Goal: Task Accomplishment & Management: Complete application form

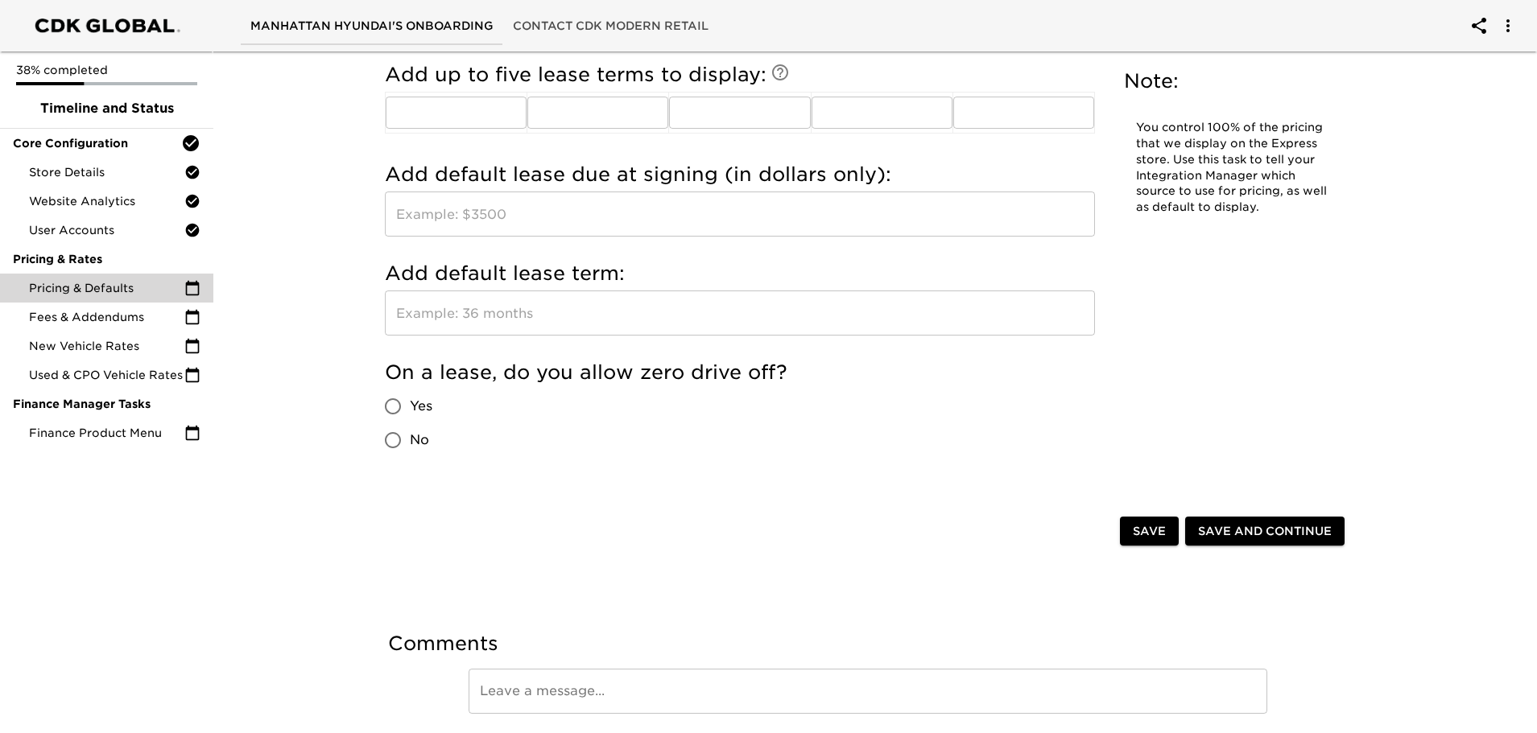
scroll to position [1611, 0]
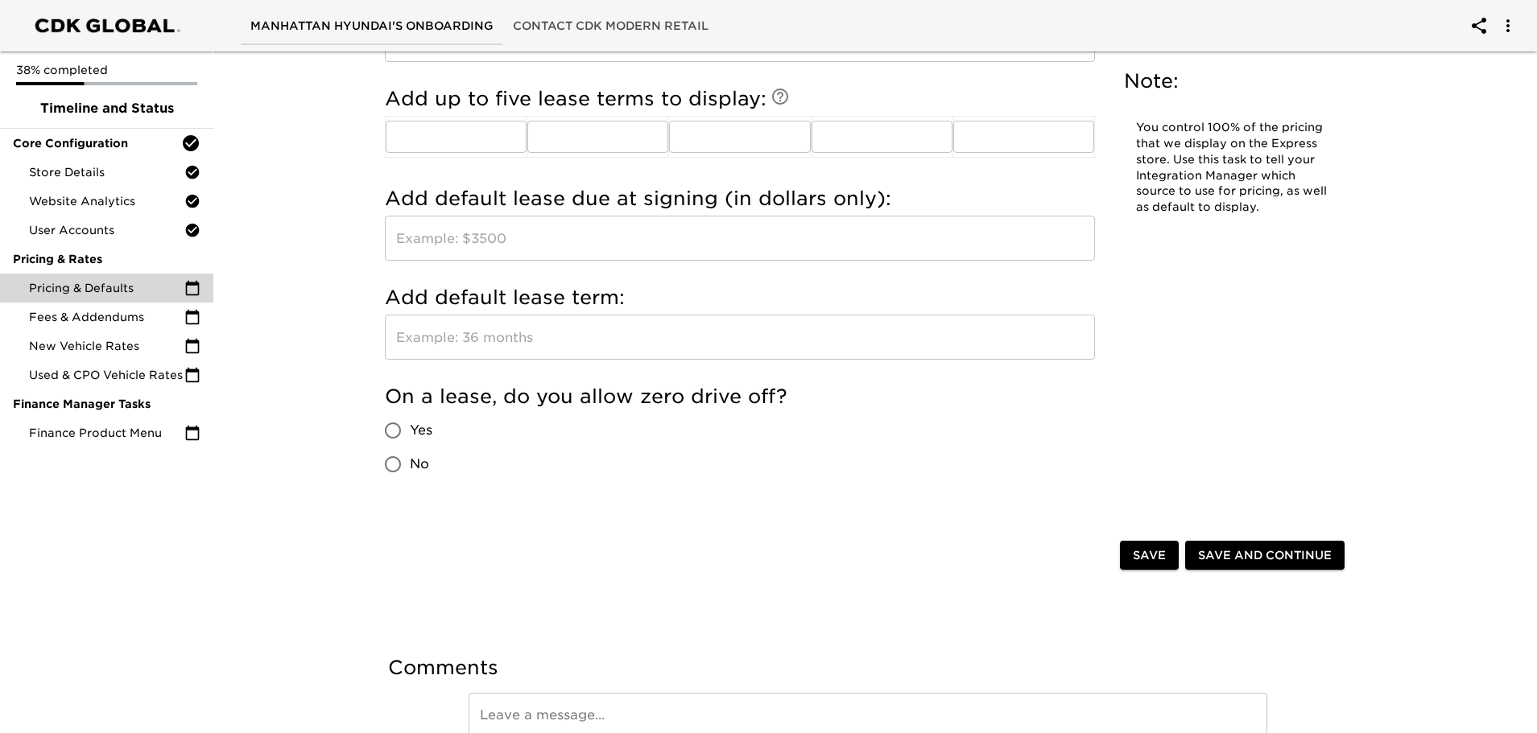
click at [508, 319] on input "text" at bounding box center [740, 337] width 710 height 45
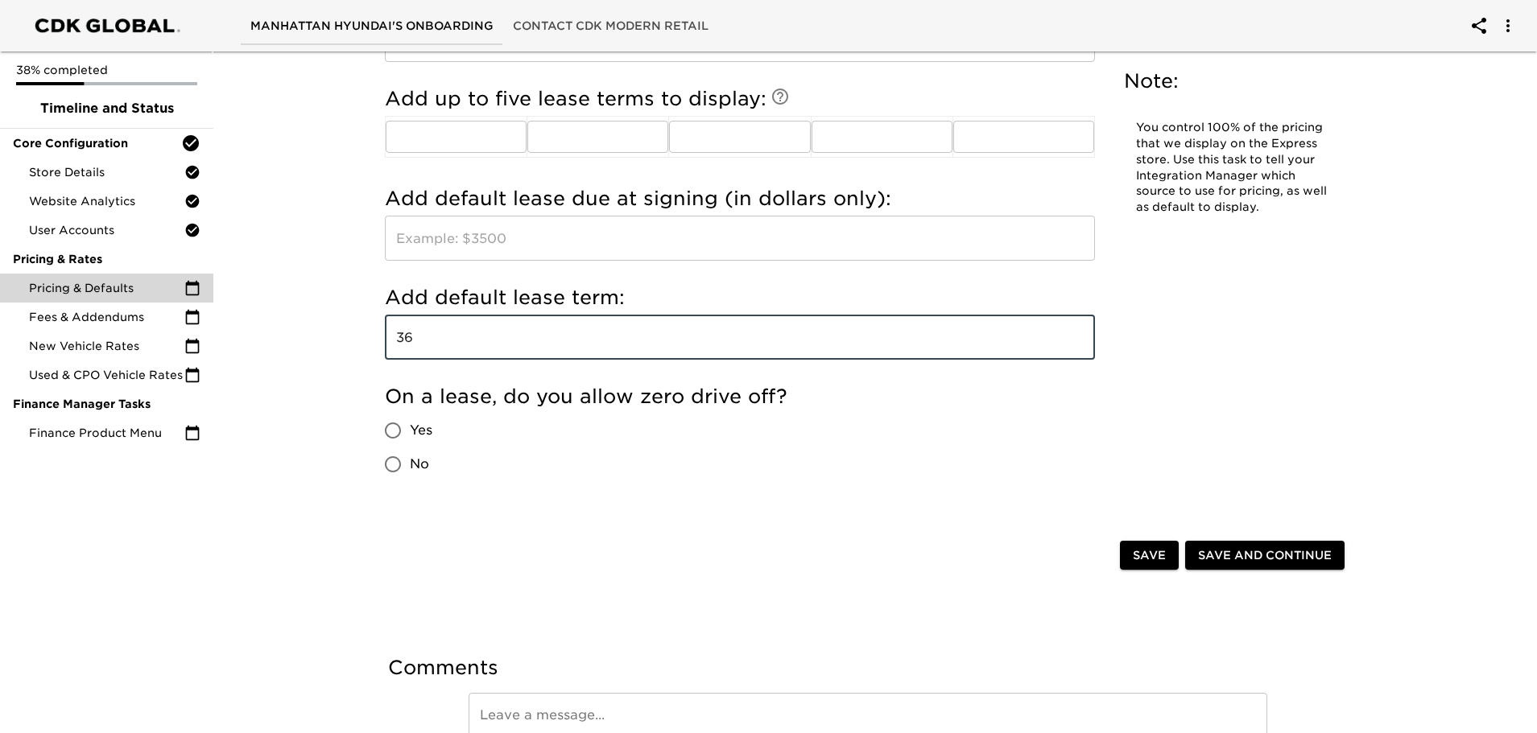
type input "36"
click at [543, 225] on input "text" at bounding box center [740, 238] width 710 height 45
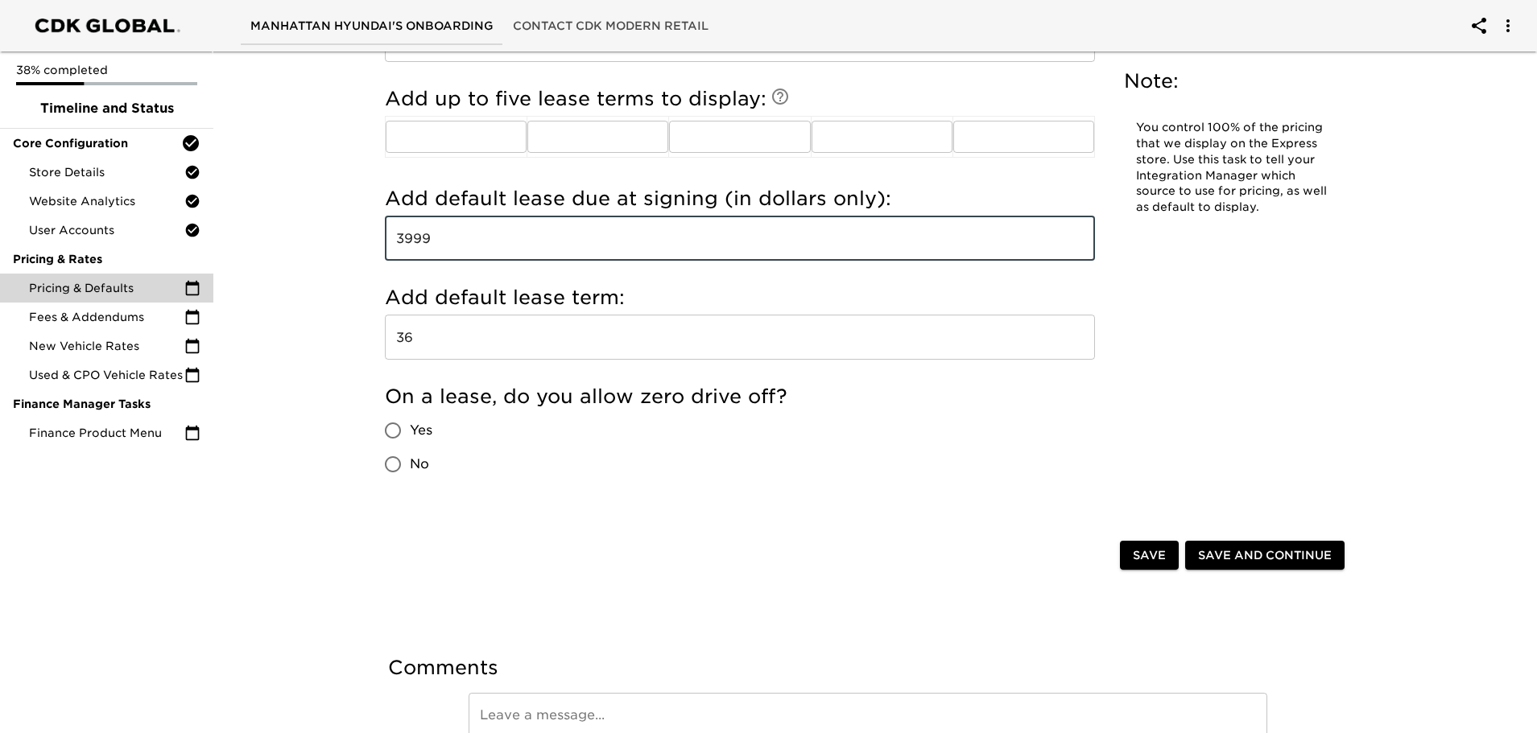
type input "3999"
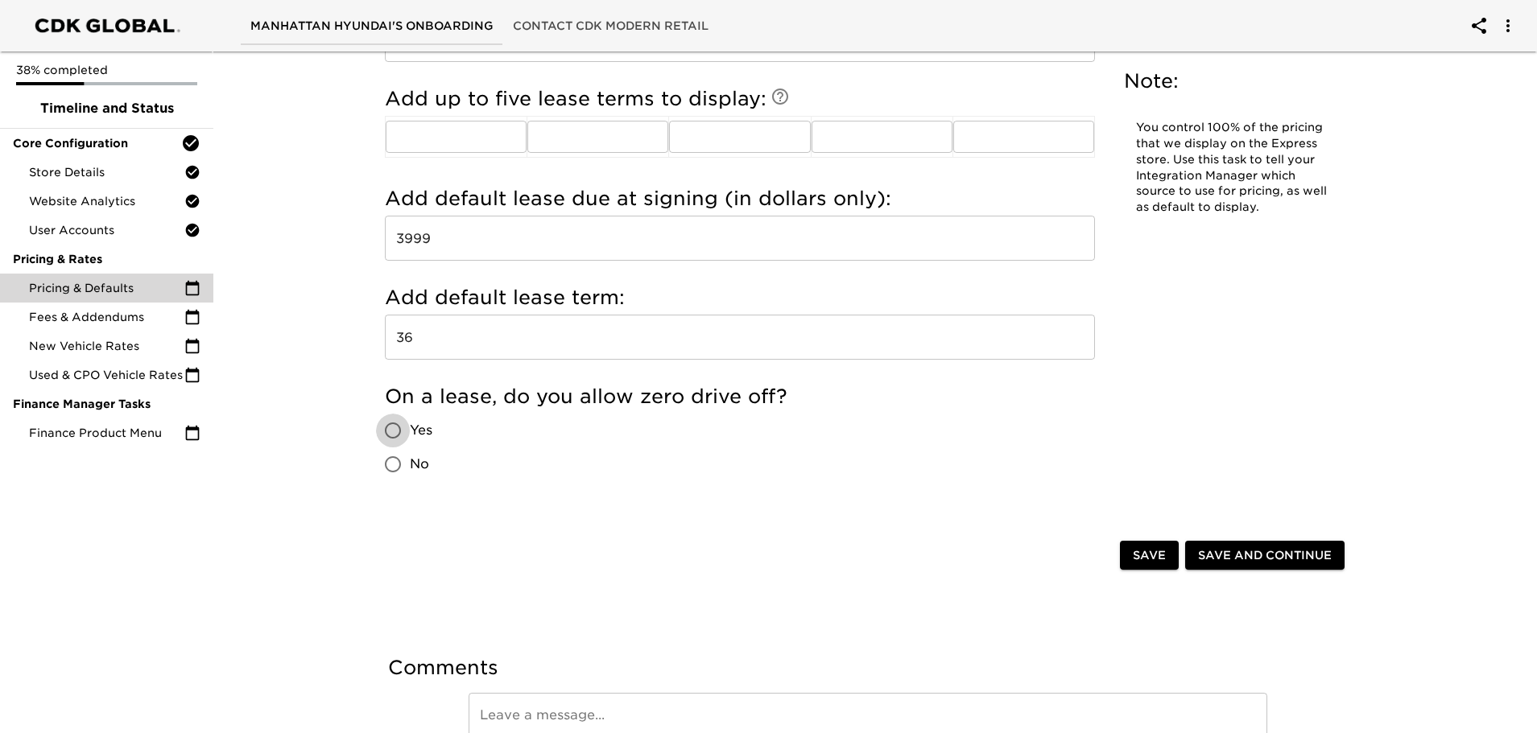
click at [403, 427] on input "Yes" at bounding box center [393, 431] width 34 height 34
radio input "true"
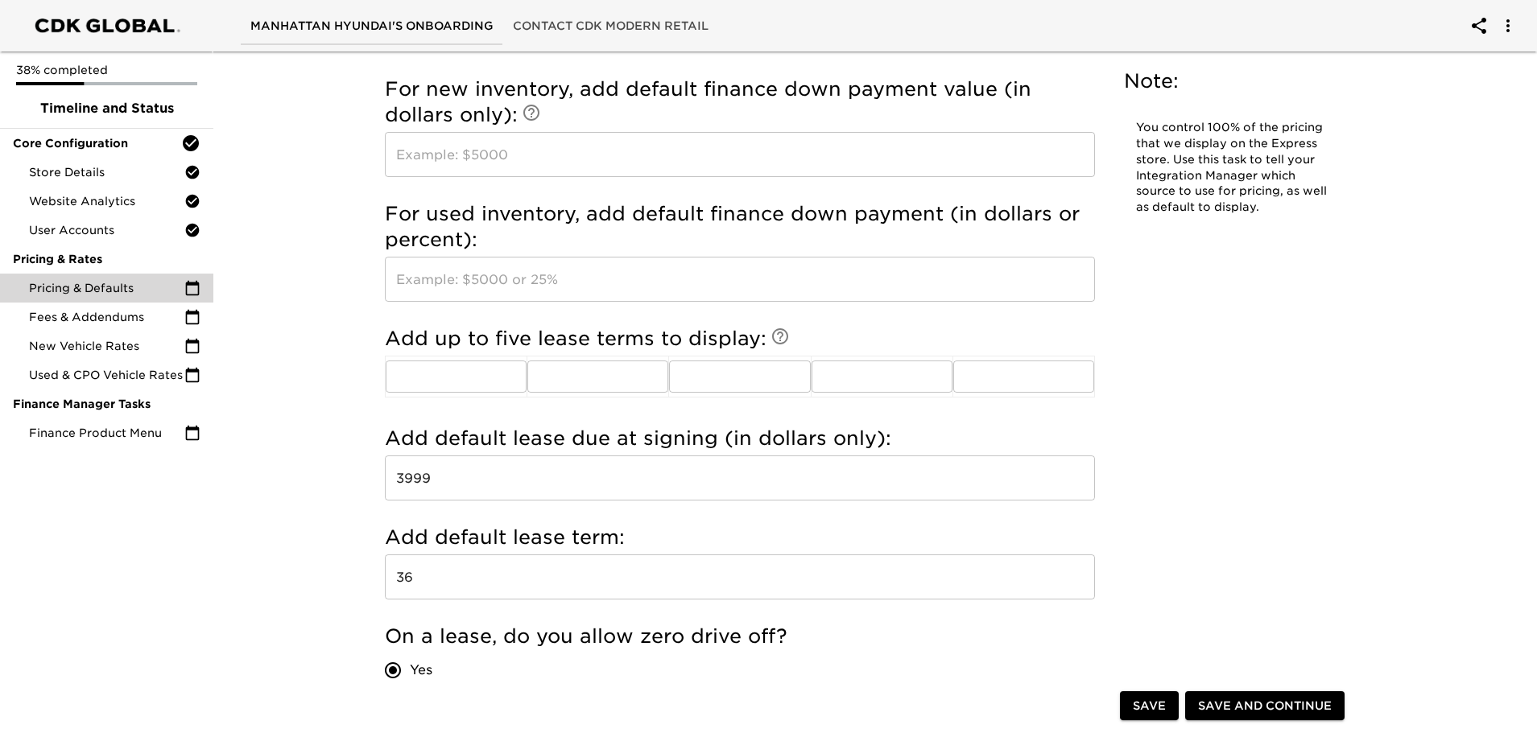
scroll to position [1370, 0]
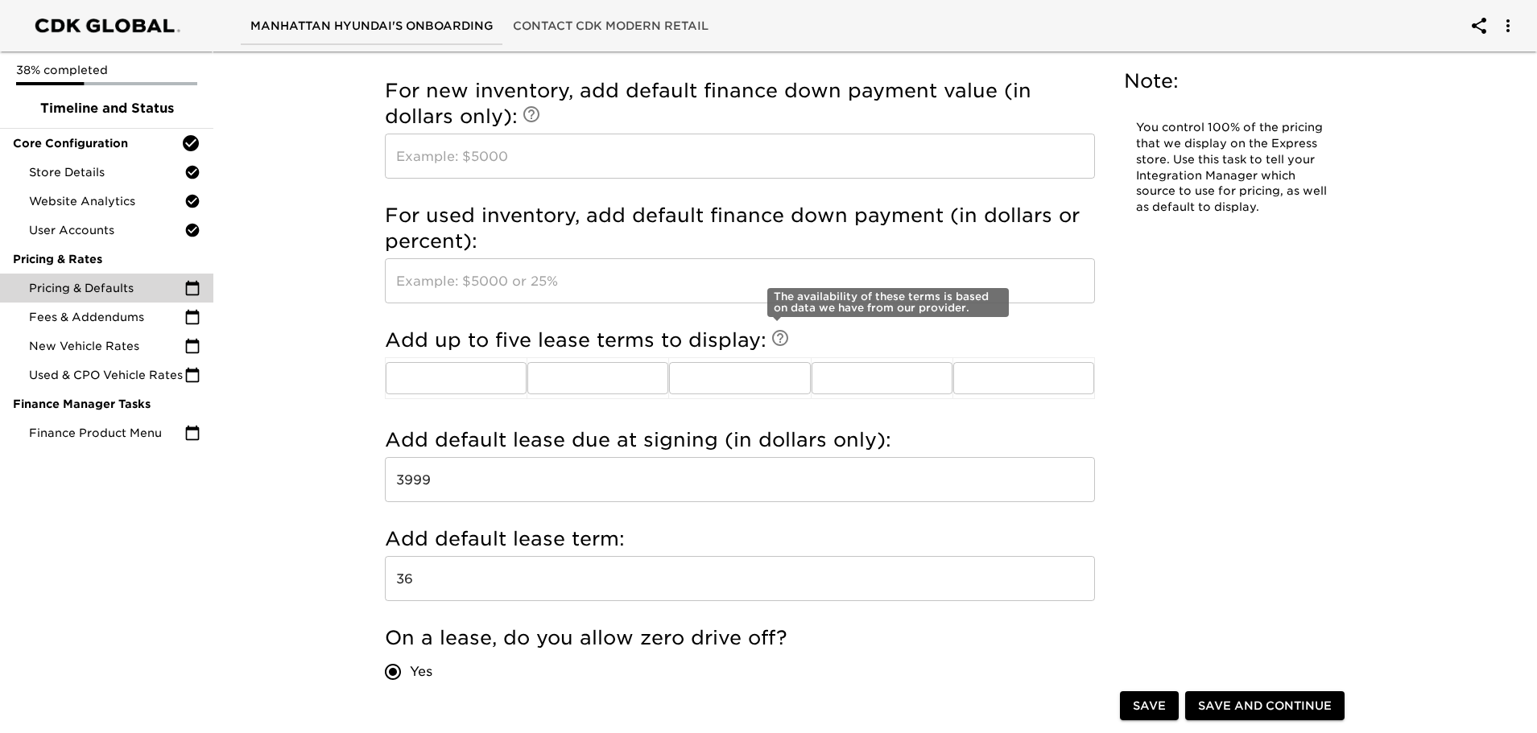
click at [770, 336] on icon at bounding box center [779, 337] width 19 height 19
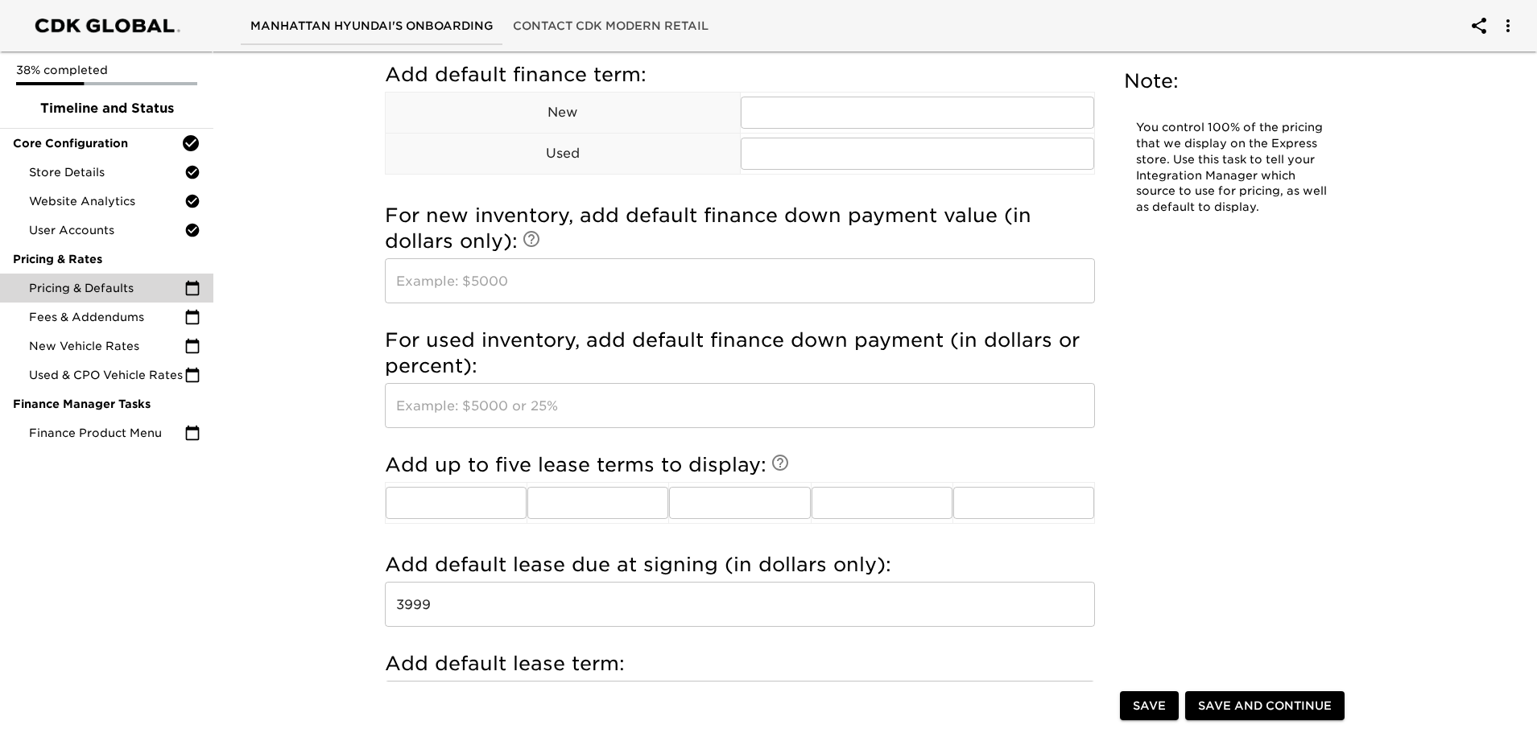
scroll to position [1209, 0]
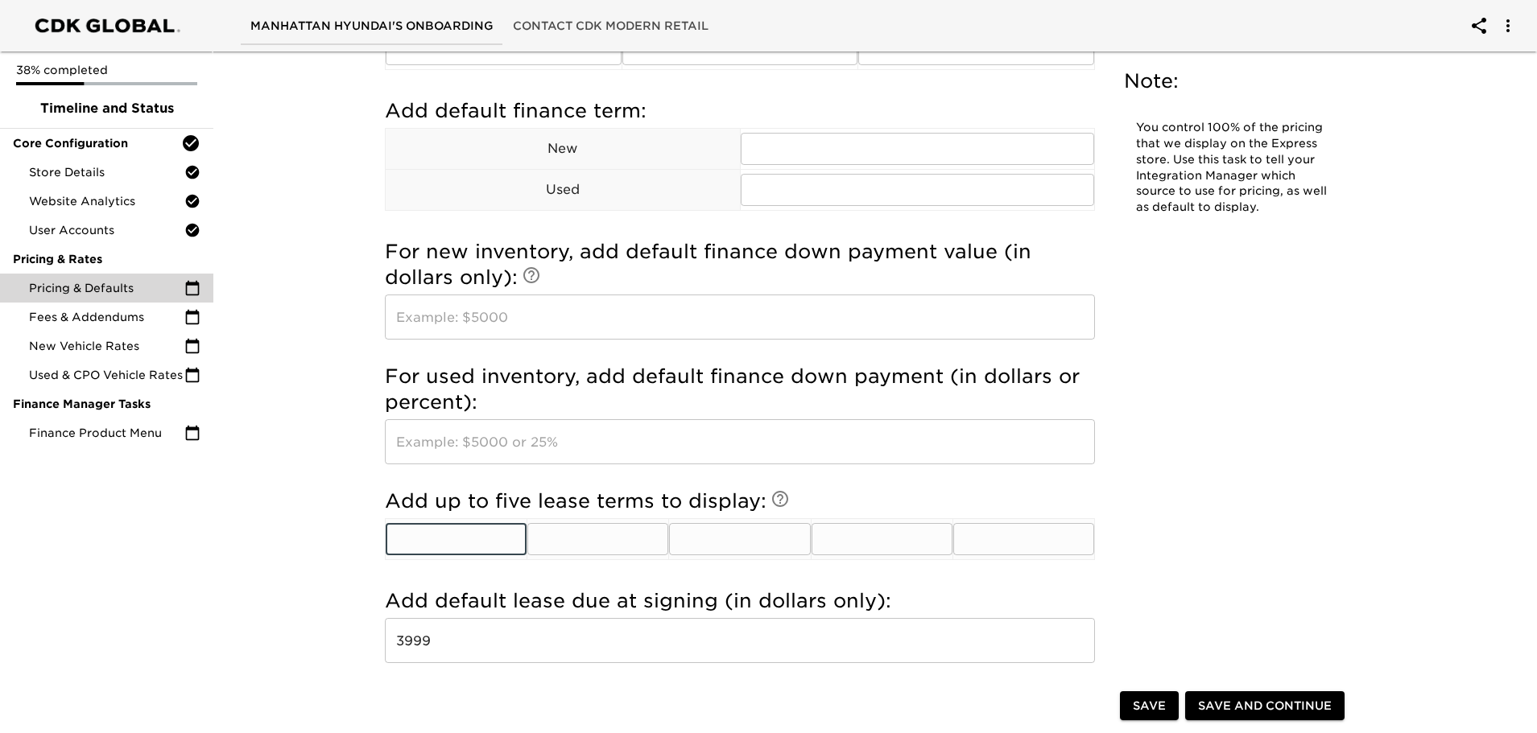
click at [451, 532] on input "text" at bounding box center [456, 539] width 141 height 32
type input "24"
type input "36"
type input "39"
type input "48"
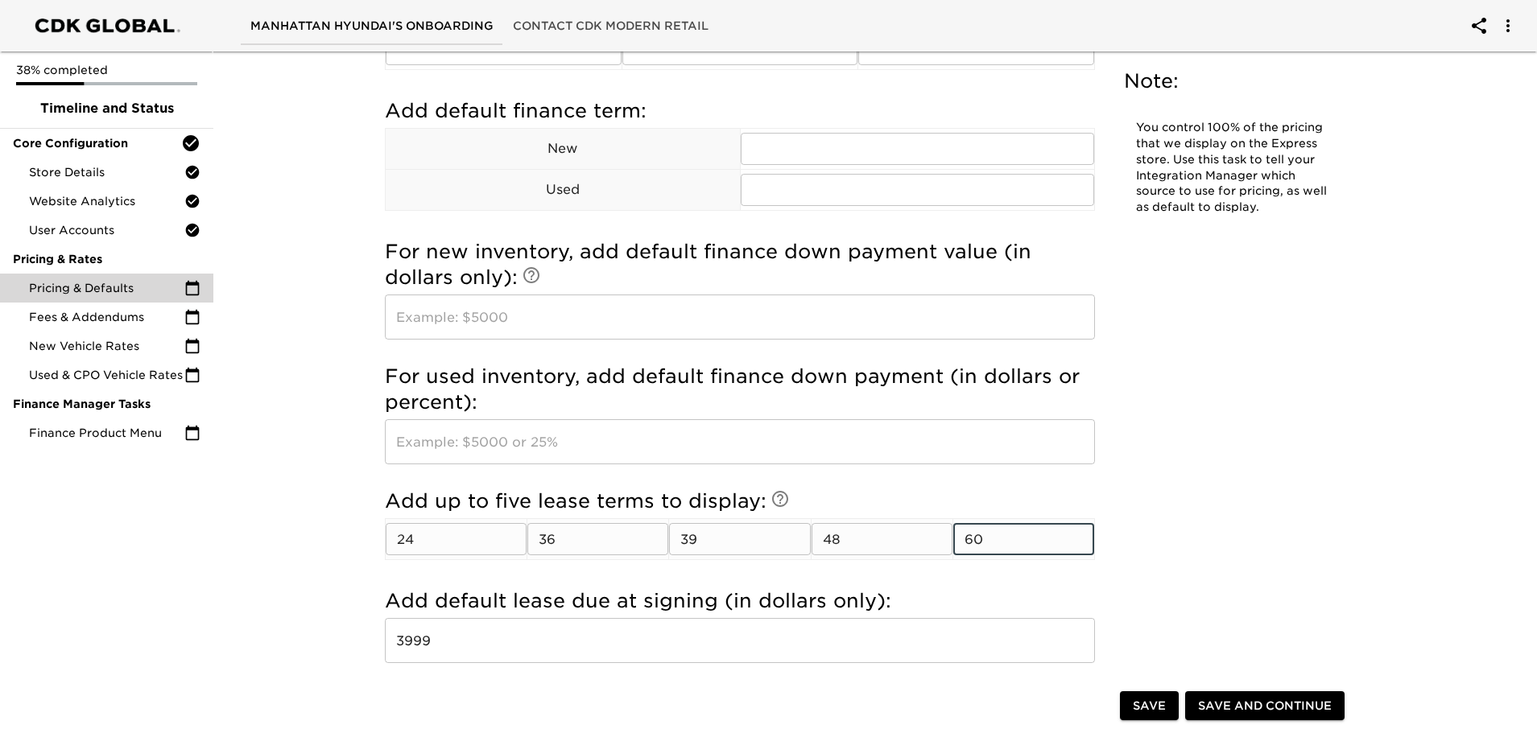
type input "6"
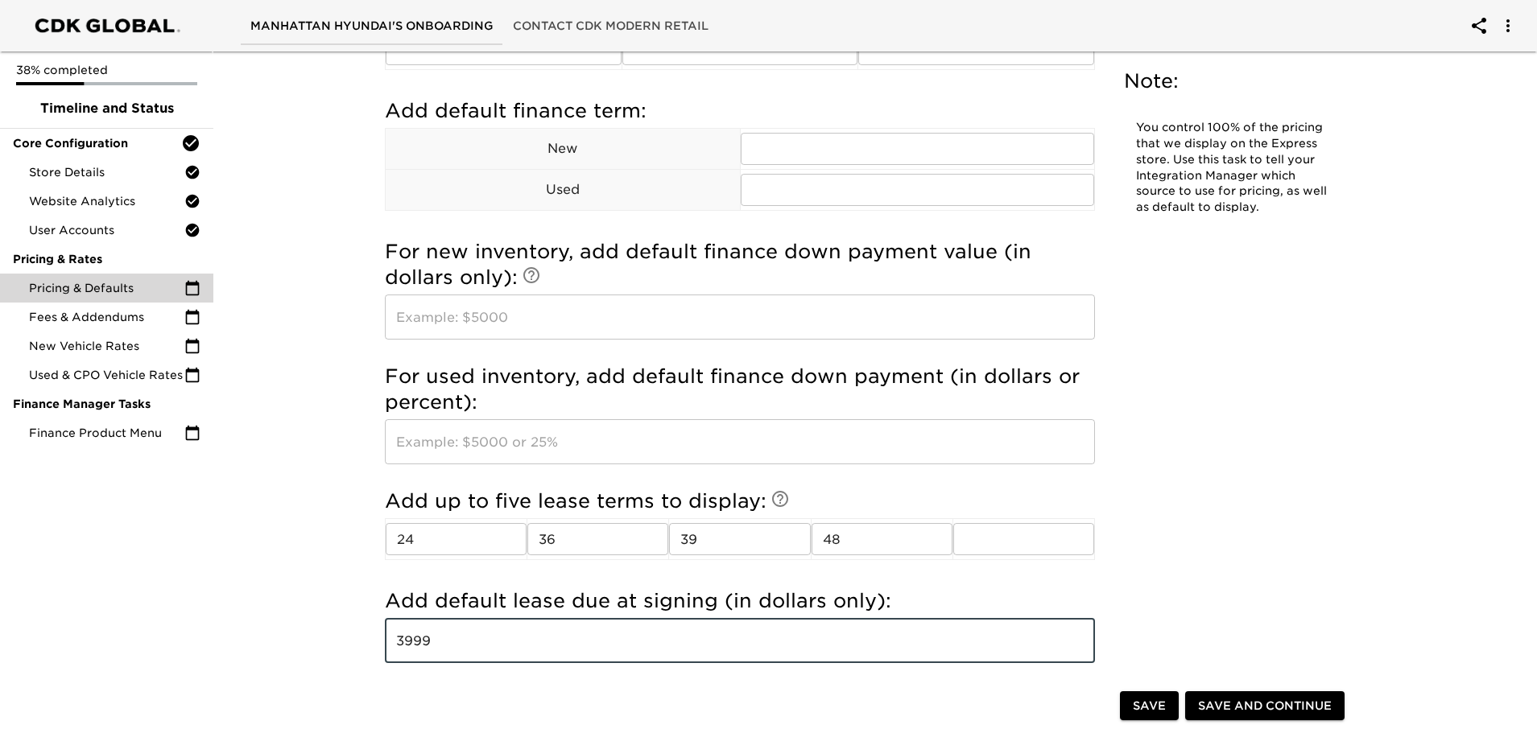
click at [357, 350] on div "Pricing & Defaults Overdue! Note: You control 100% of the pricing that we displ…" at bounding box center [868, 34] width 1030 height 2366
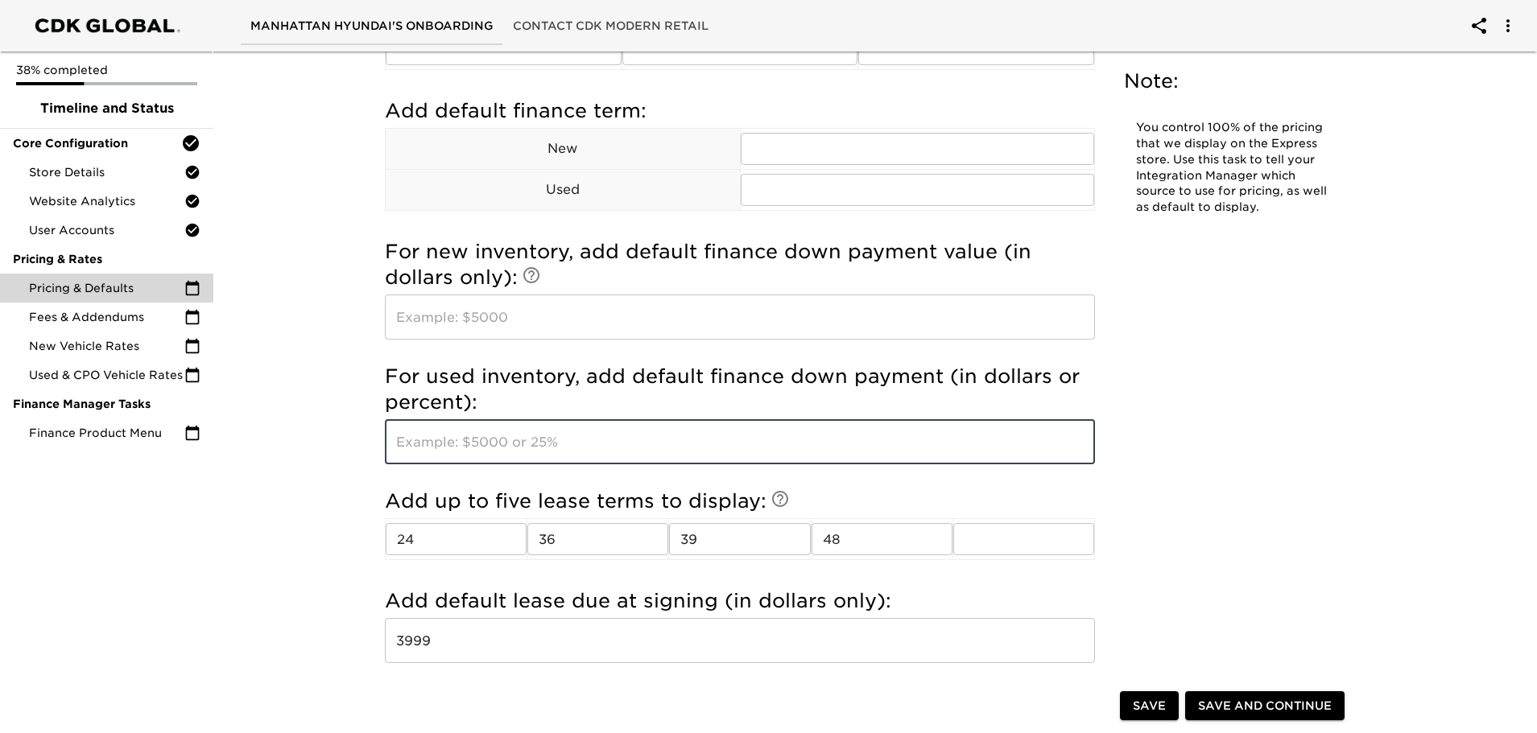
click at [495, 440] on input "text" at bounding box center [740, 441] width 710 height 45
type input "3000"
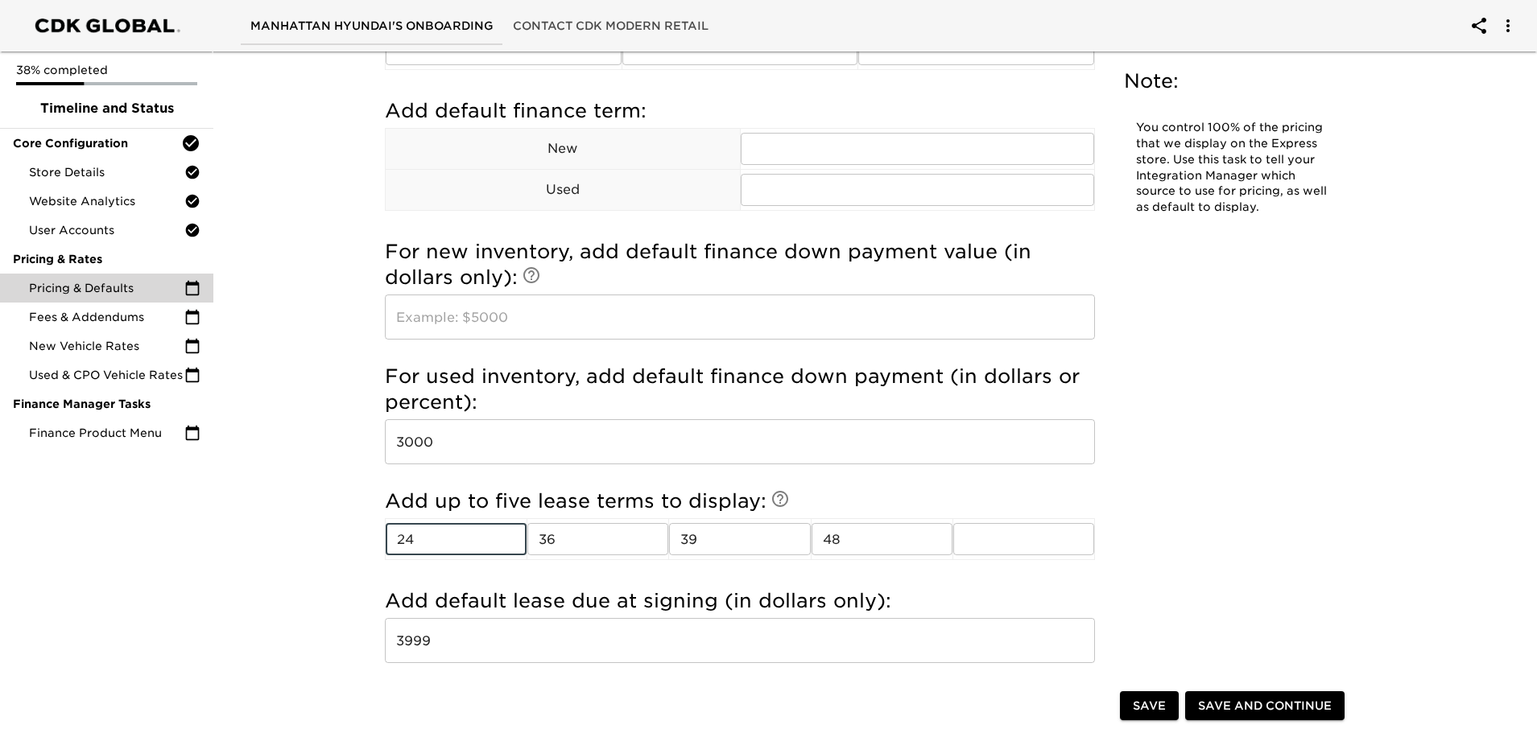
click at [558, 324] on input "text" at bounding box center [740, 317] width 710 height 45
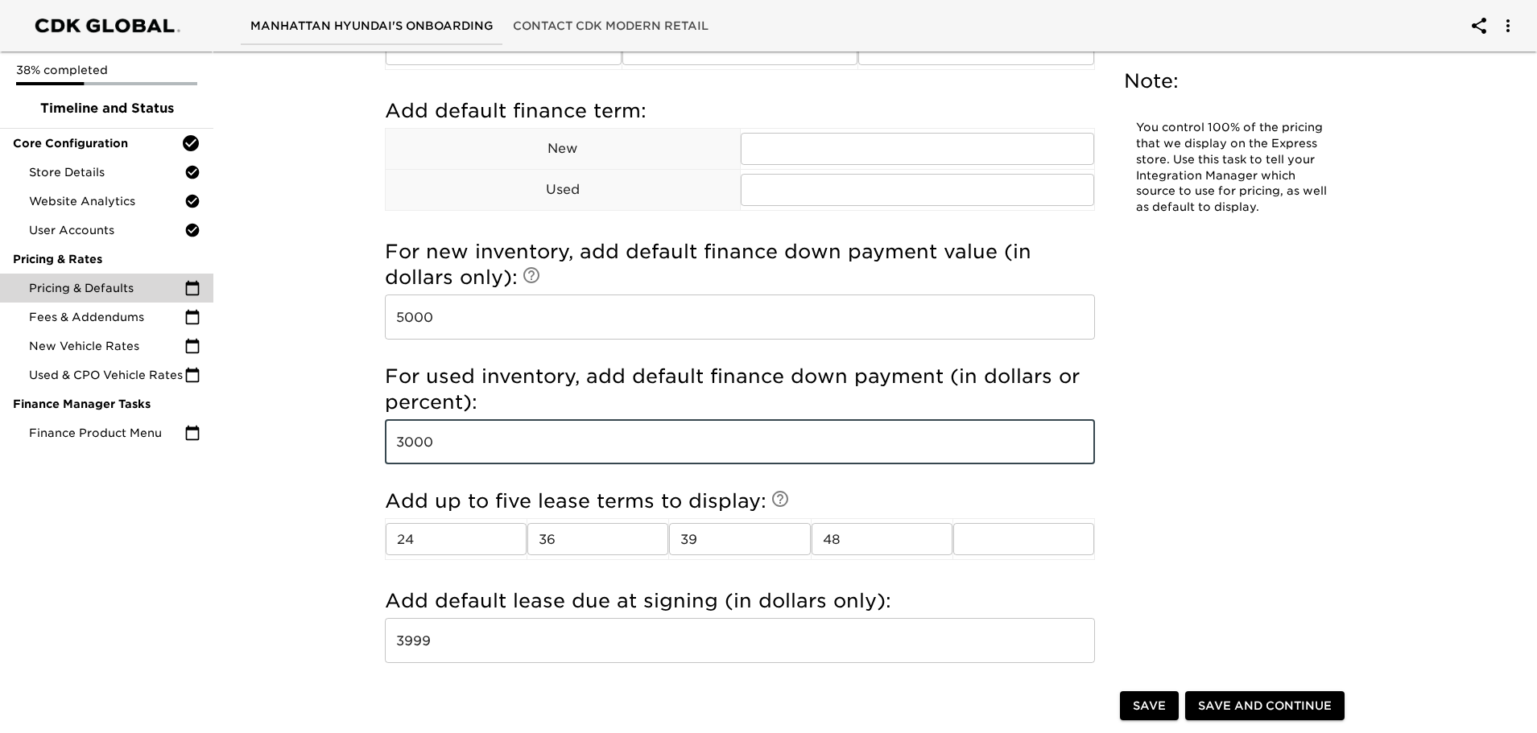
click at [558, 324] on input "5000" at bounding box center [740, 317] width 710 height 45
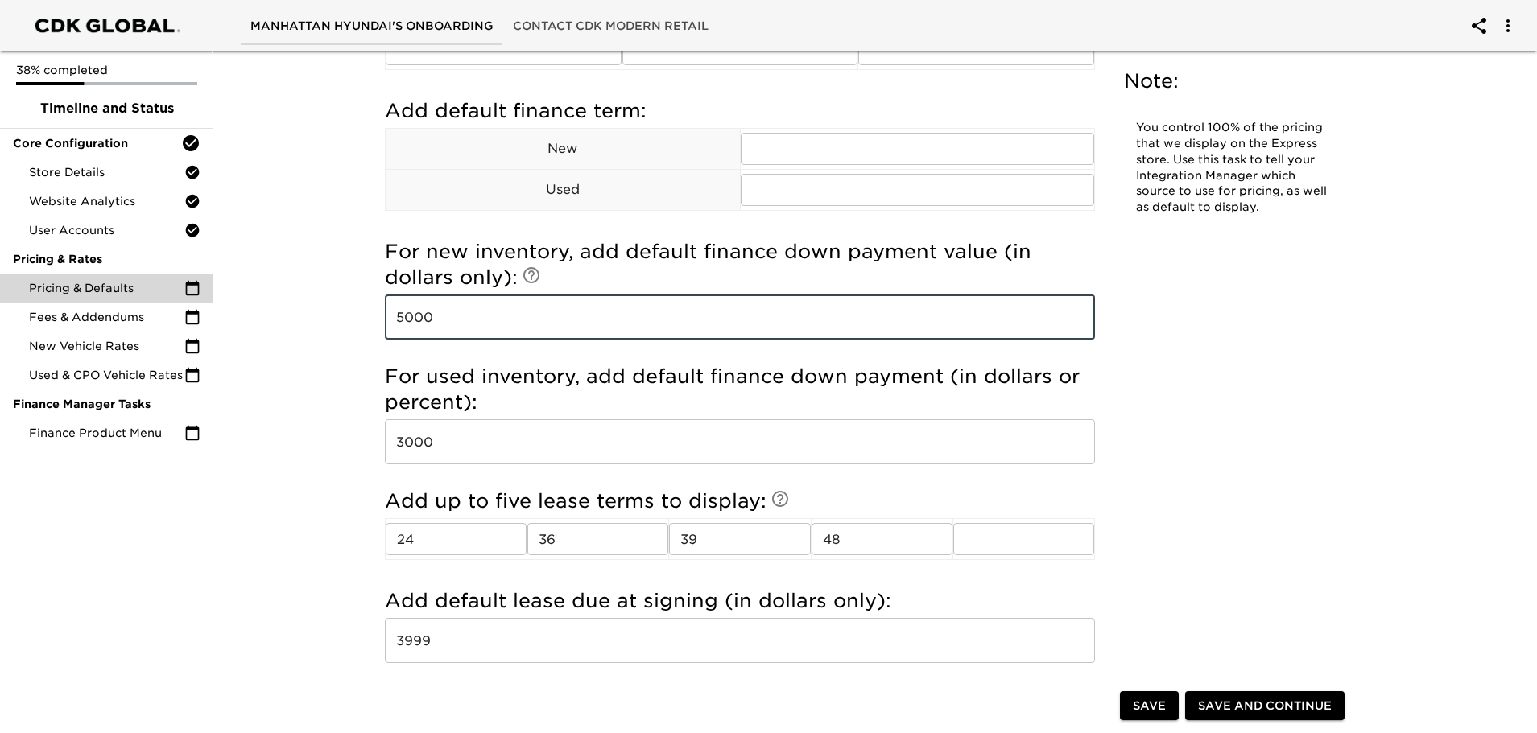
click at [558, 324] on input "5000" at bounding box center [740, 317] width 710 height 45
type input "2000"
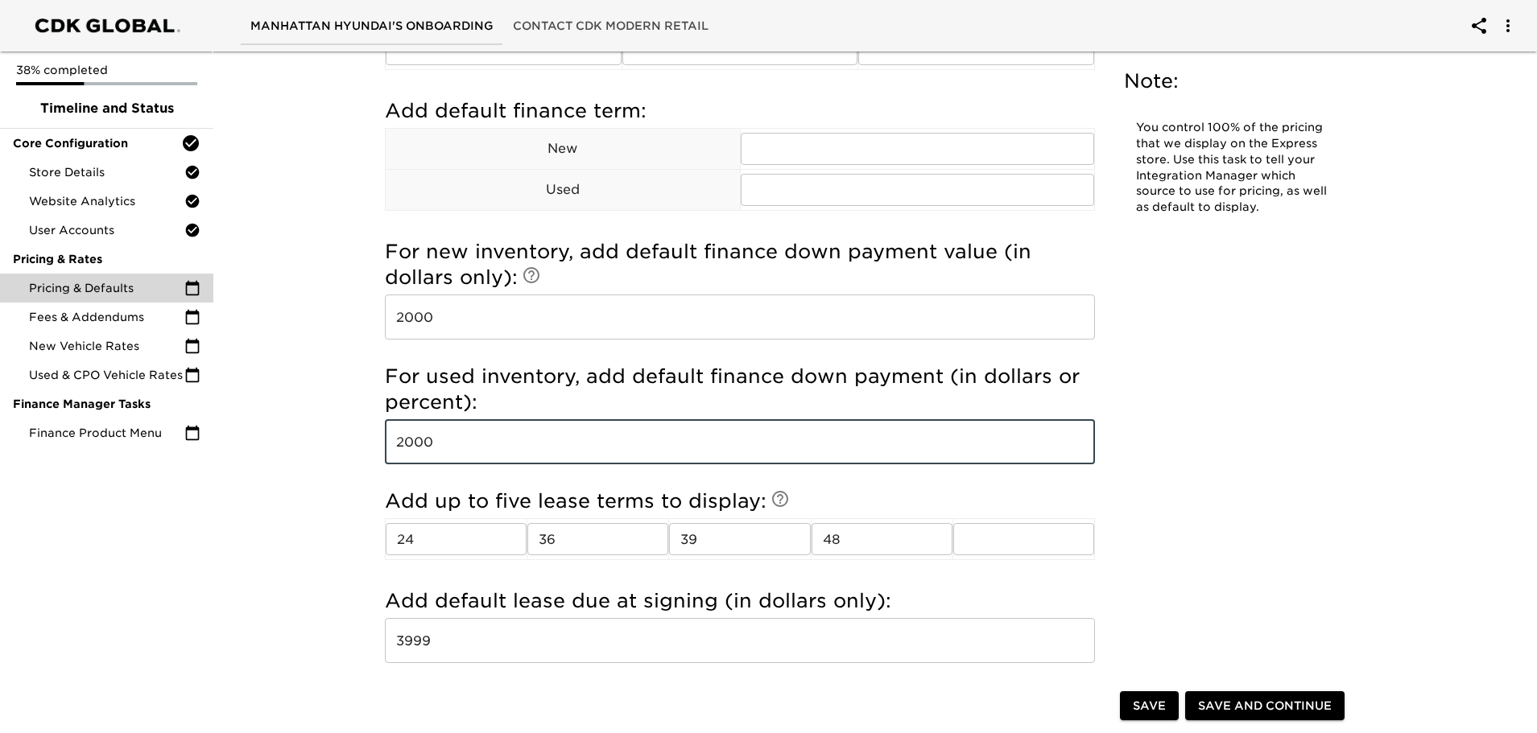
type input "2000"
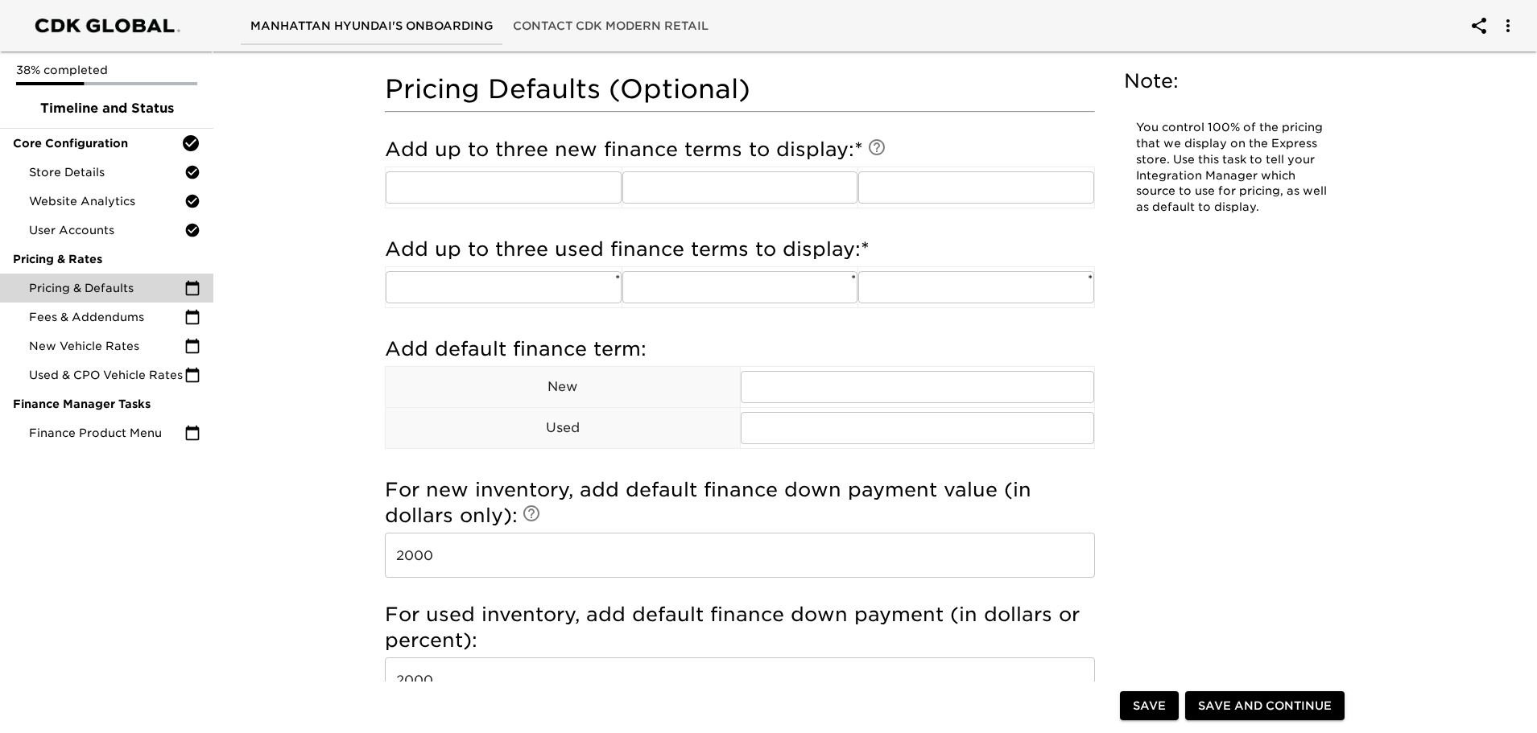
scroll to position [967, 0]
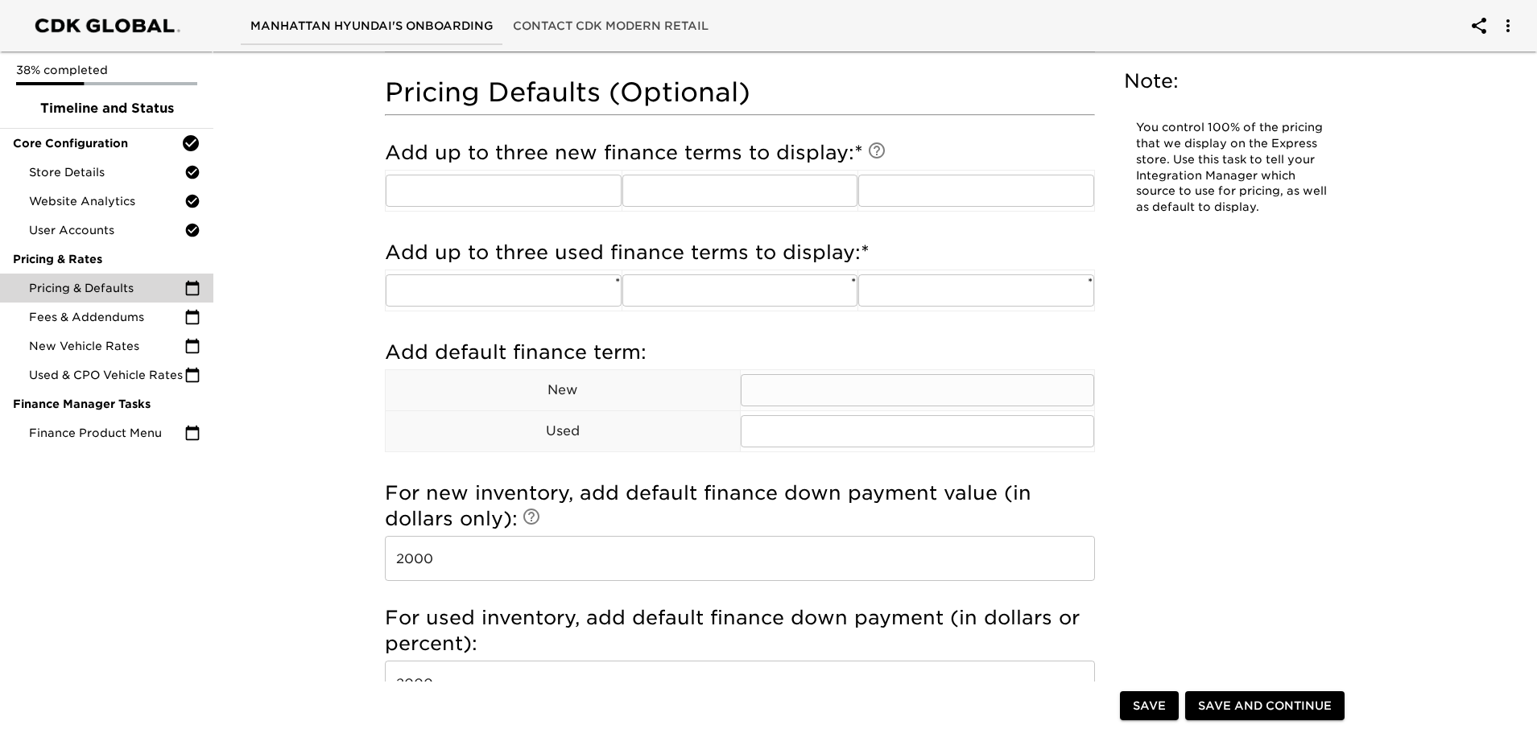
click at [753, 378] on input "text" at bounding box center [917, 390] width 354 height 32
type input "72"
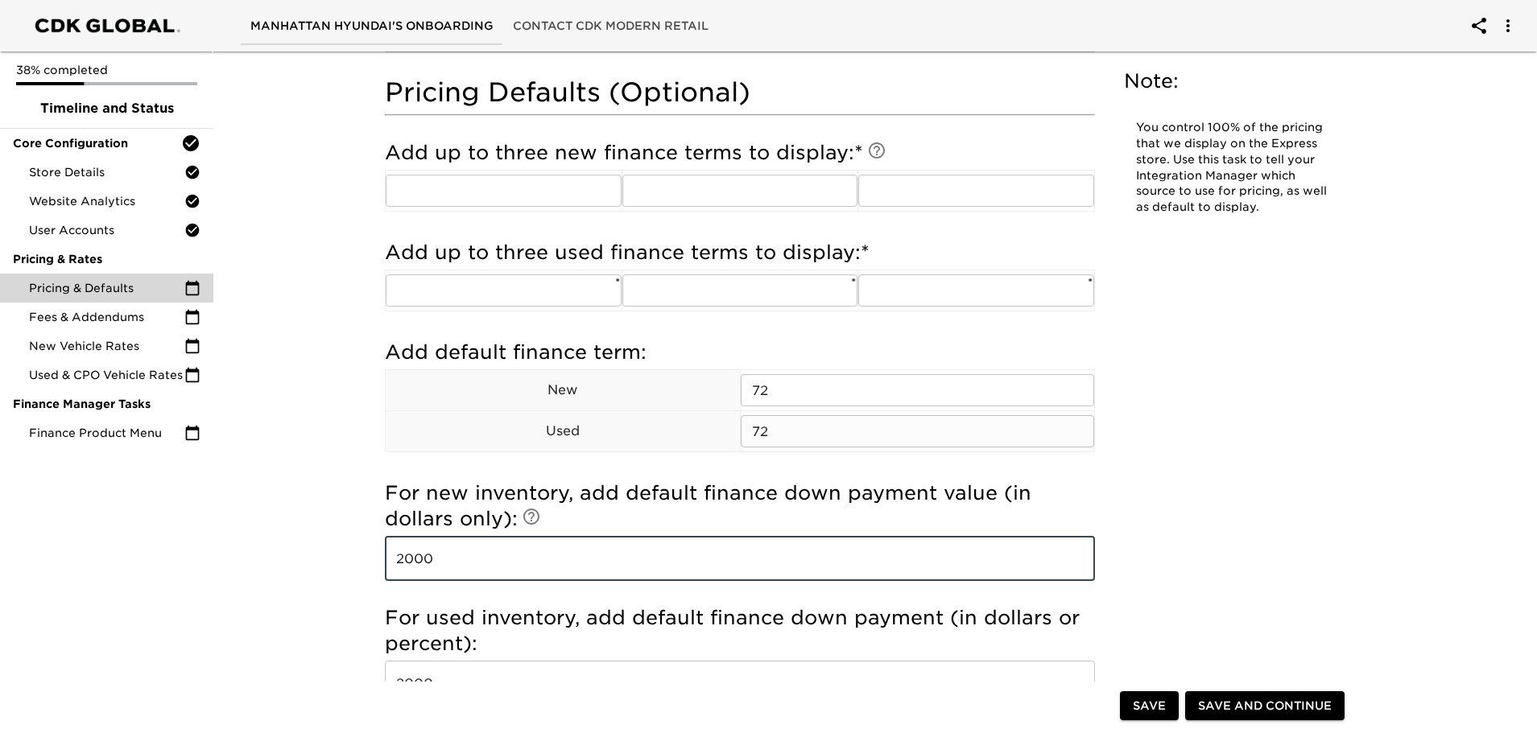
click at [780, 439] on input "72" at bounding box center [917, 431] width 354 height 32
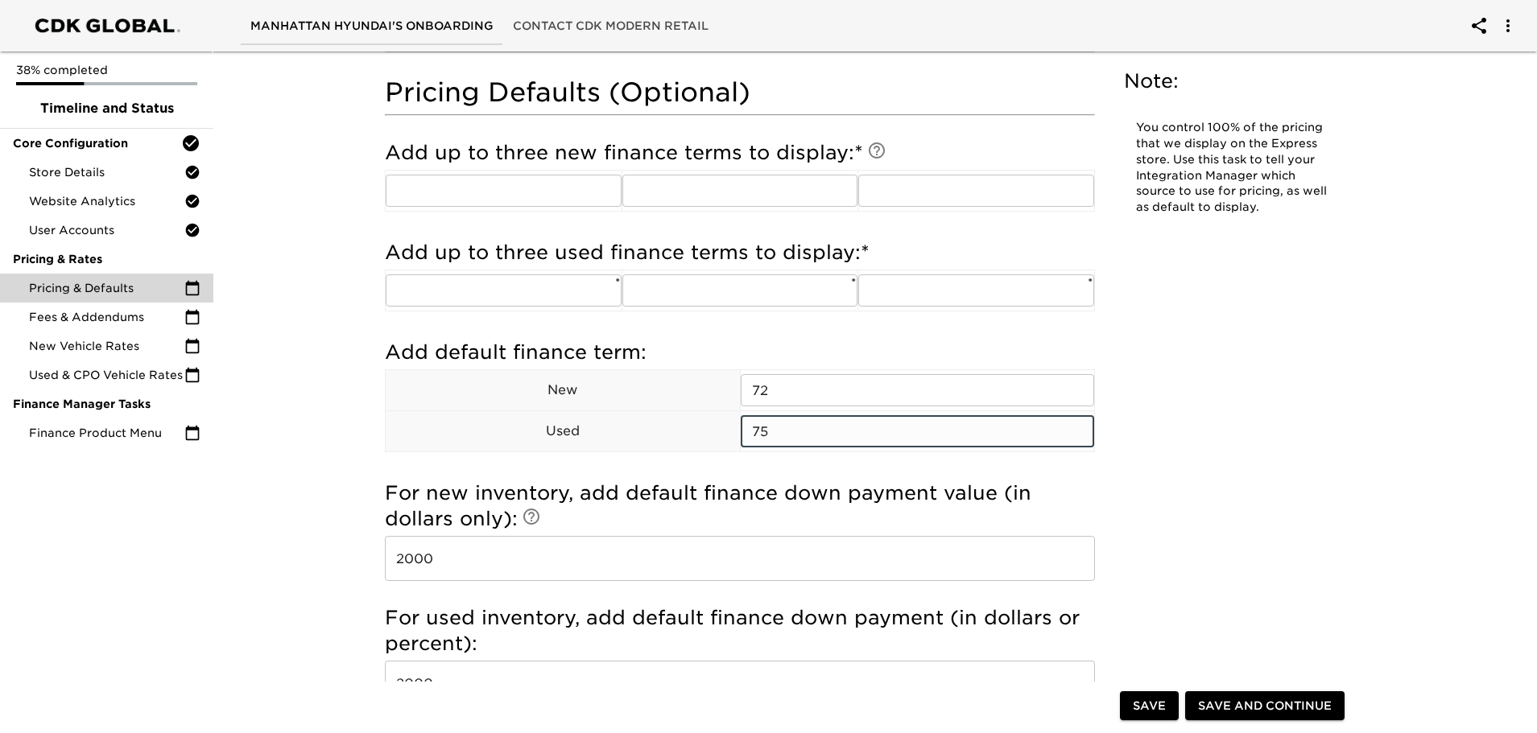
type input "75"
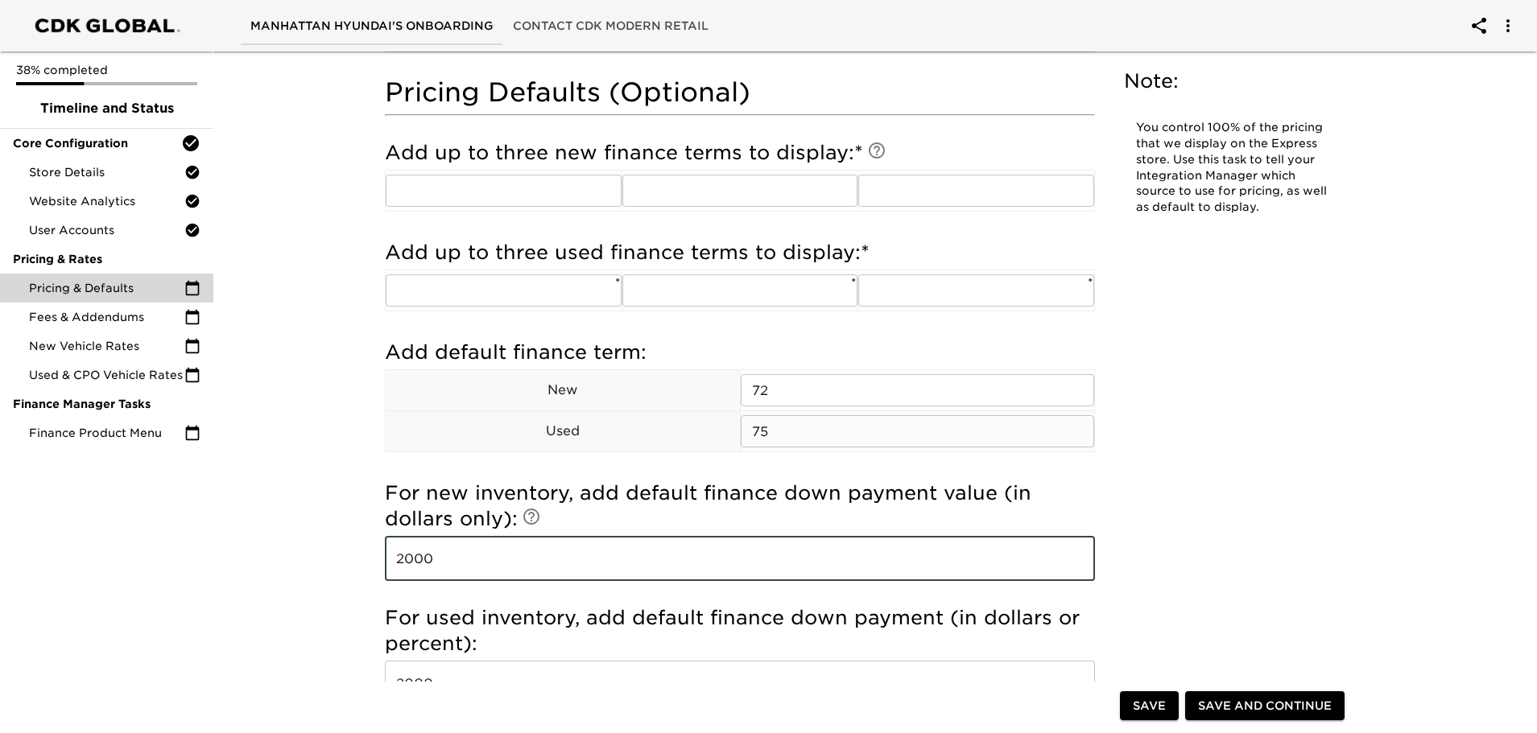
scroll to position [887, 0]
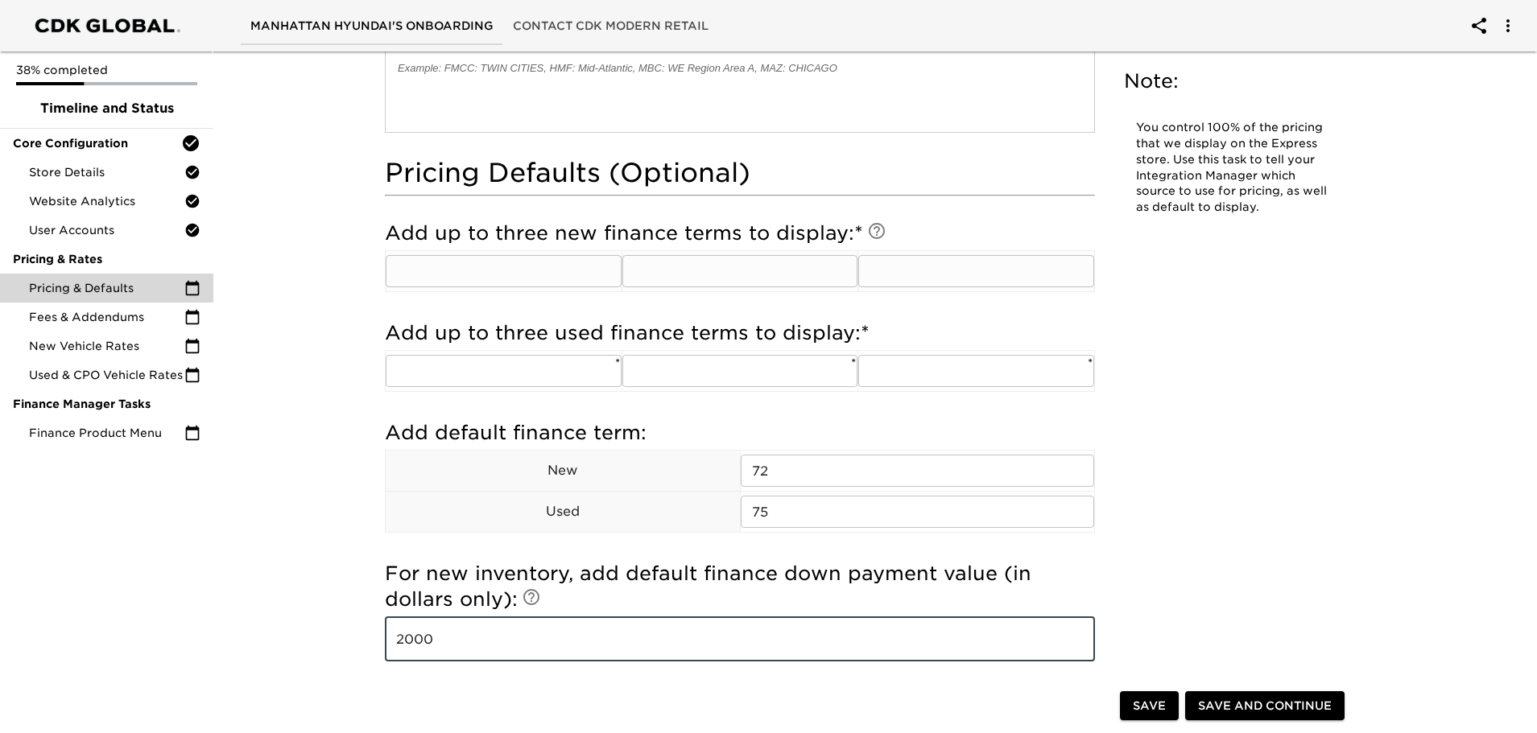
click at [447, 271] on input "text" at bounding box center [504, 271] width 236 height 32
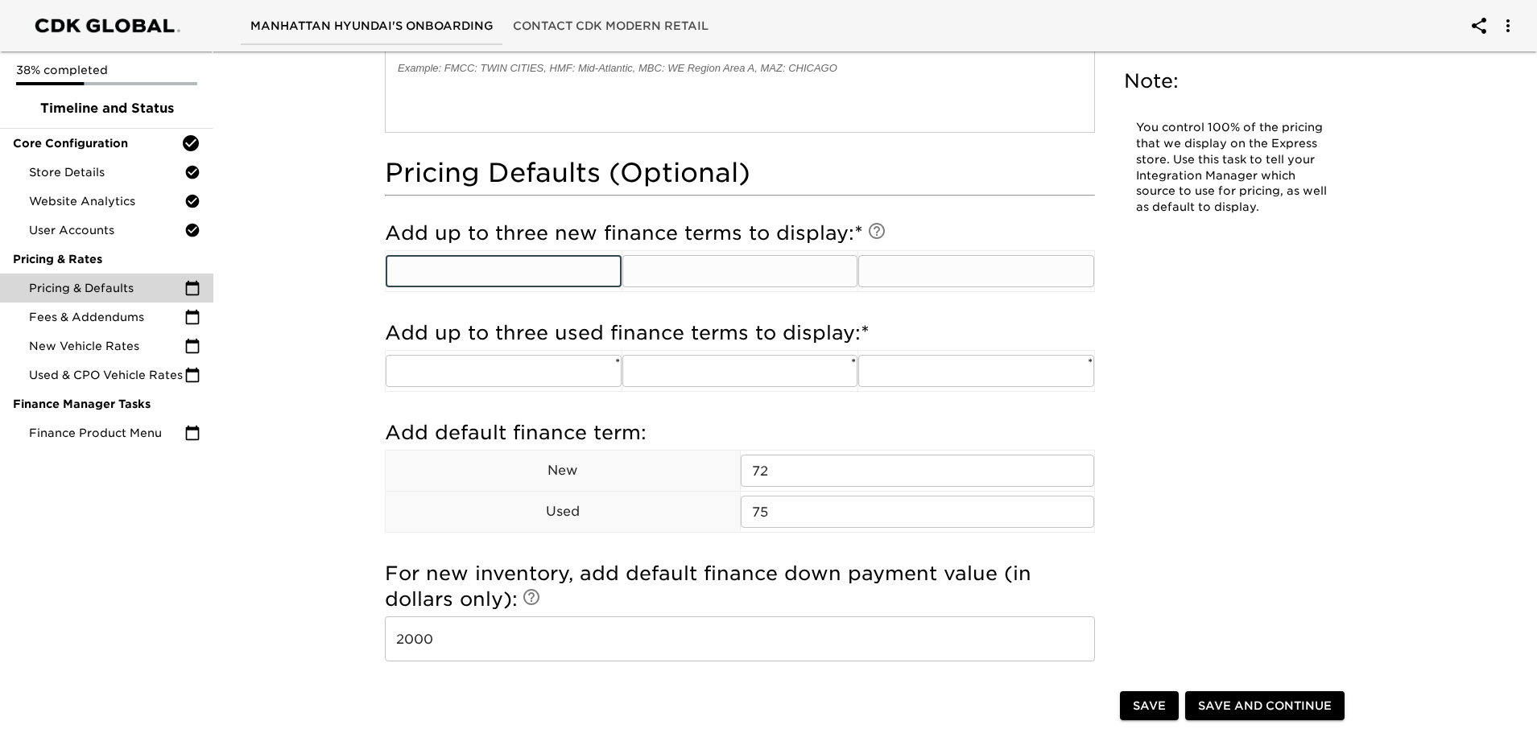
click at [554, 262] on input "text" at bounding box center [504, 271] width 236 height 32
type input "48"
type input "60"
type input "78"
type input "60"
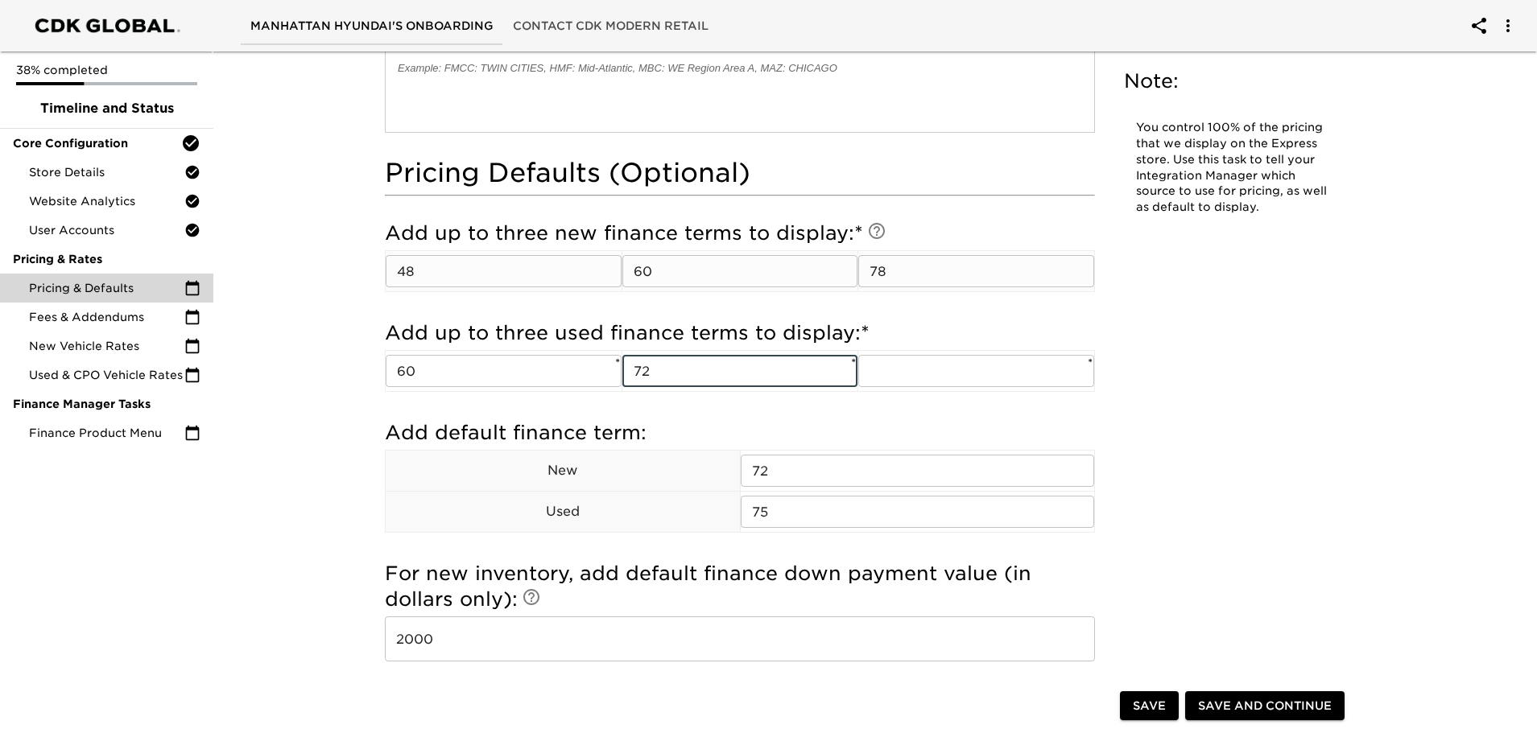
type input "72"
type input "84"
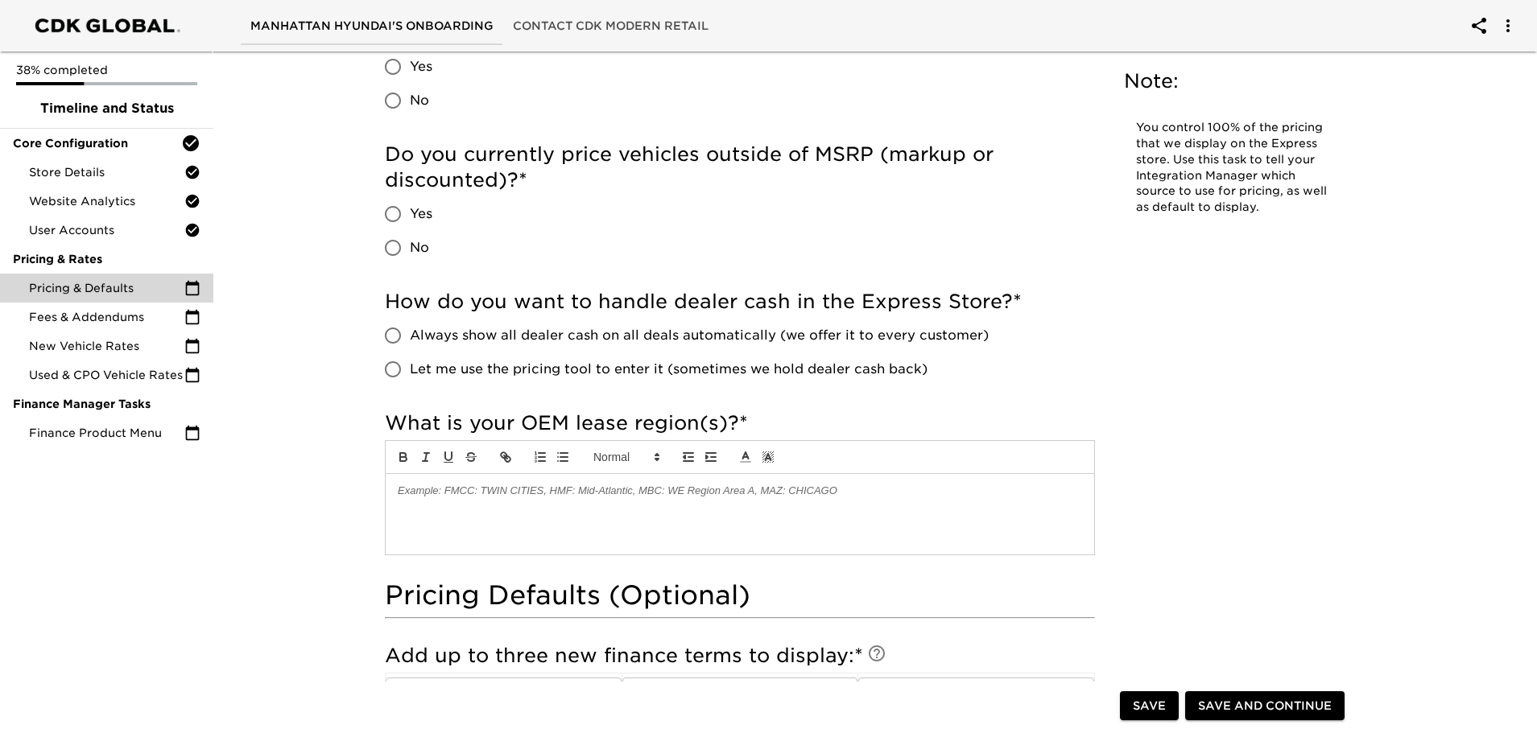
scroll to position [485, 0]
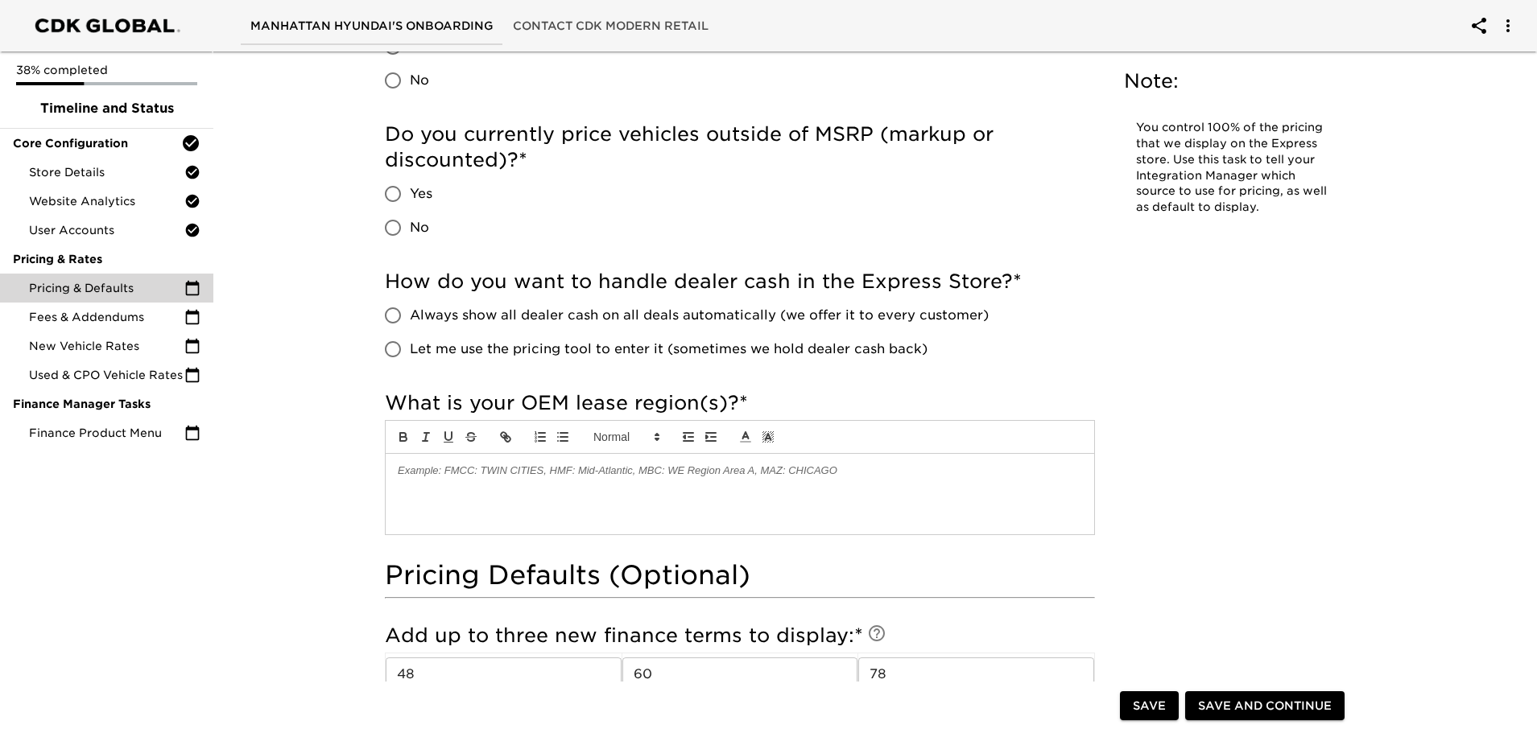
click at [497, 468] on p at bounding box center [740, 471] width 684 height 14
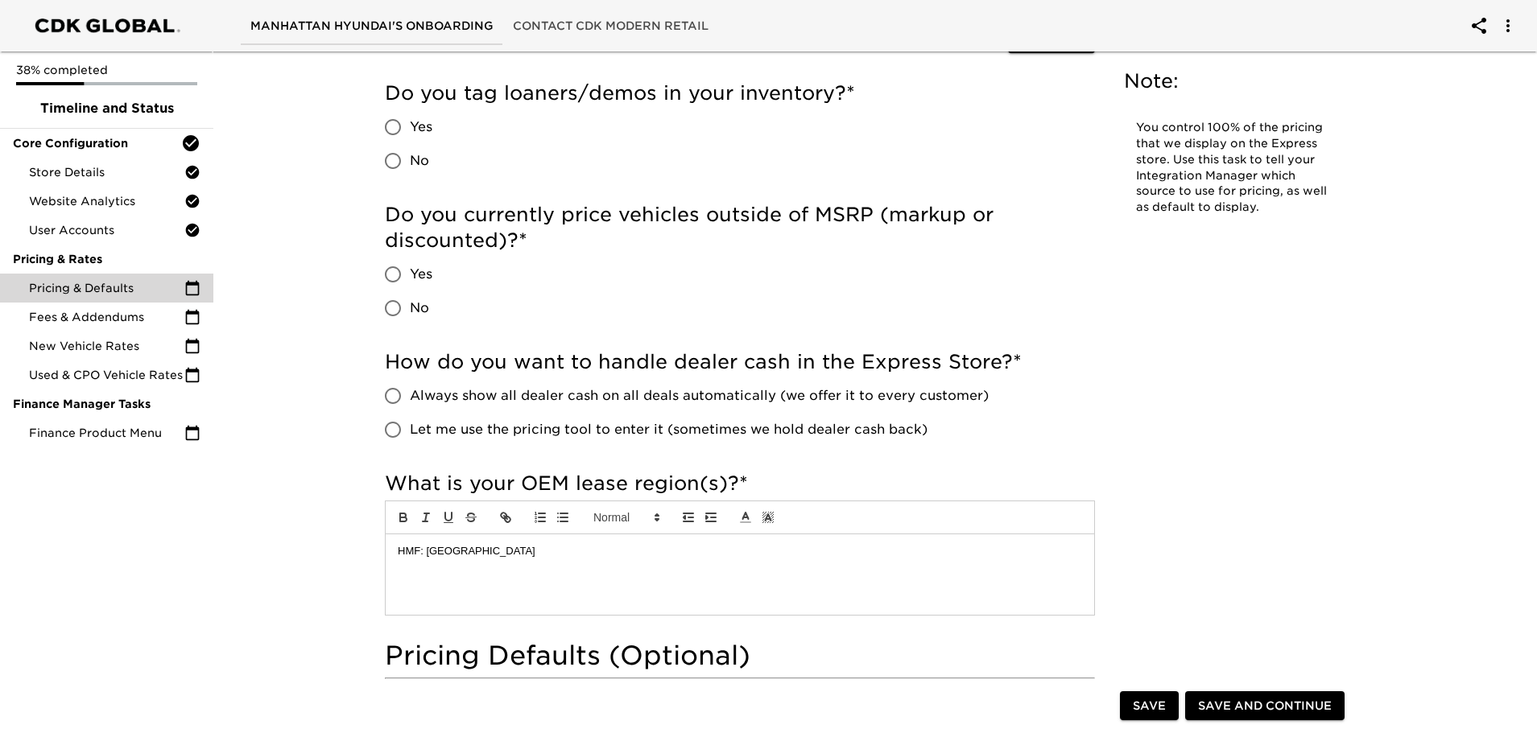
click at [398, 393] on input "Always show all dealer cash on all deals automatically (we offer it to every cu…" at bounding box center [393, 396] width 34 height 34
radio input "true"
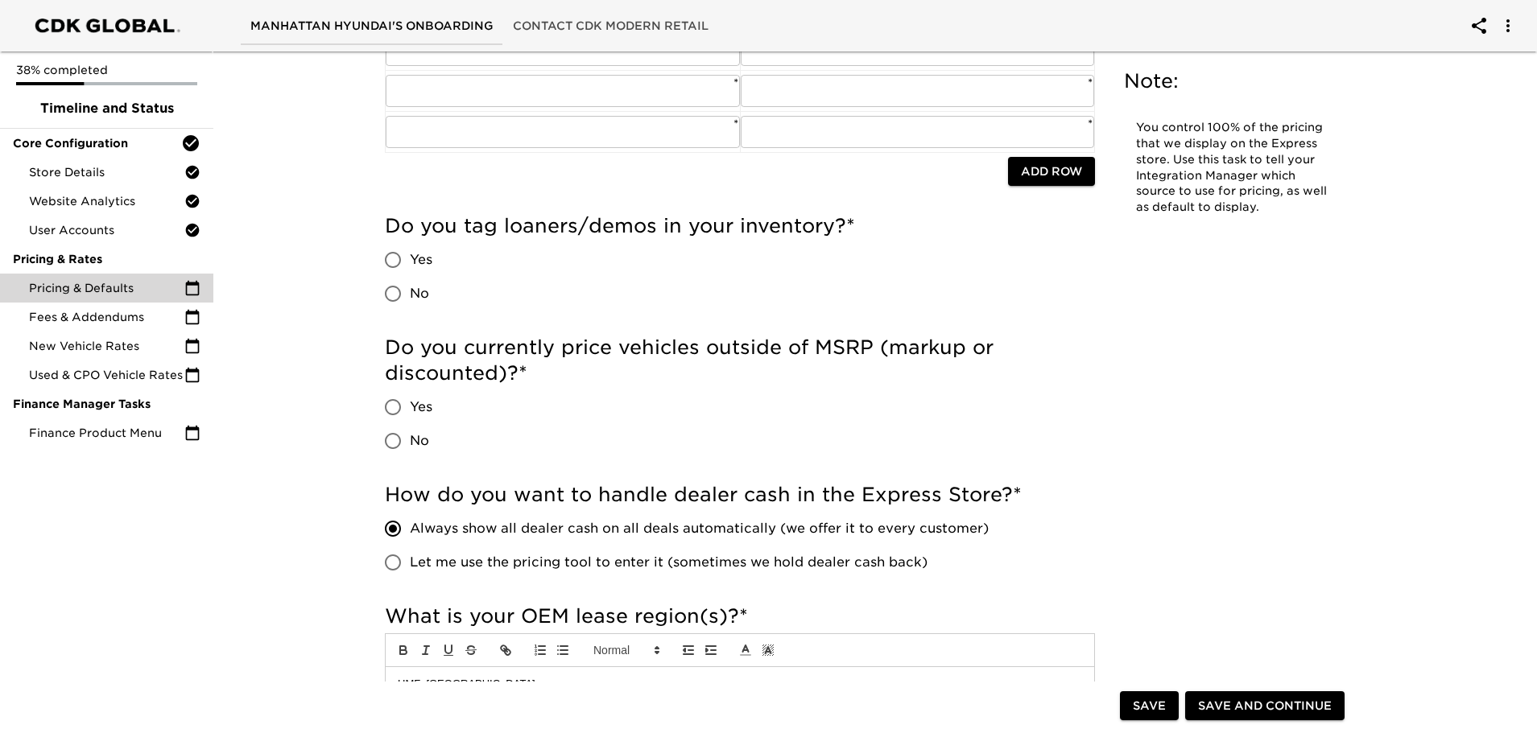
scroll to position [243, 0]
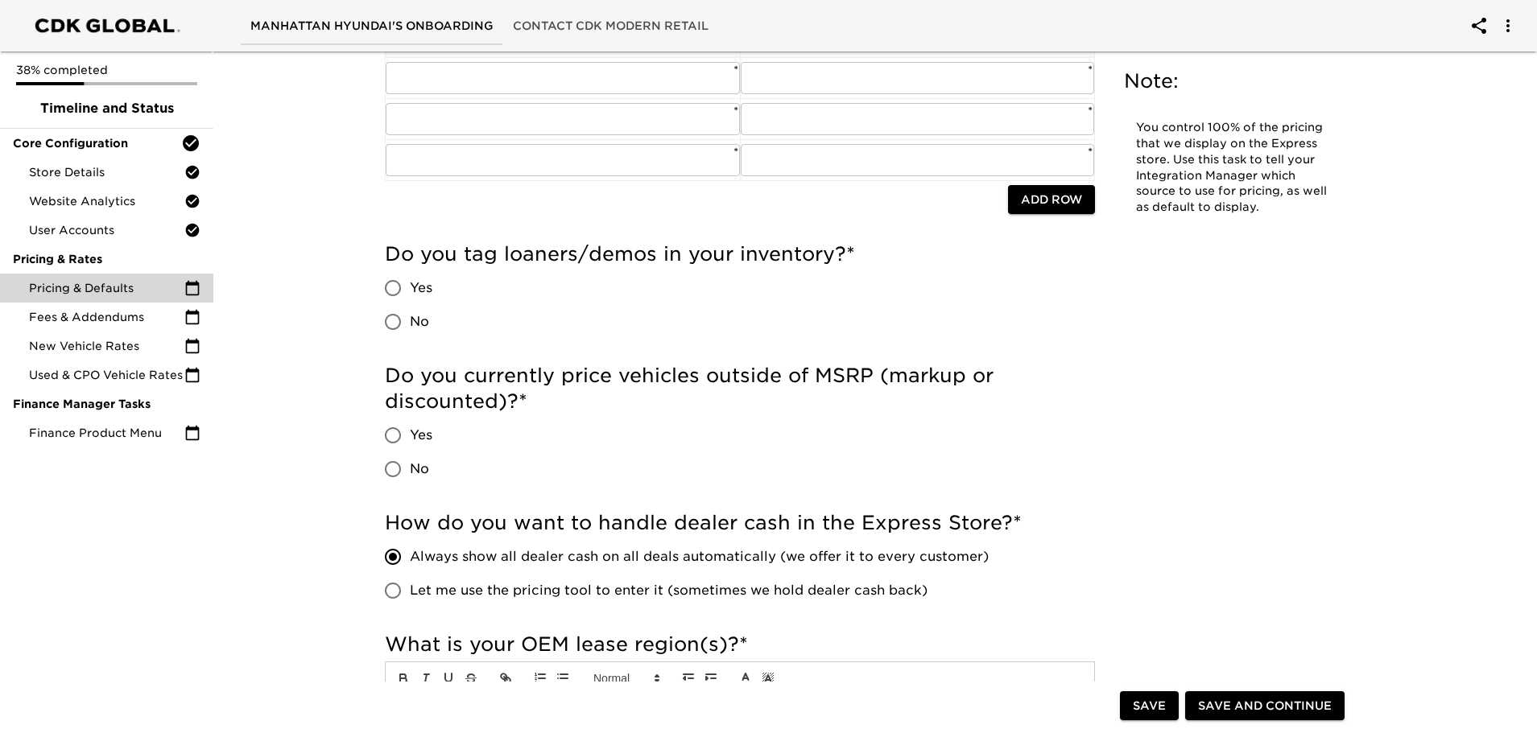
click at [400, 468] on input "No" at bounding box center [393, 469] width 34 height 34
radio input "true"
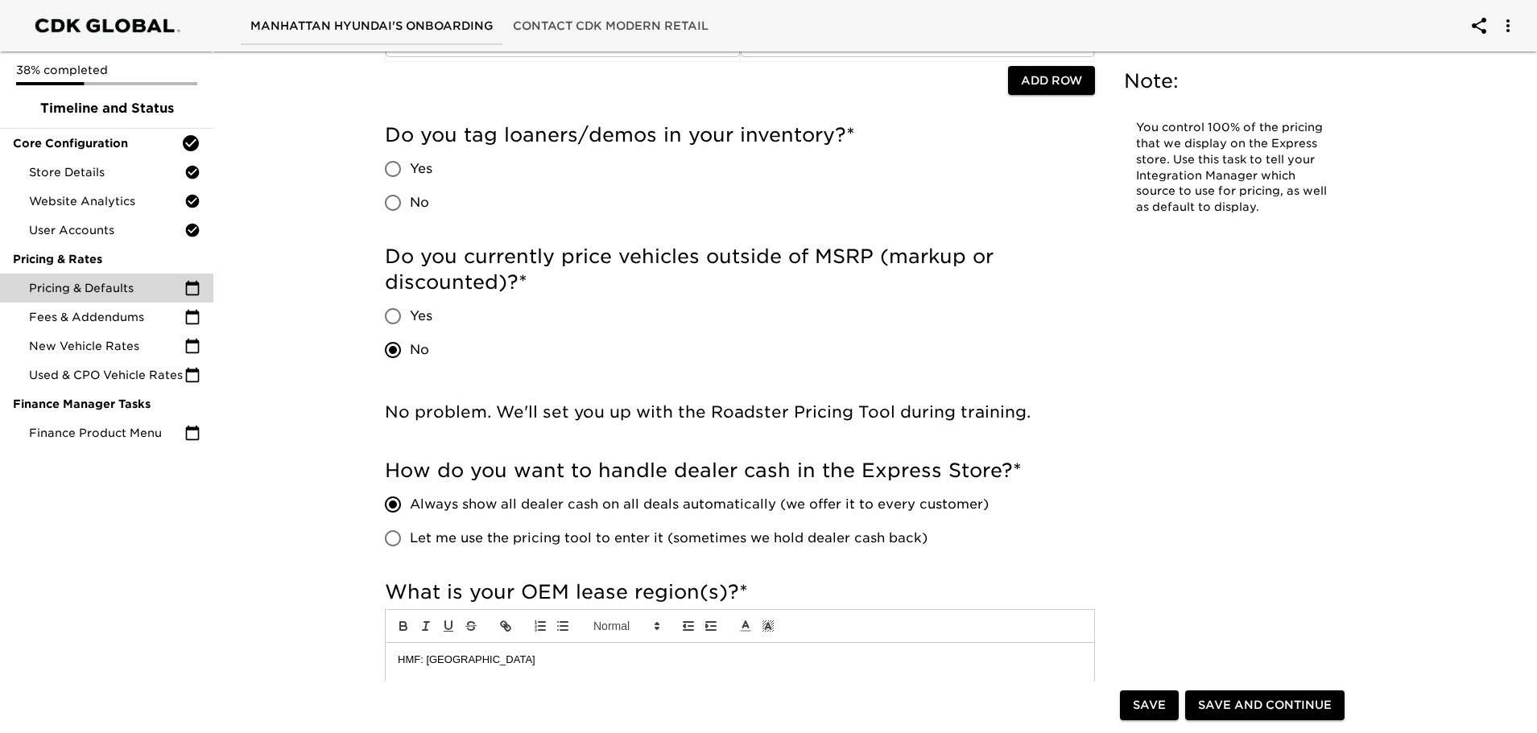
scroll to position [324, 0]
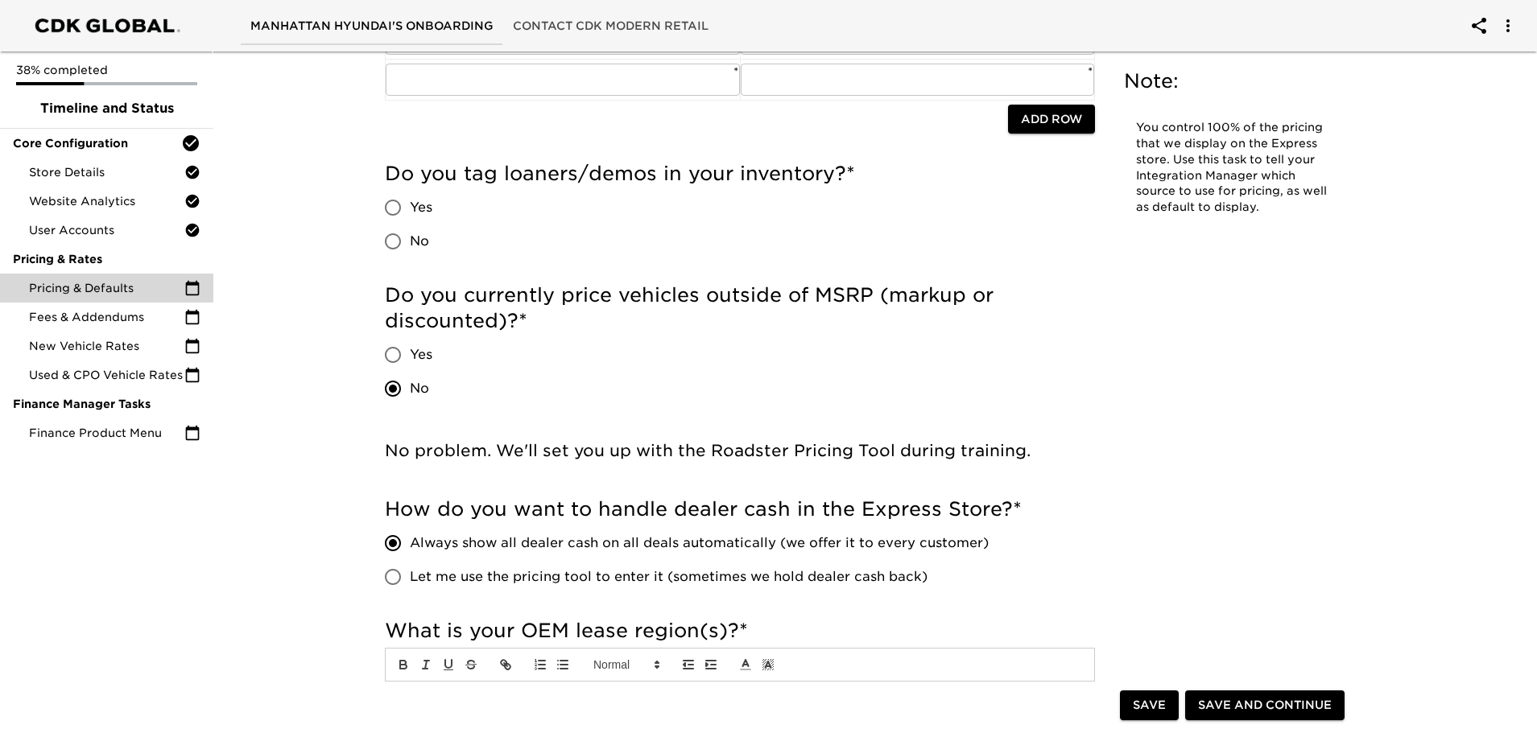
click at [426, 203] on span "Yes" at bounding box center [421, 207] width 23 height 19
click at [410, 203] on input "Yes" at bounding box center [393, 208] width 34 height 34
radio input "true"
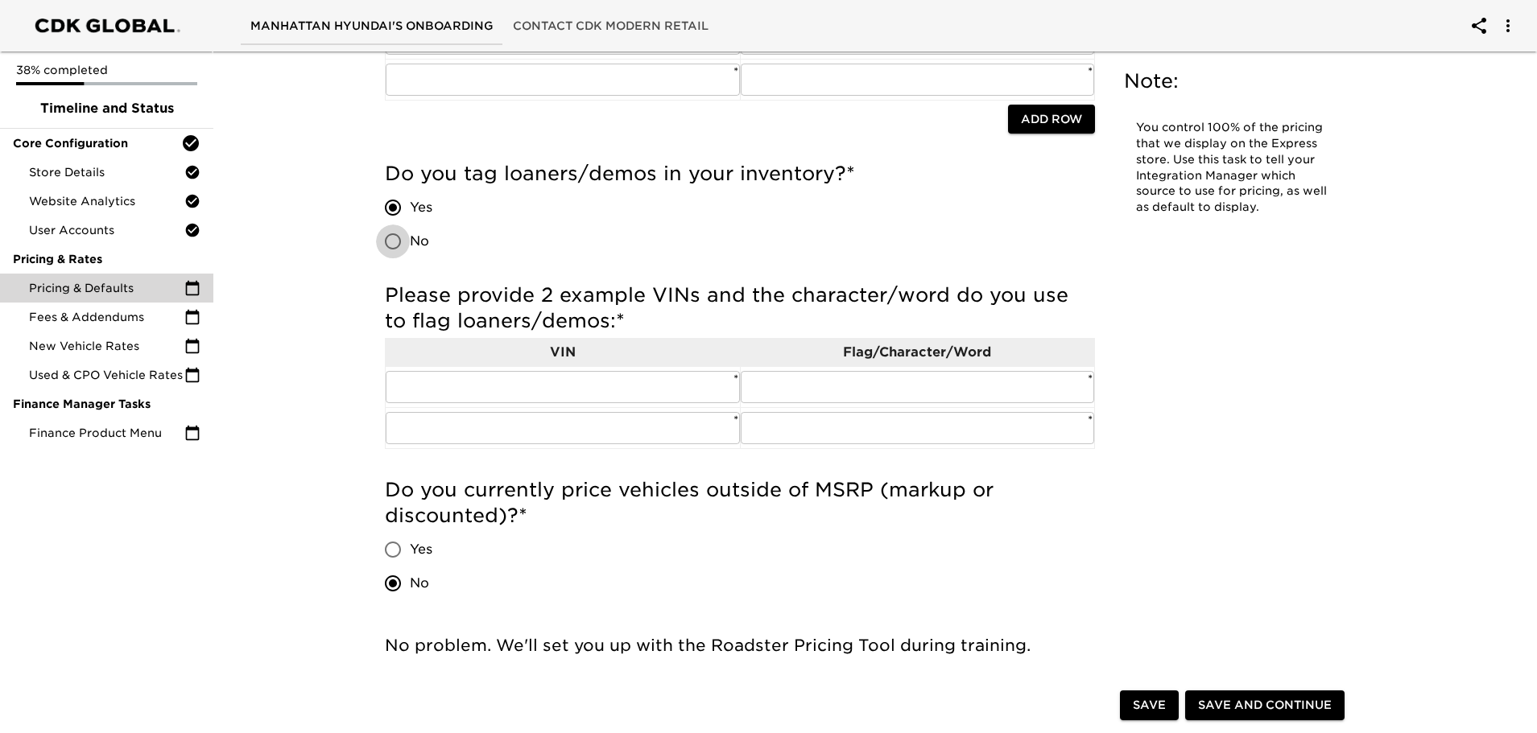
click at [407, 239] on input "No" at bounding box center [393, 242] width 34 height 34
radio input "true"
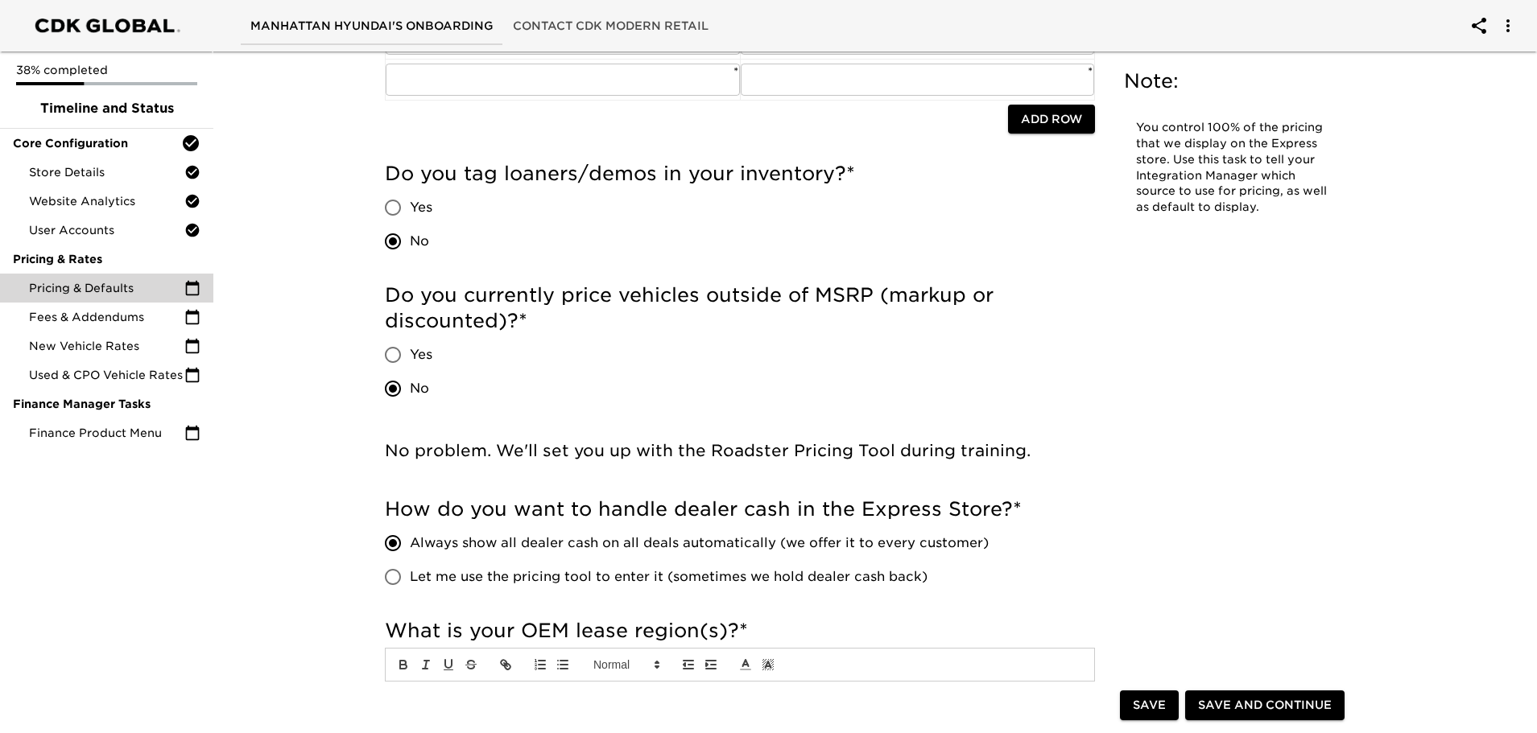
click at [411, 204] on span "Yes" at bounding box center [421, 207] width 23 height 19
click at [410, 204] on input "Yes" at bounding box center [393, 208] width 34 height 34
radio input "true"
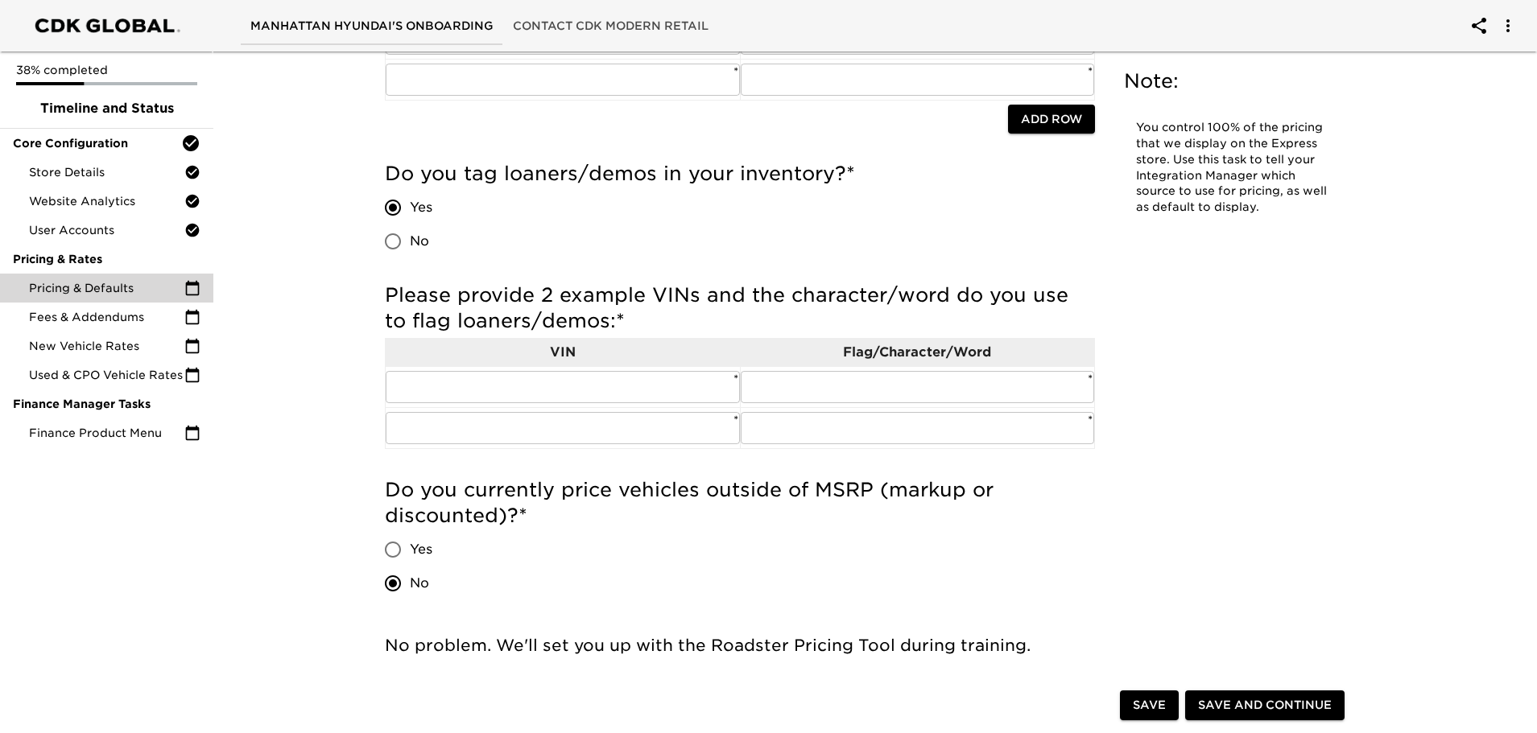
click at [399, 243] on input "No" at bounding box center [393, 242] width 34 height 34
radio input "true"
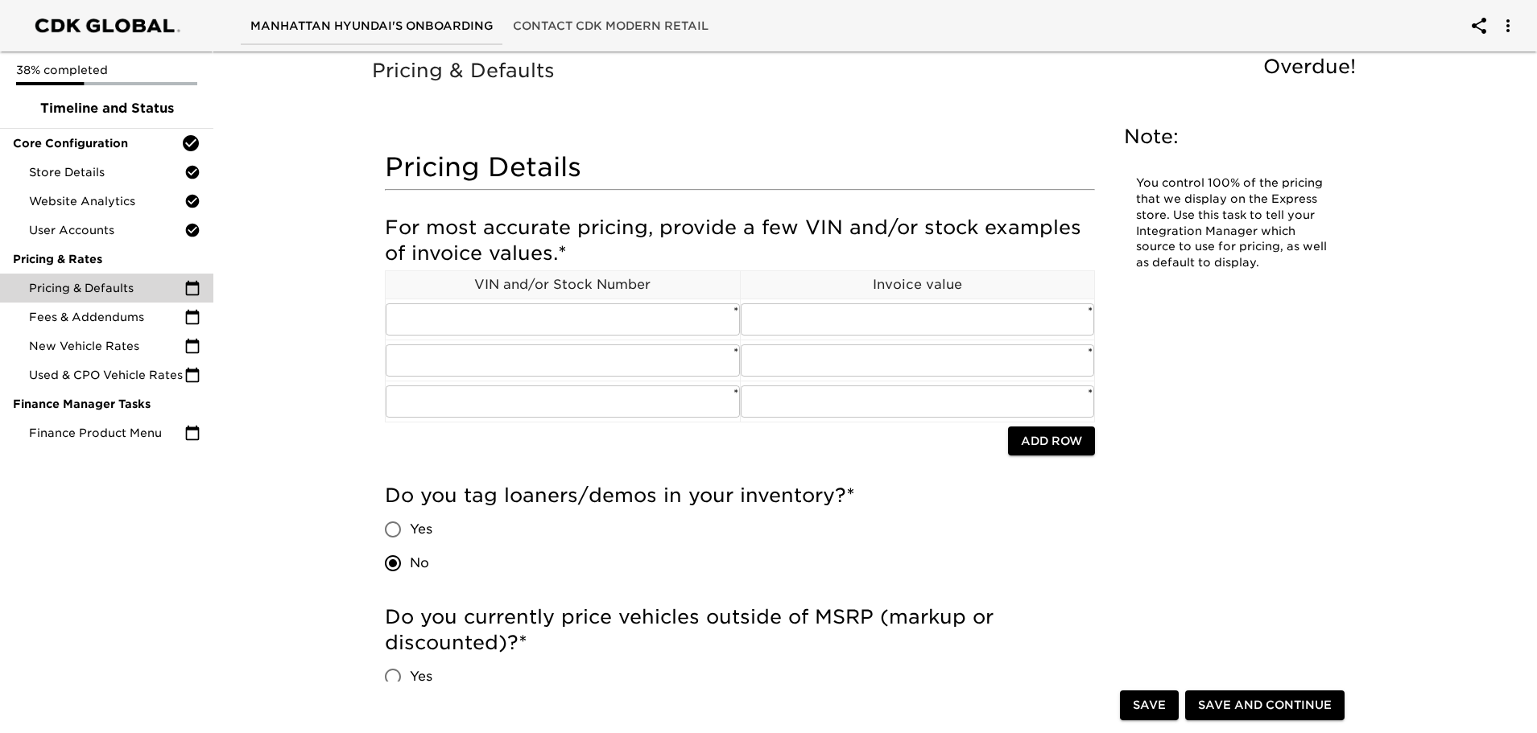
scroll to position [0, 0]
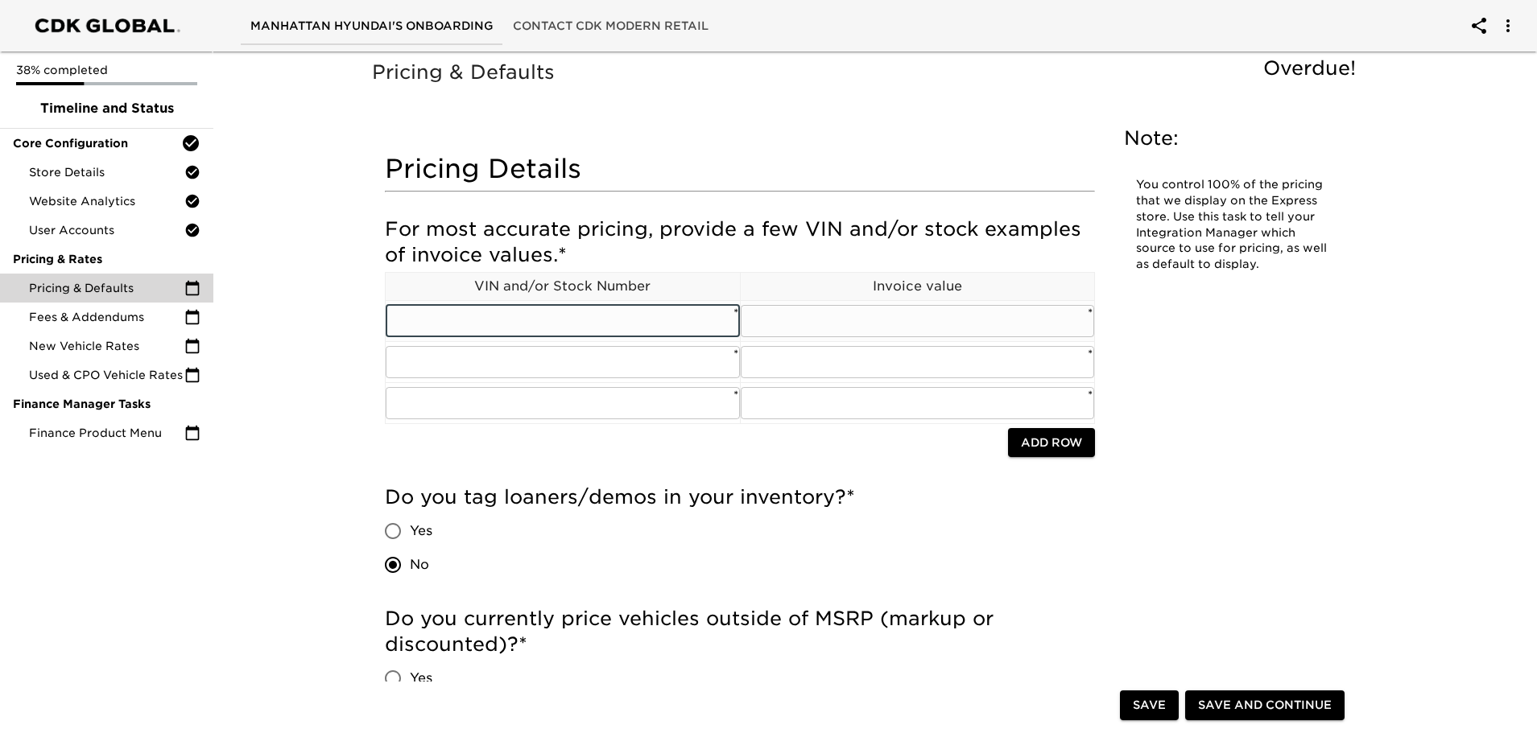
click at [602, 320] on input "text" at bounding box center [563, 321] width 354 height 32
paste input "[US_VEHICLE_IDENTIFICATION_NUMBER]"
type input "[US_VEHICLE_IDENTIFICATION_NUMBER]"
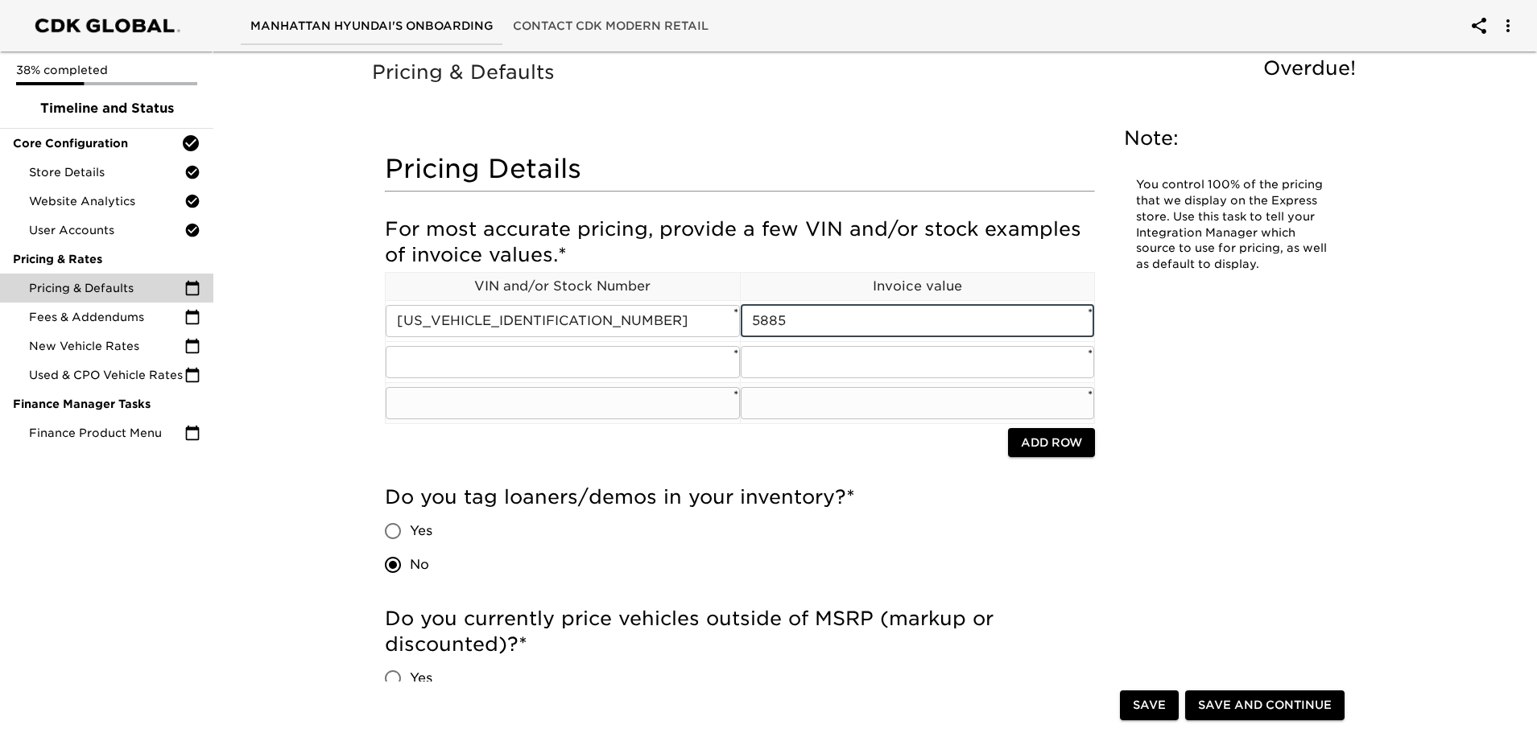
type input "5885"
drag, startPoint x: 605, startPoint y: 302, endPoint x: 592, endPoint y: 311, distance: 16.7
click at [603, 303] on td "[US_VEHICLE_IDENTIFICATION_NUMBER] ​ *" at bounding box center [563, 320] width 355 height 41
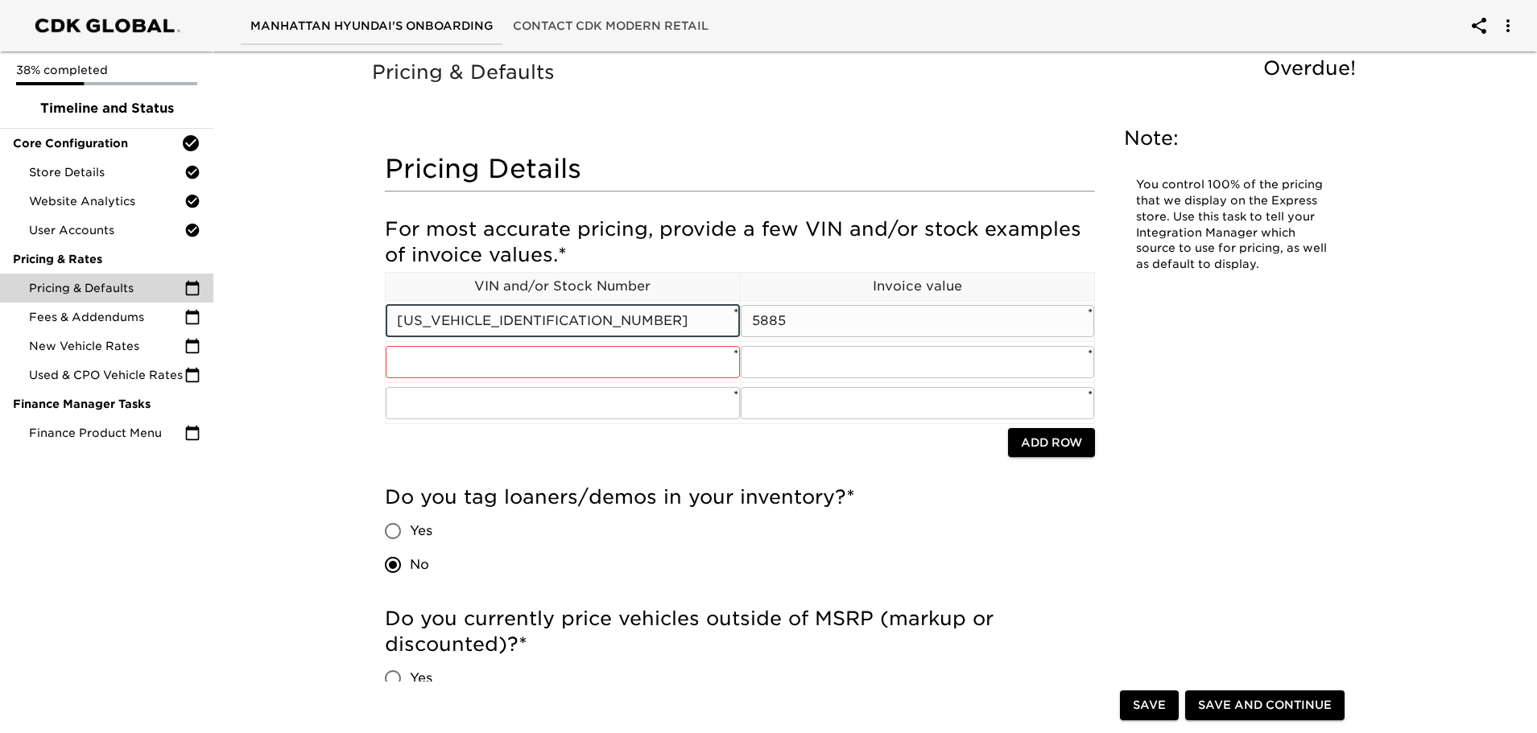
click at [592, 311] on input "[US_VEHICLE_IDENTIFICATION_NUMBER]" at bounding box center [563, 321] width 354 height 32
paste input "5NPD84LF9HH03615"
type input "[US_VEHICLE_IDENTIFICATION_NUMBER]"
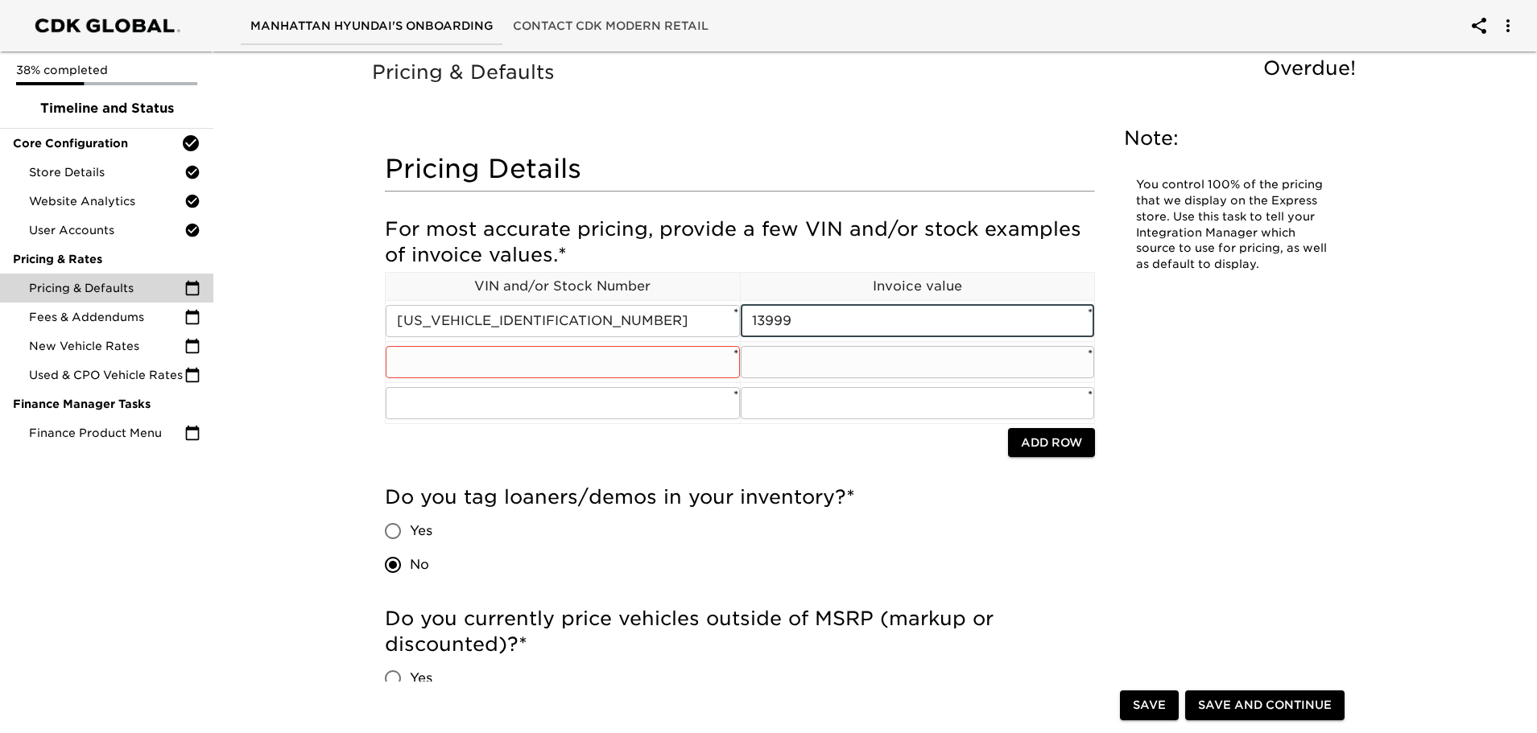
type input "13999"
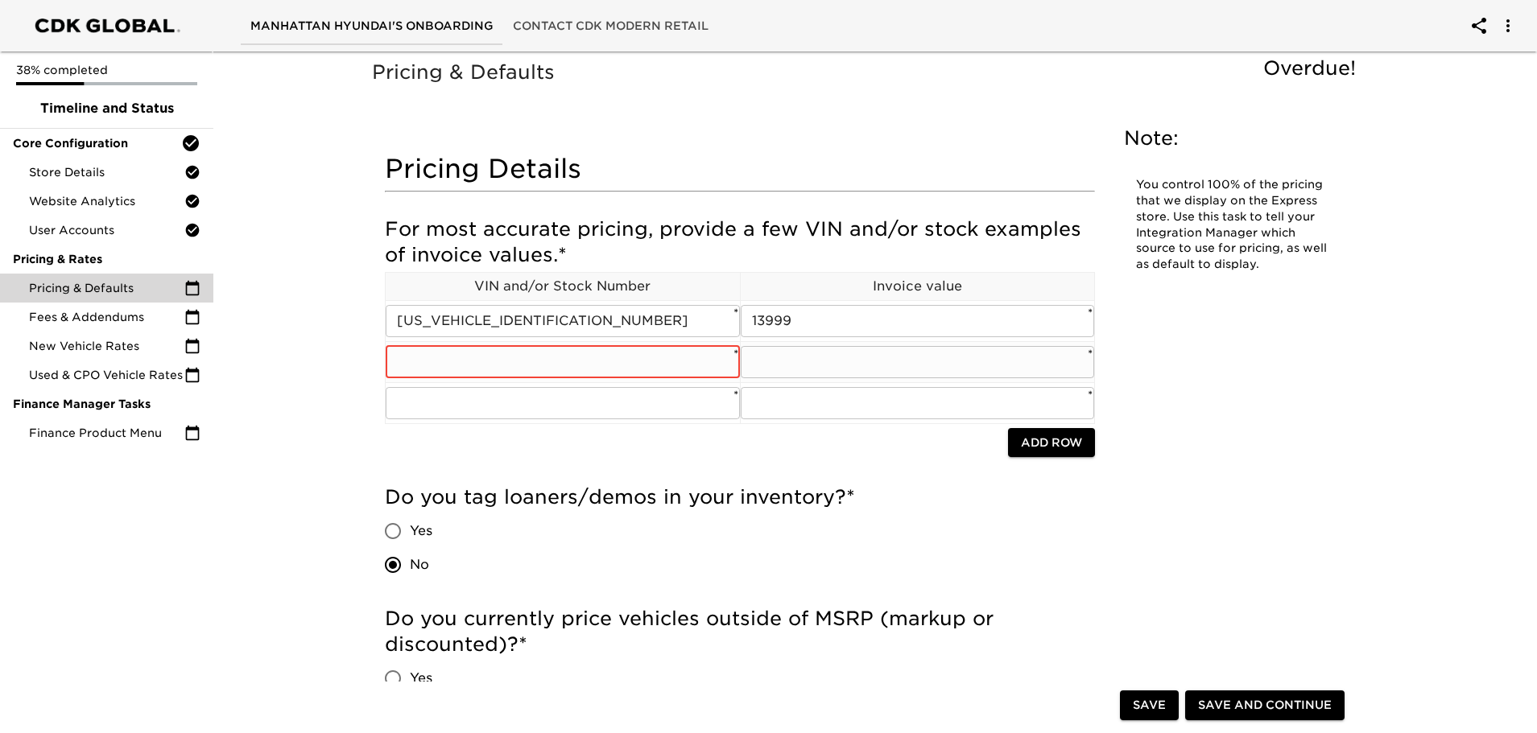
click at [650, 369] on input "text" at bounding box center [563, 362] width 354 height 32
paste input "[US_VEHICLE_IDENTIFICATION_NUMBER]"
type input "[US_VEHICLE_IDENTIFICATION_NUMBER]"
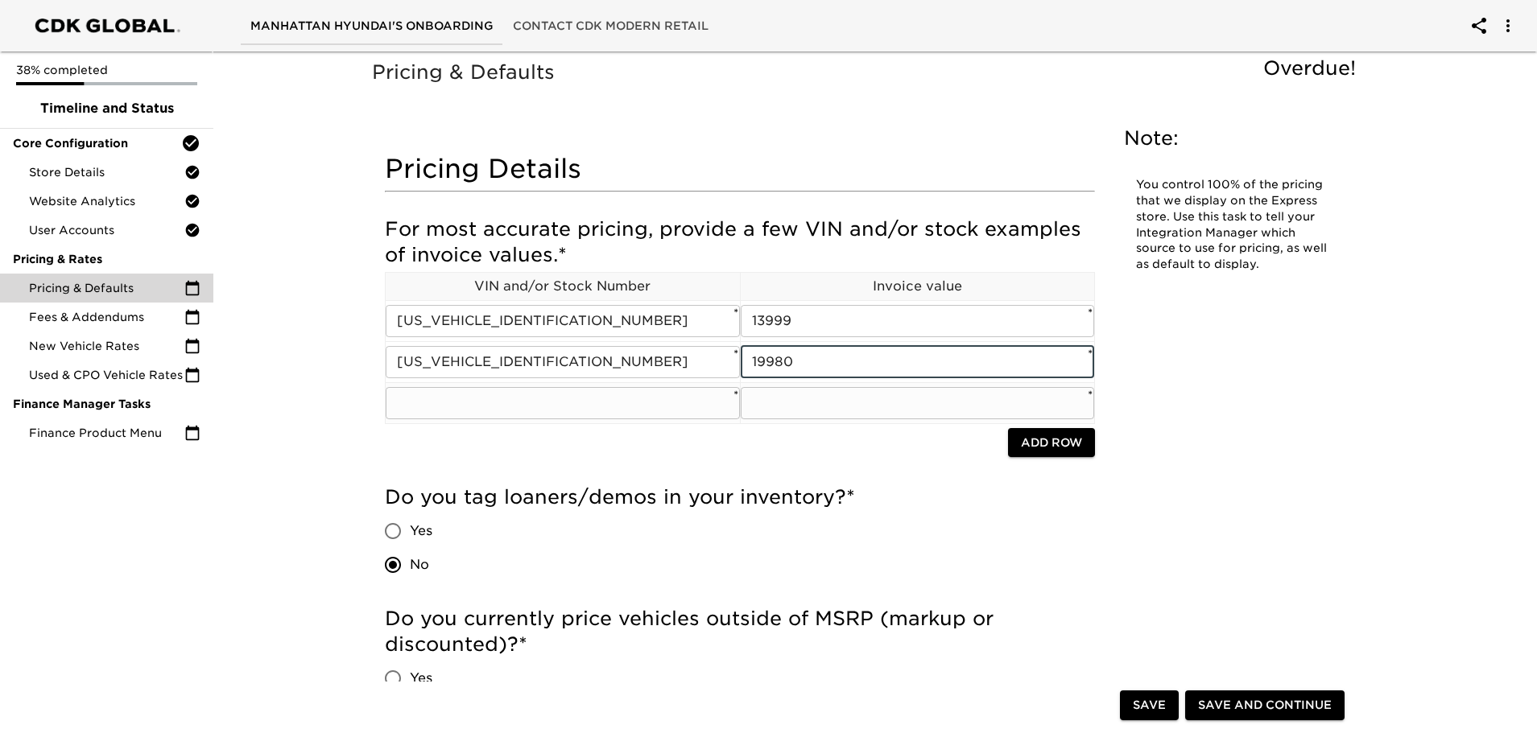
type input "19980"
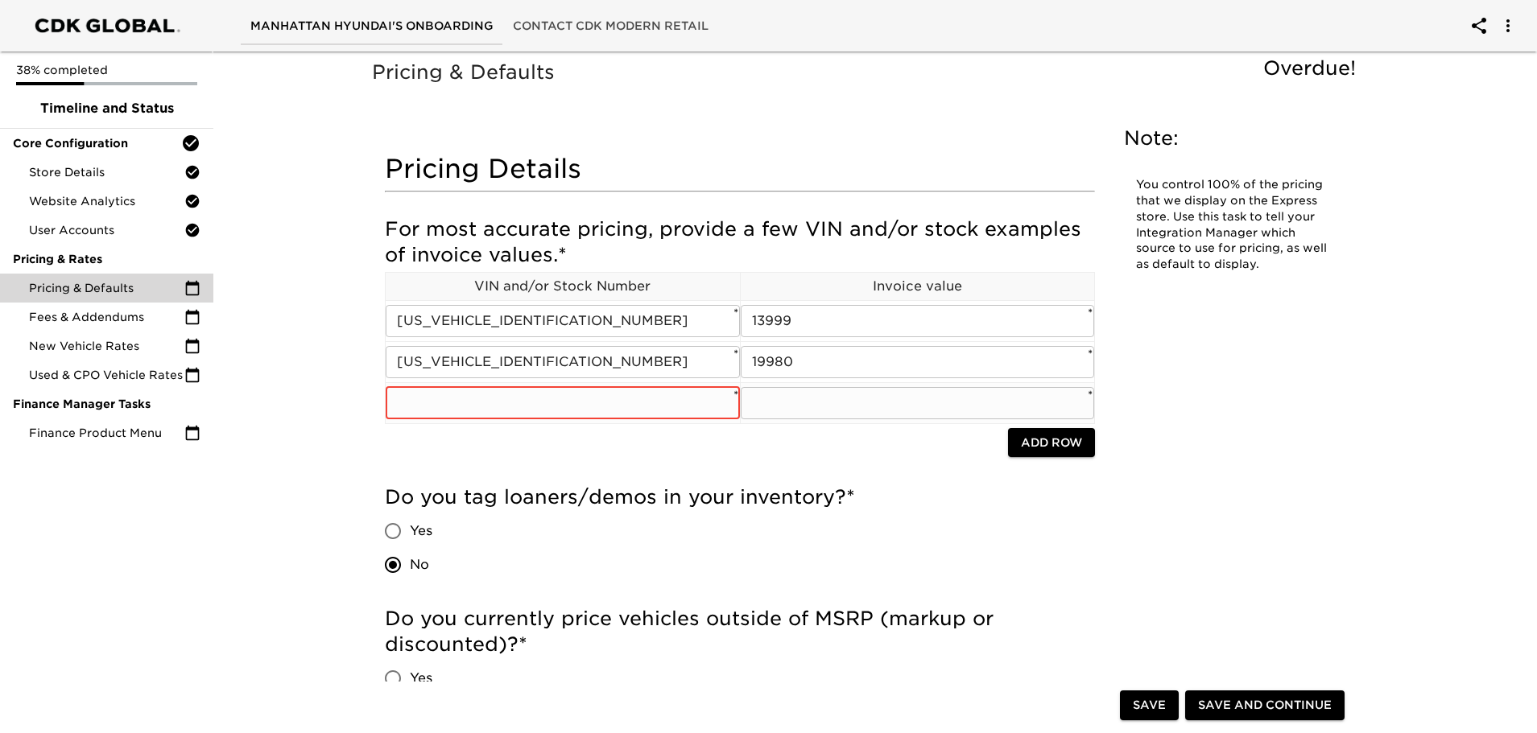
click at [487, 406] on input "text" at bounding box center [563, 403] width 354 height 32
type input "H56"
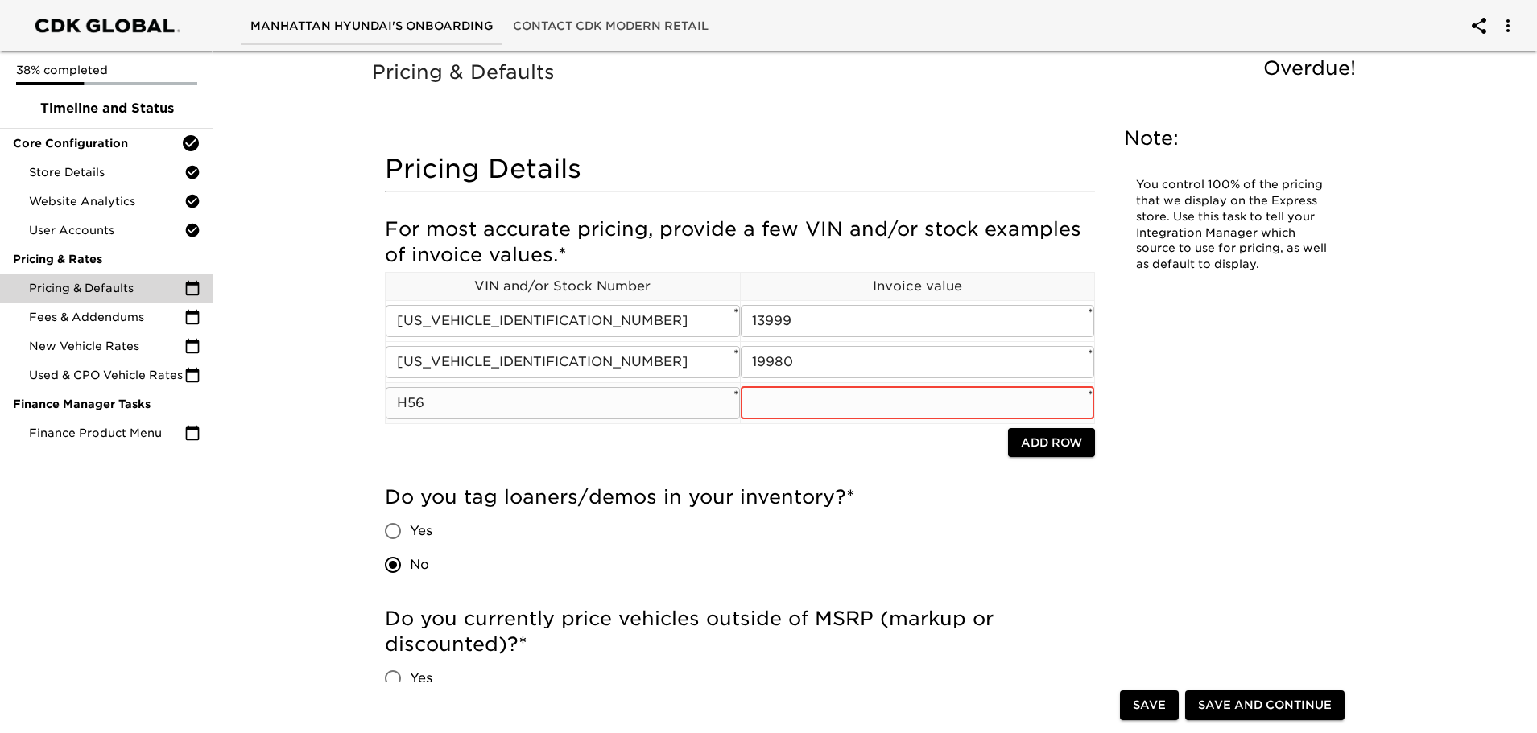
click at [769, 407] on input "text" at bounding box center [917, 403] width 354 height 32
type input "30656"
click at [1048, 488] on h5 "Do you tag loaners/demos in your inventory? *" at bounding box center [740, 498] width 710 height 26
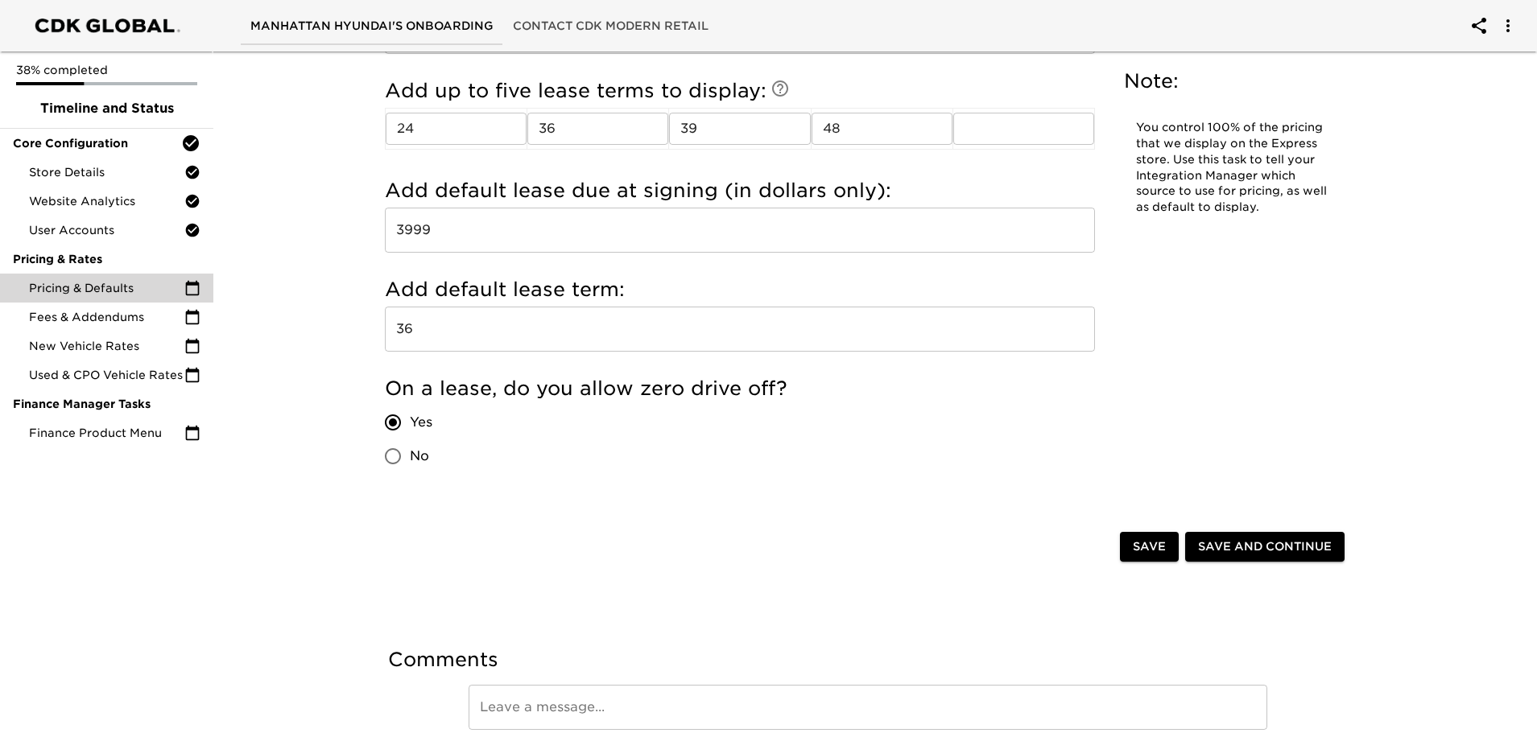
scroll to position [1759, 0]
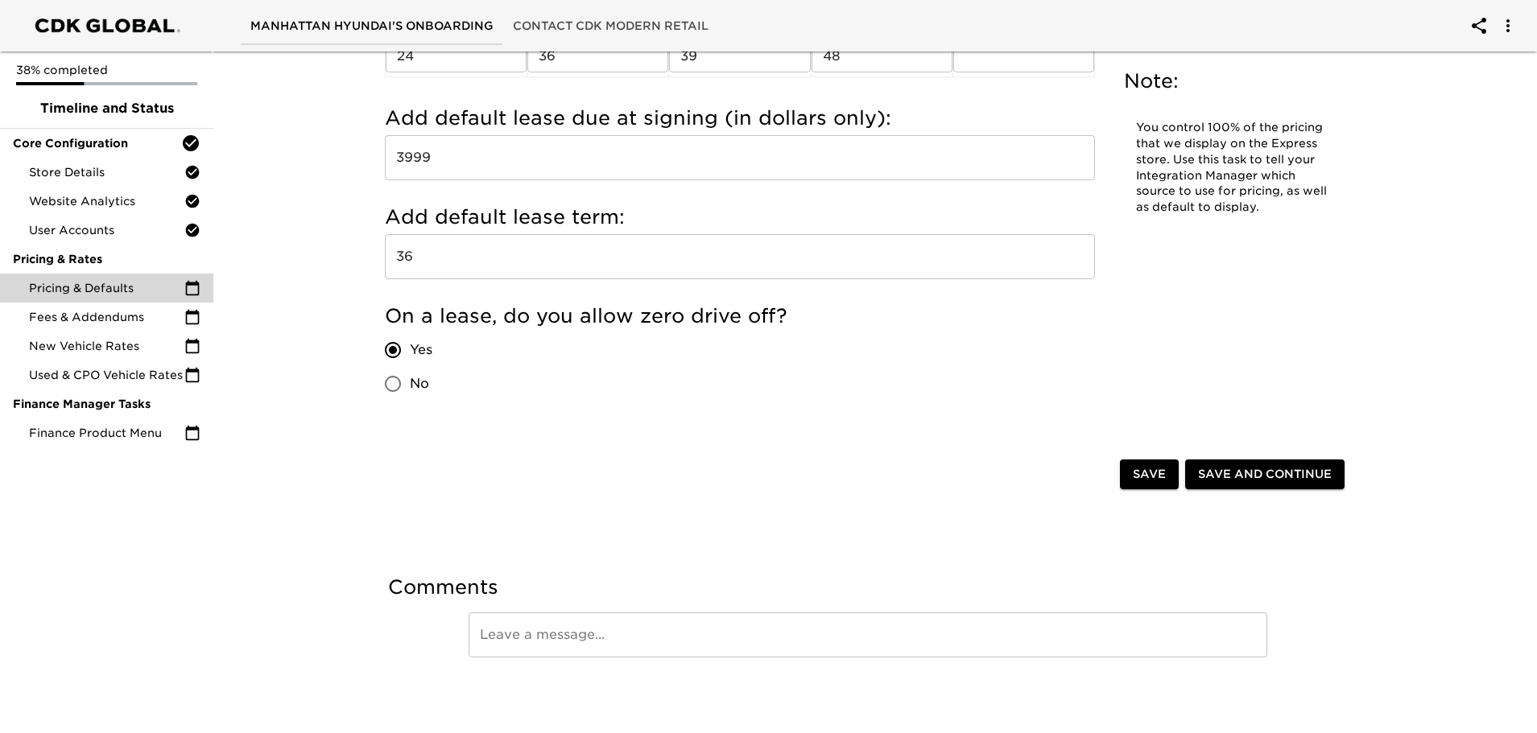
click at [1207, 469] on span "Save and Continue" at bounding box center [1265, 474] width 134 height 20
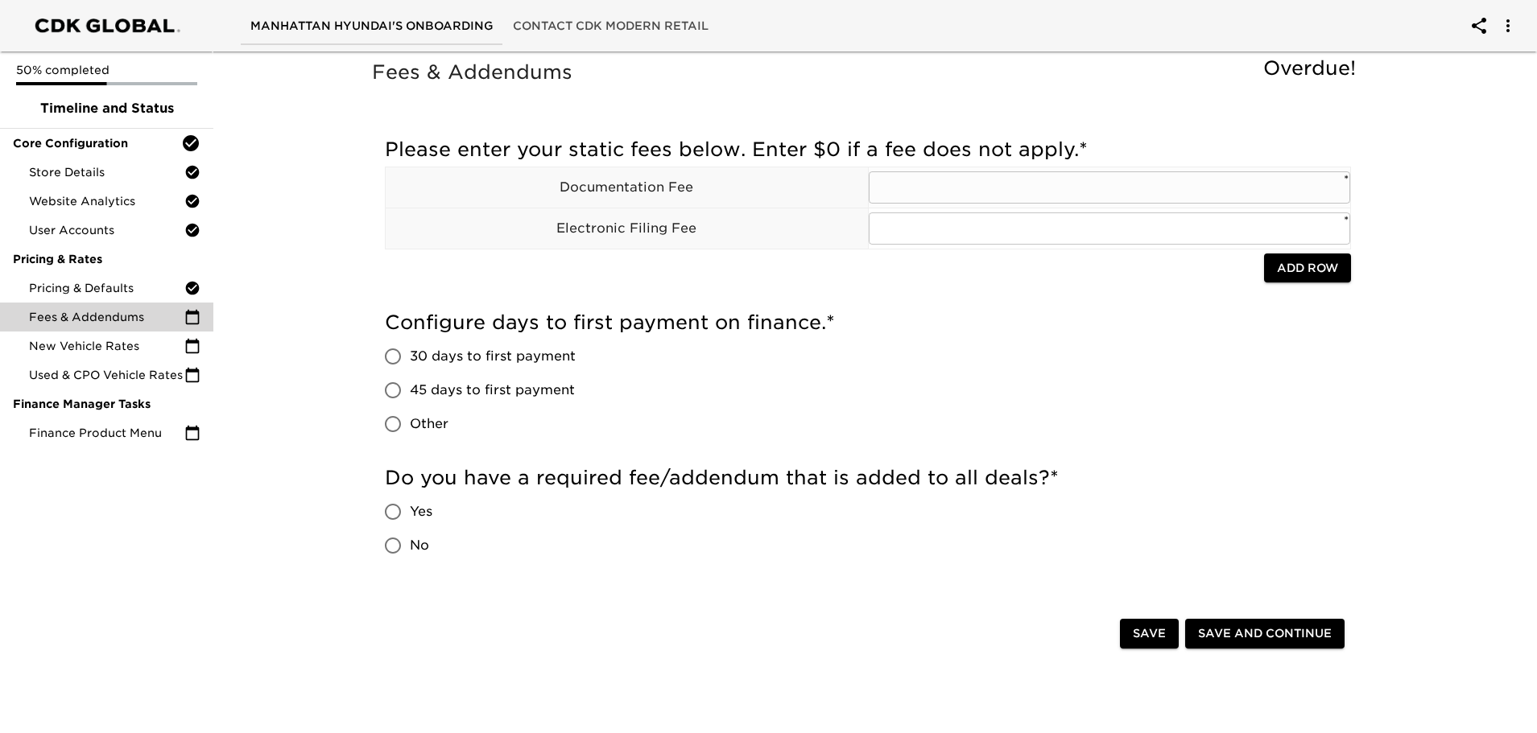
click at [1047, 180] on input "text" at bounding box center [1109, 187] width 482 height 32
type input "799"
click at [986, 293] on div "Please enter your static fees below. Enter $0 if a fee does not apply. * Docume…" at bounding box center [868, 215] width 966 height 173
click at [902, 231] on input "text" at bounding box center [1109, 228] width 482 height 32
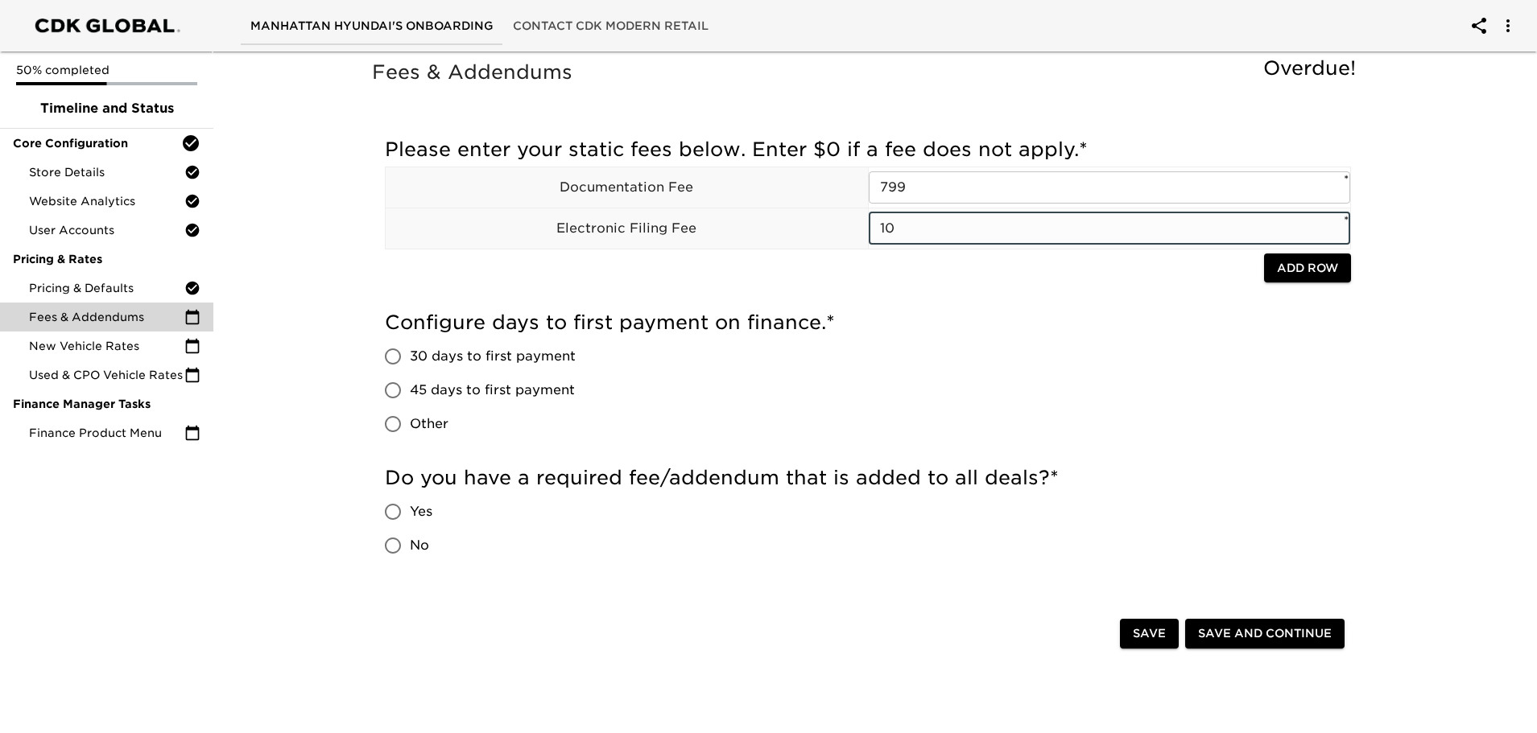
type input "1"
type input "120"
click at [945, 290] on div "Please enter your static fees below. Enter $0 if a fee does not apply. * Docume…" at bounding box center [868, 215] width 966 height 173
drag, startPoint x: 930, startPoint y: 229, endPoint x: 789, endPoint y: 229, distance: 141.7
click at [789, 229] on tr "Electronic Filing Fee 120 ​ *" at bounding box center [868, 228] width 965 height 41
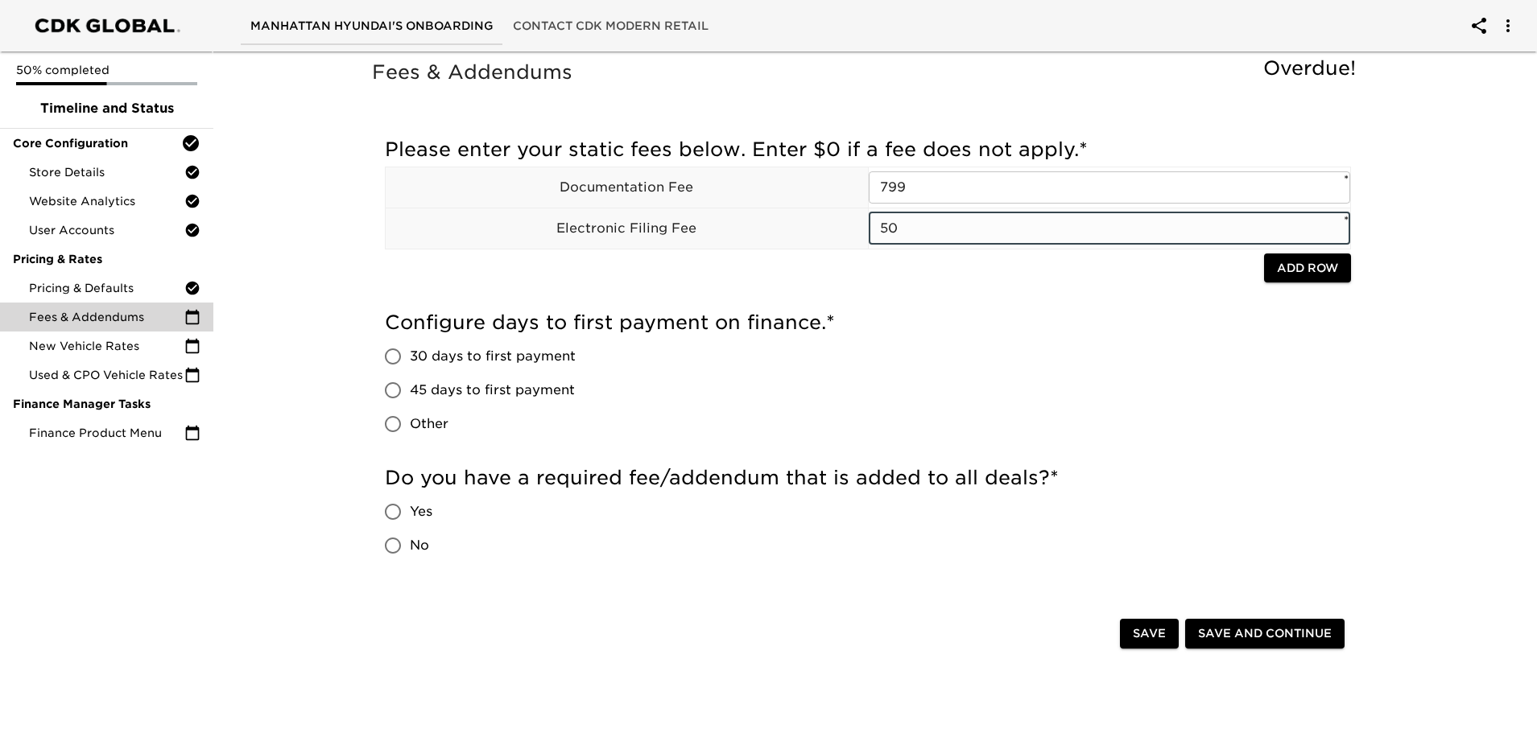
type input "50"
drag, startPoint x: 933, startPoint y: 234, endPoint x: 828, endPoint y: 236, distance: 104.6
click at [828, 236] on tr "Electronic Filing Fee 50 ​ *" at bounding box center [868, 228] width 965 height 41
click at [1175, 351] on div "Configure days to first payment on finance. * 30 days to first payment 45 days …" at bounding box center [868, 375] width 966 height 131
click at [452, 379] on label "45 days to first payment" at bounding box center [476, 390] width 200 height 34
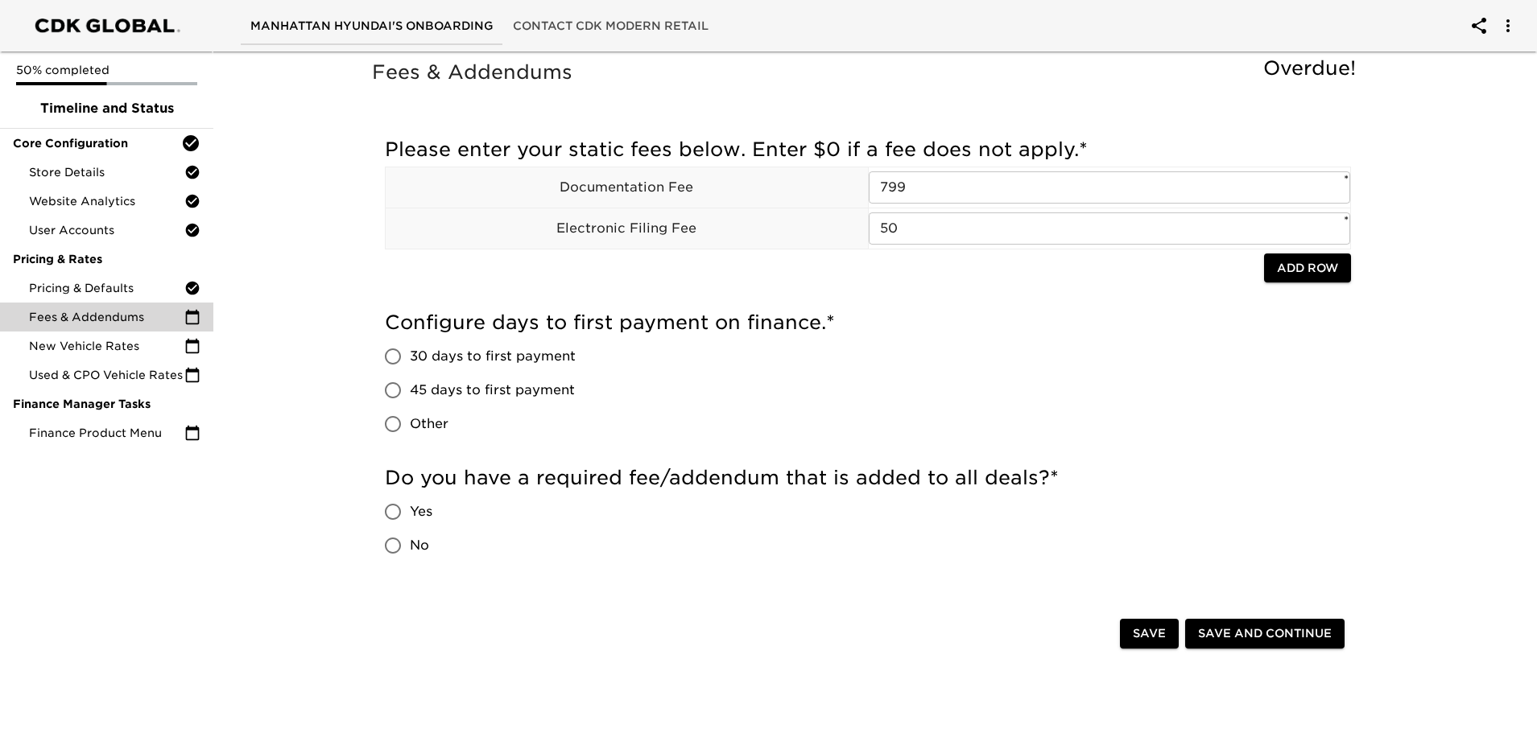
click at [410, 379] on input "45 days to first payment" at bounding box center [393, 390] width 34 height 34
radio input "true"
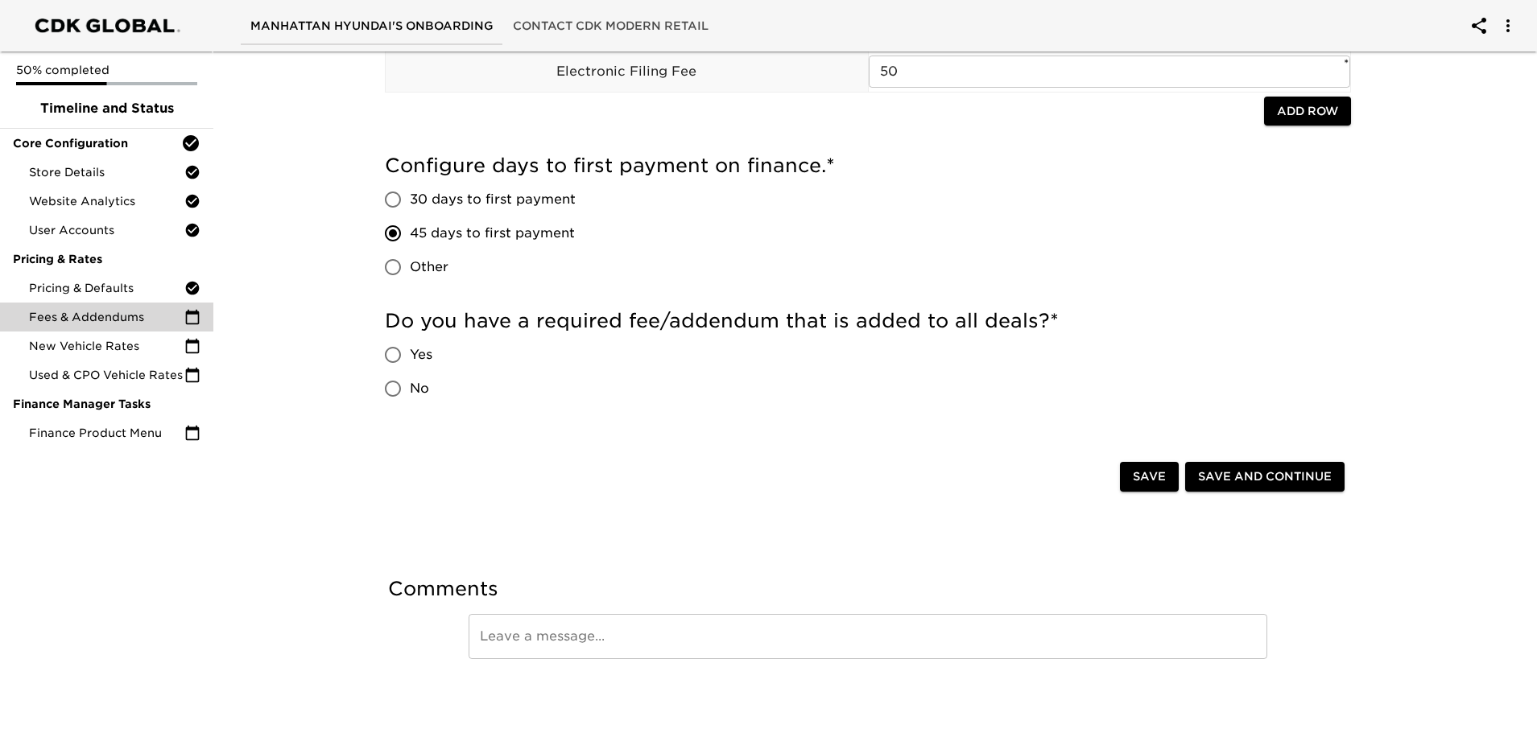
scroll to position [159, 0]
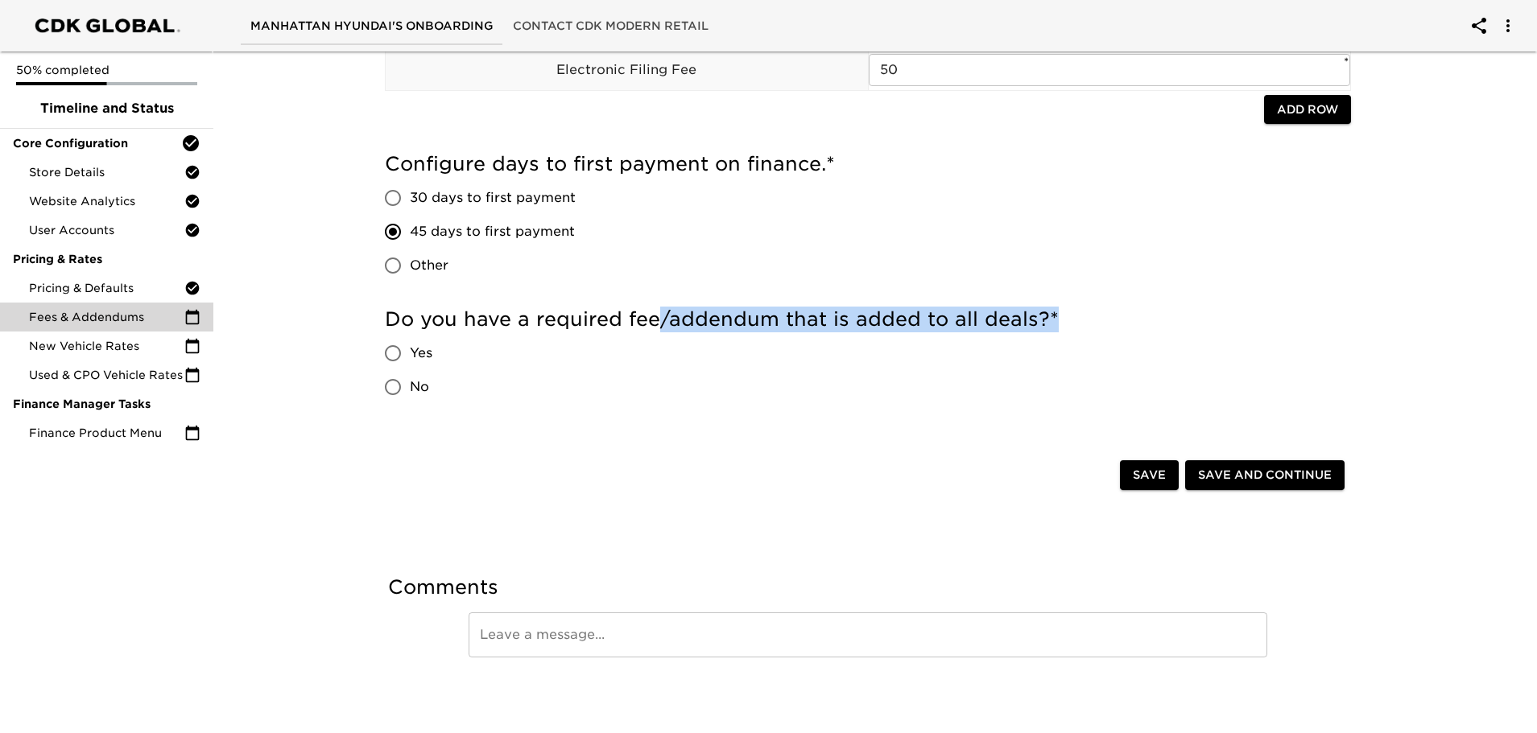
drag, startPoint x: 662, startPoint y: 315, endPoint x: 1099, endPoint y: 349, distance: 438.4
click at [1054, 313] on h5 "Do you have a required fee/addendum that is added to all deals? *" at bounding box center [868, 320] width 966 height 26
drag, startPoint x: 1101, startPoint y: 359, endPoint x: 925, endPoint y: 353, distance: 176.4
click at [1099, 361] on div "Do you have a required fee/addendum that is added to all deals? * Yes No" at bounding box center [868, 355] width 966 height 97
drag, startPoint x: 429, startPoint y: 321, endPoint x: 835, endPoint y: 390, distance: 411.4
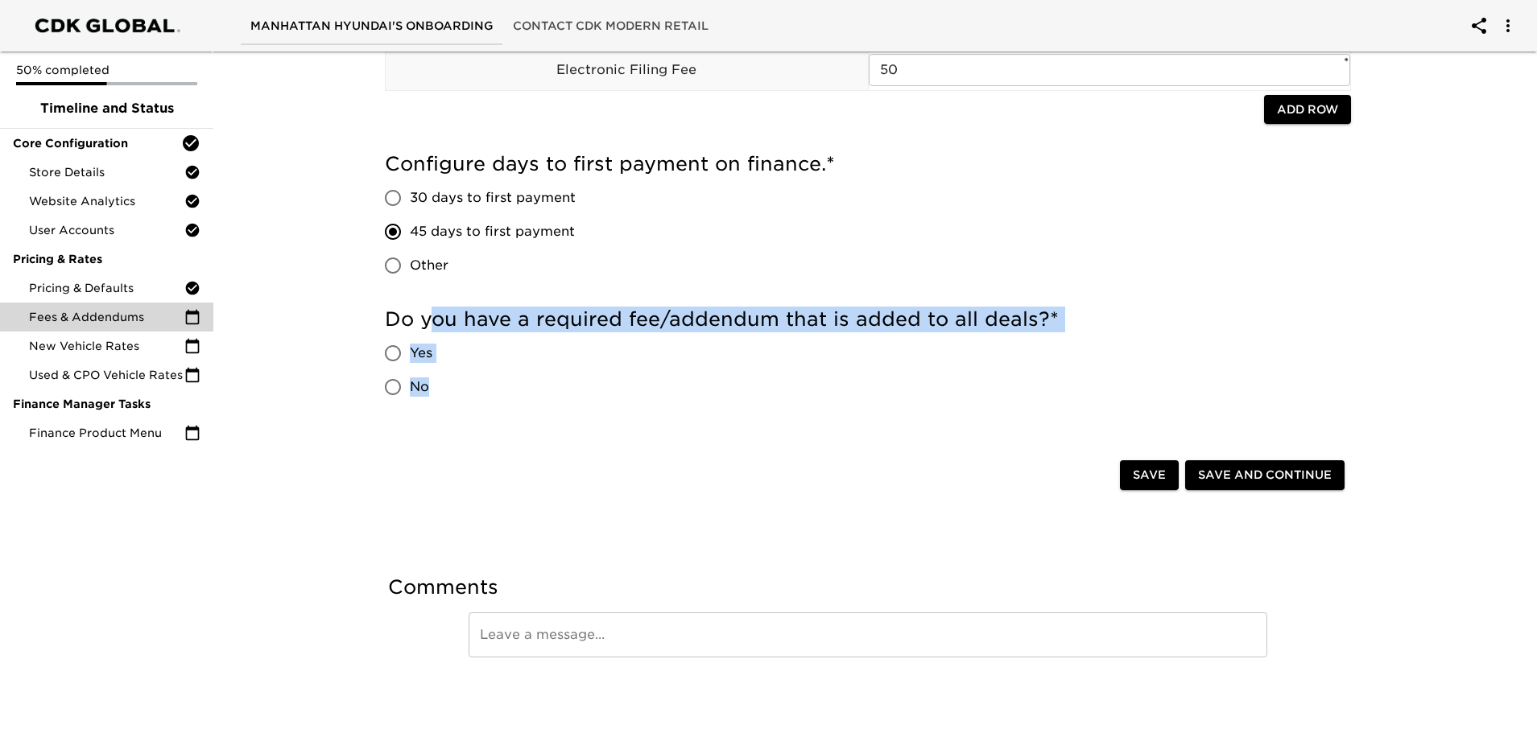
click at [759, 360] on div "Do you have a required fee/addendum that is added to all deals? * Yes No" at bounding box center [868, 355] width 966 height 97
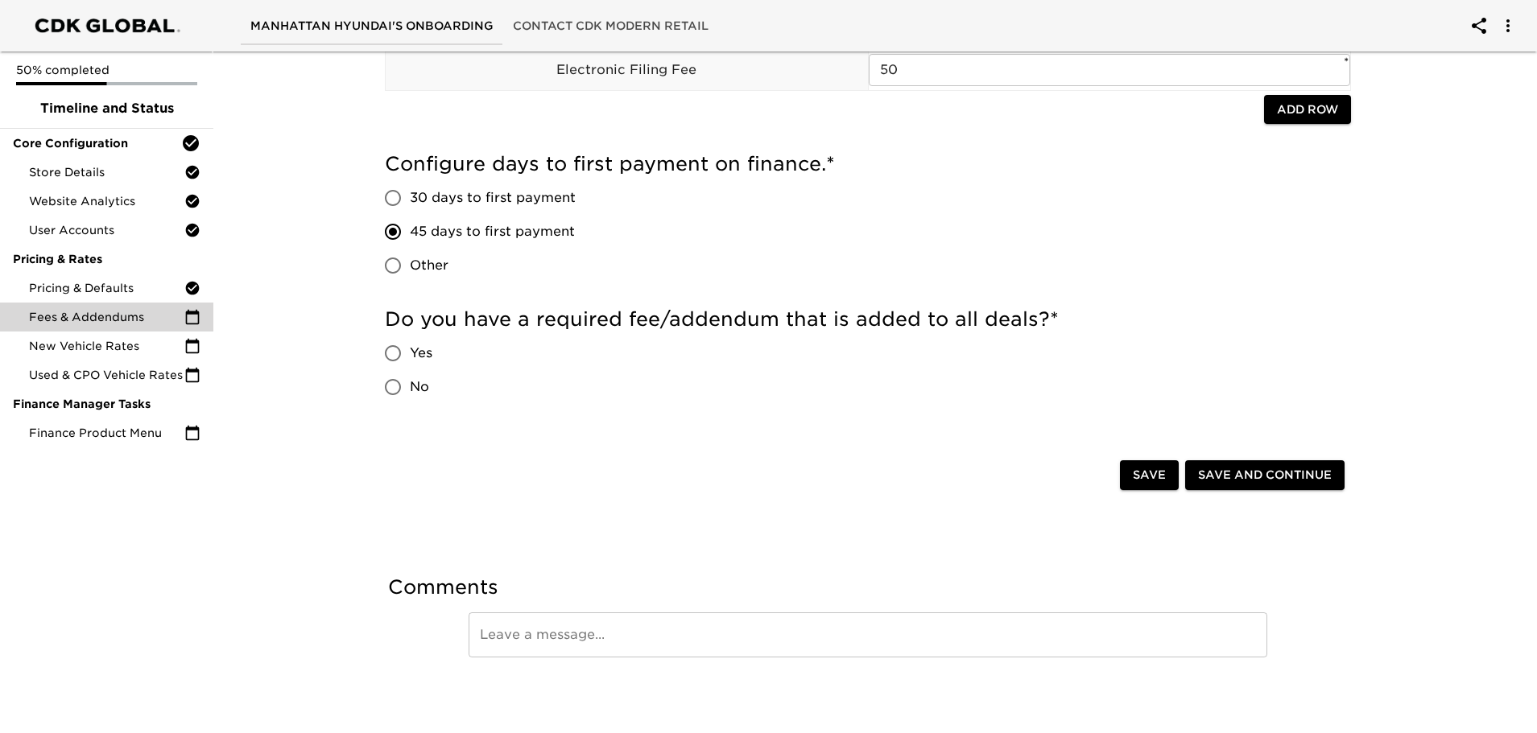
click at [857, 400] on div "Do you have a required fee/addendum that is added to all deals? * Yes No" at bounding box center [868, 355] width 966 height 97
click at [405, 386] on input "No" at bounding box center [393, 387] width 34 height 34
radio input "true"
click at [1256, 487] on button "Save and Continue" at bounding box center [1264, 475] width 159 height 30
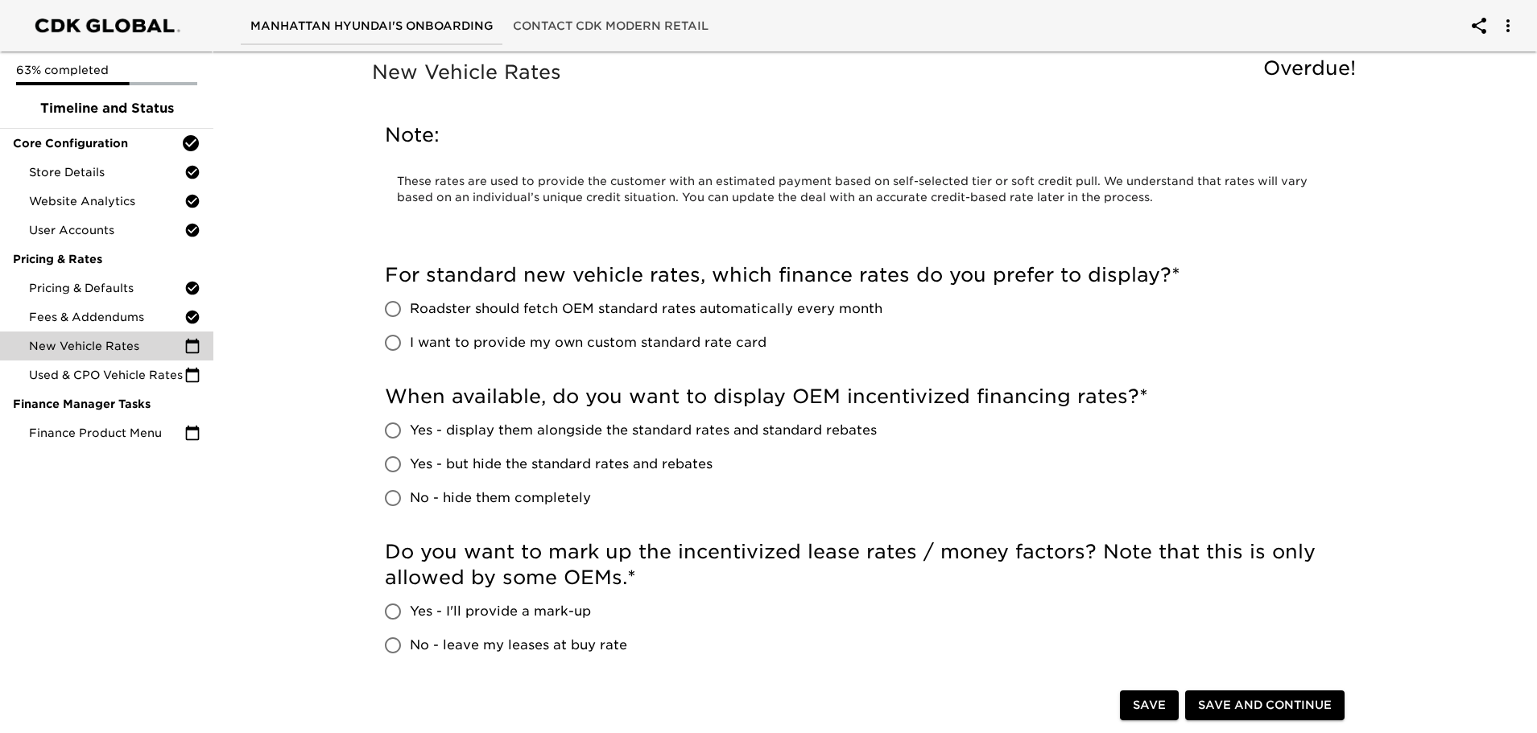
click at [548, 302] on span "Roadster should fetch OEM standard rates automatically every month" at bounding box center [646, 308] width 472 height 19
click at [410, 302] on input "Roadster should fetch OEM standard rates automatically every month" at bounding box center [393, 309] width 34 height 34
radio input "true"
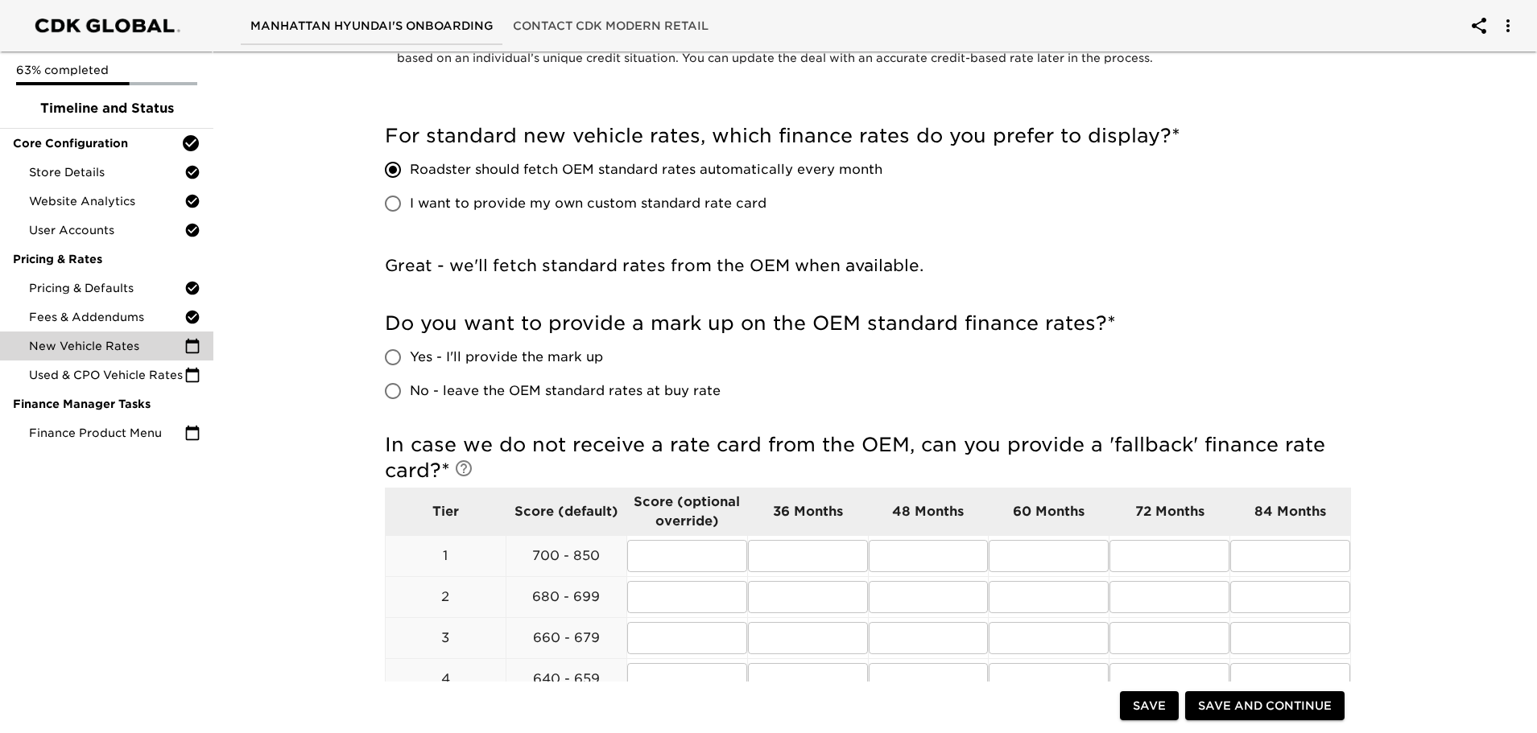
scroll to position [161, 0]
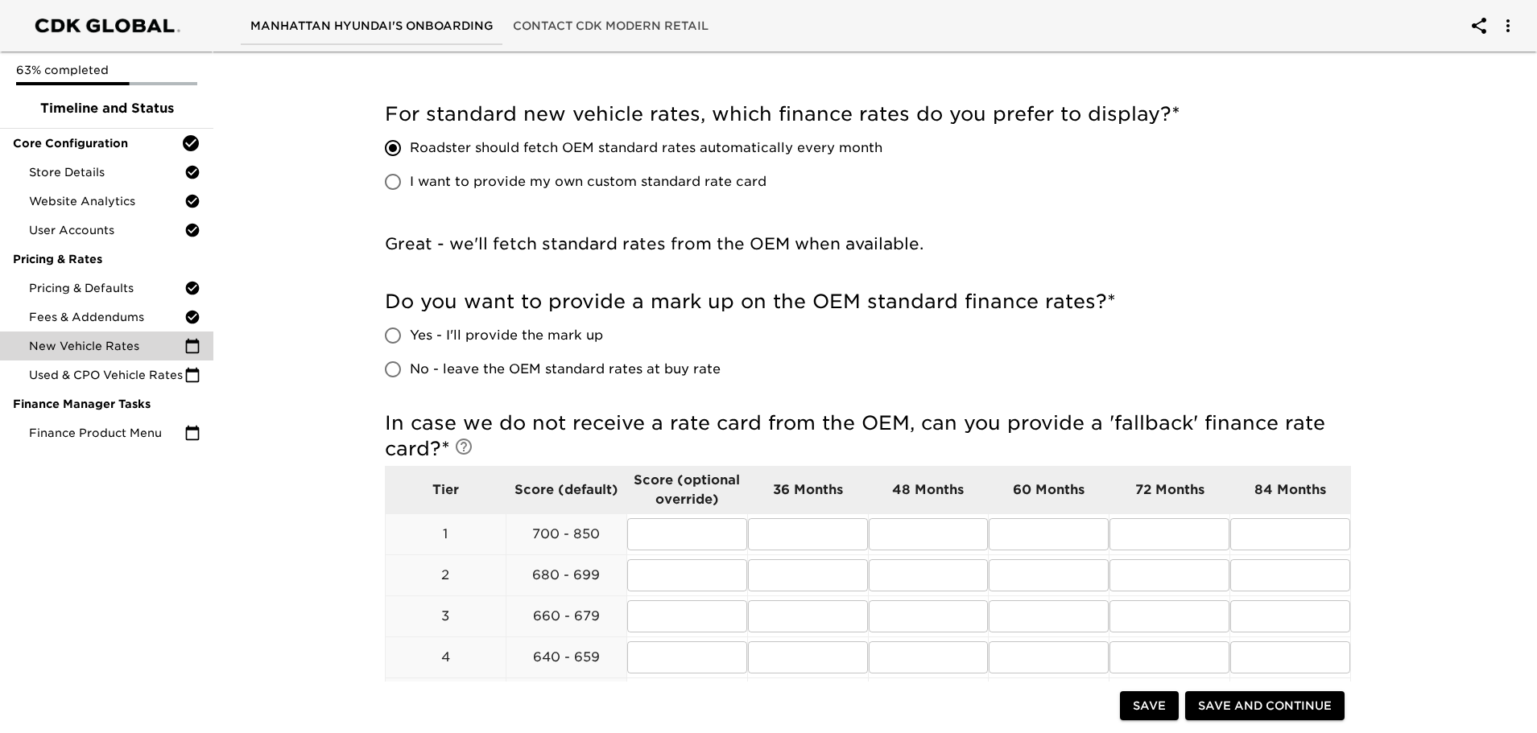
click at [562, 340] on span "Yes - I'll provide the mark up" at bounding box center [506, 335] width 193 height 19
click at [410, 340] on input "Yes - I'll provide the mark up" at bounding box center [393, 336] width 34 height 34
radio input "true"
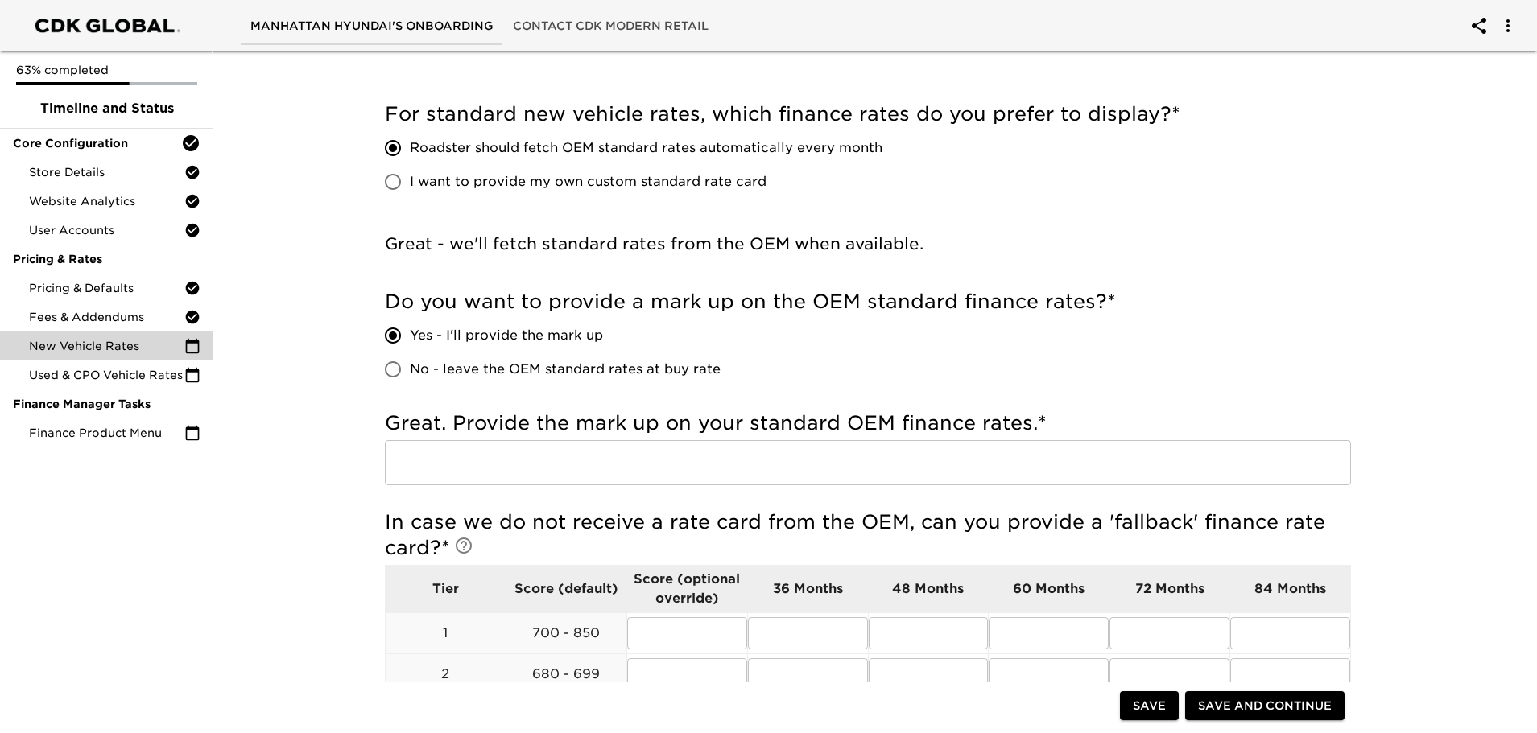
click at [568, 470] on input "text" at bounding box center [868, 462] width 966 height 45
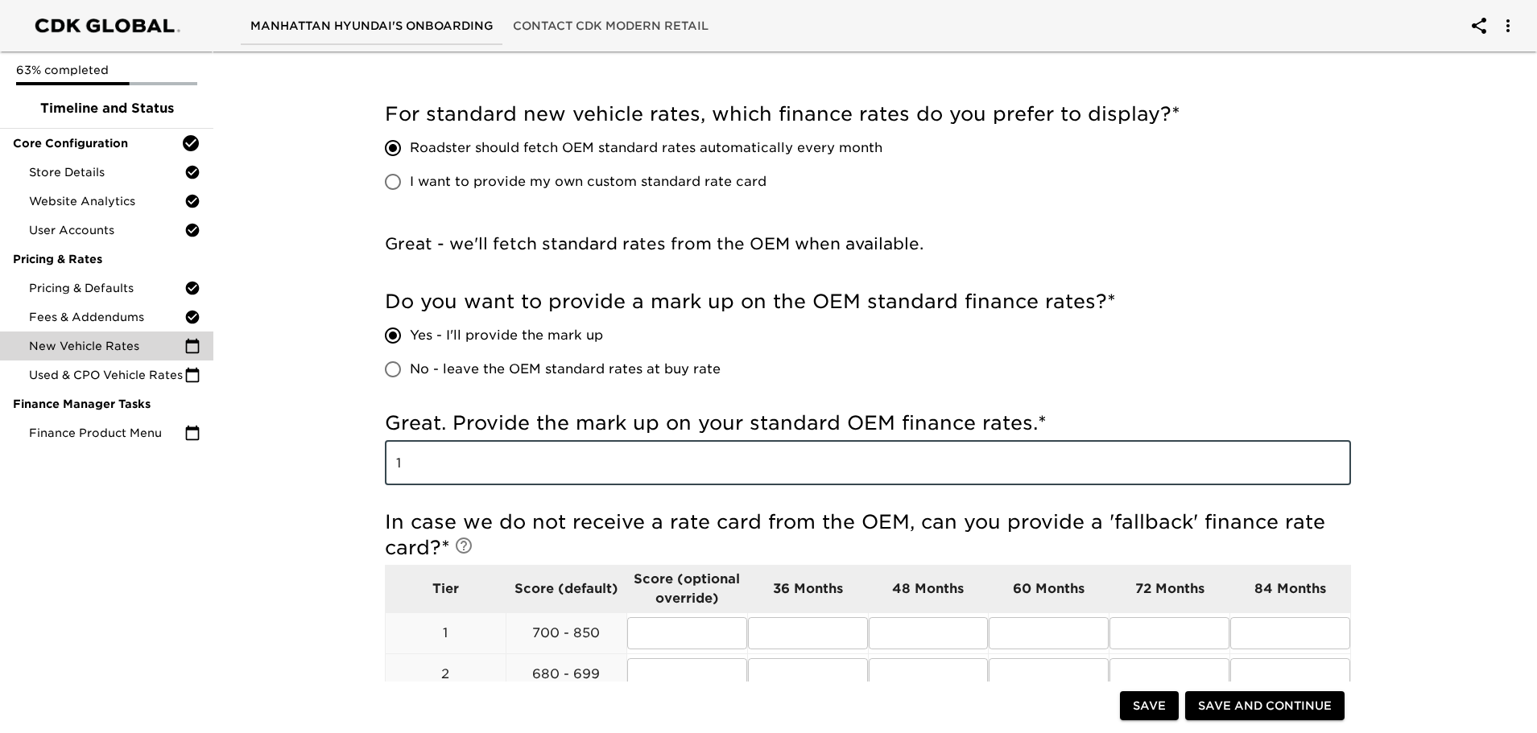
type input "1"
click at [335, 465] on div "New Vehicle Rates Overdue! Note: These rates are used to provide the customer w…" at bounding box center [868, 689] width 1330 height 1611
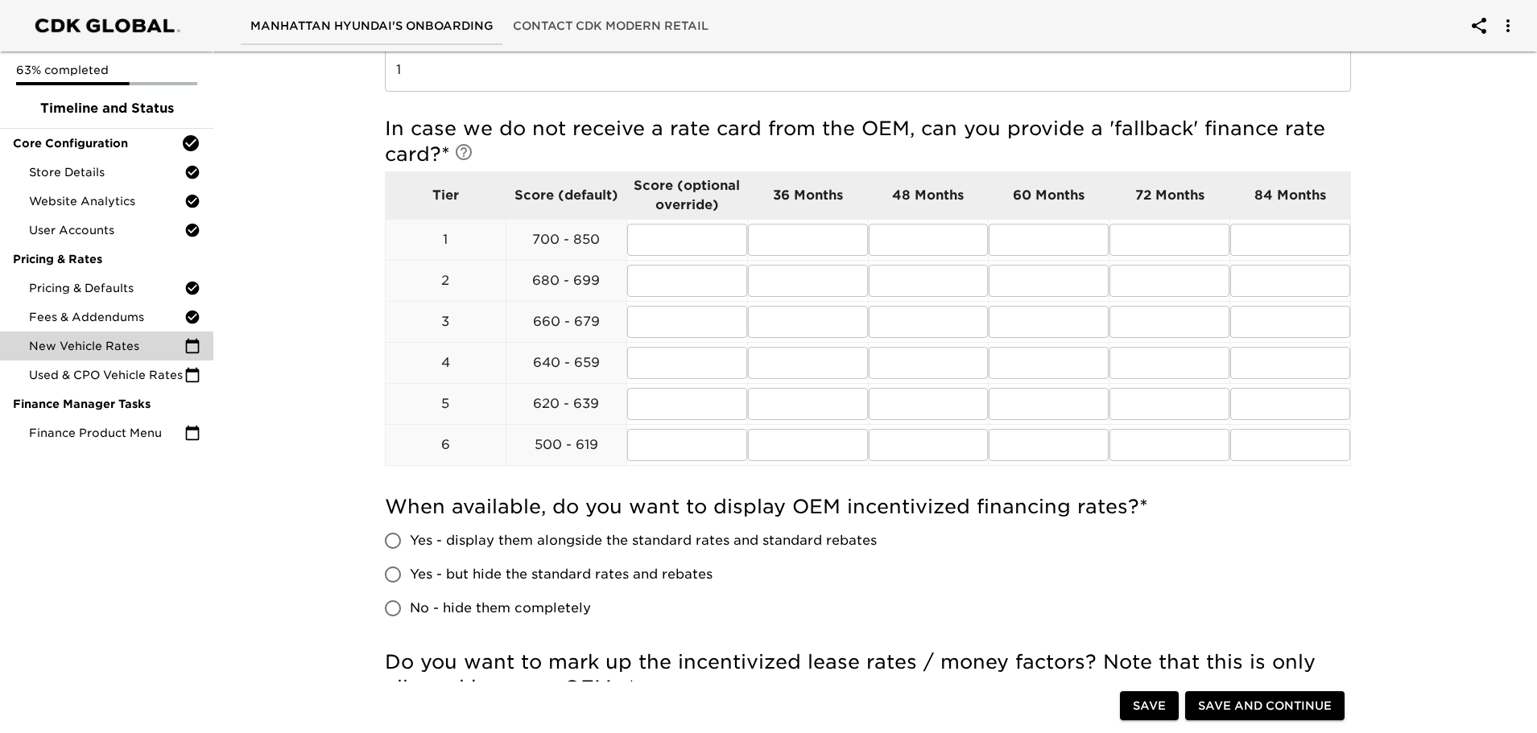
scroll to position [563, 0]
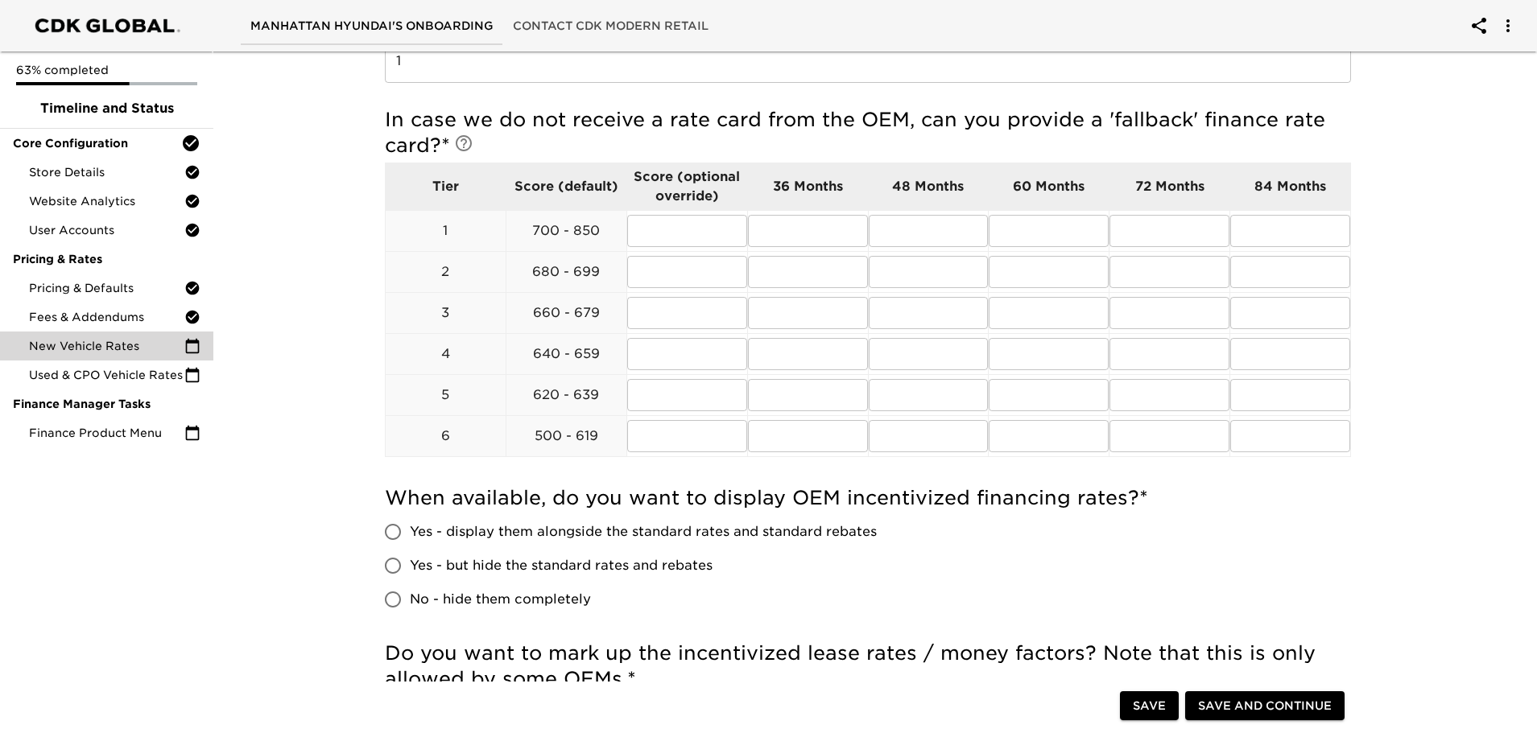
click at [1441, 415] on div "New Vehicle Rates Overdue! Note: These rates are used to provide the customer w…" at bounding box center [868, 287] width 1330 height 1611
click at [1440, 273] on div "New Vehicle Rates Overdue! Note: These rates are used to provide the customer w…" at bounding box center [868, 287] width 1330 height 1611
click at [1248, 703] on span "Save and Continue" at bounding box center [1265, 706] width 134 height 20
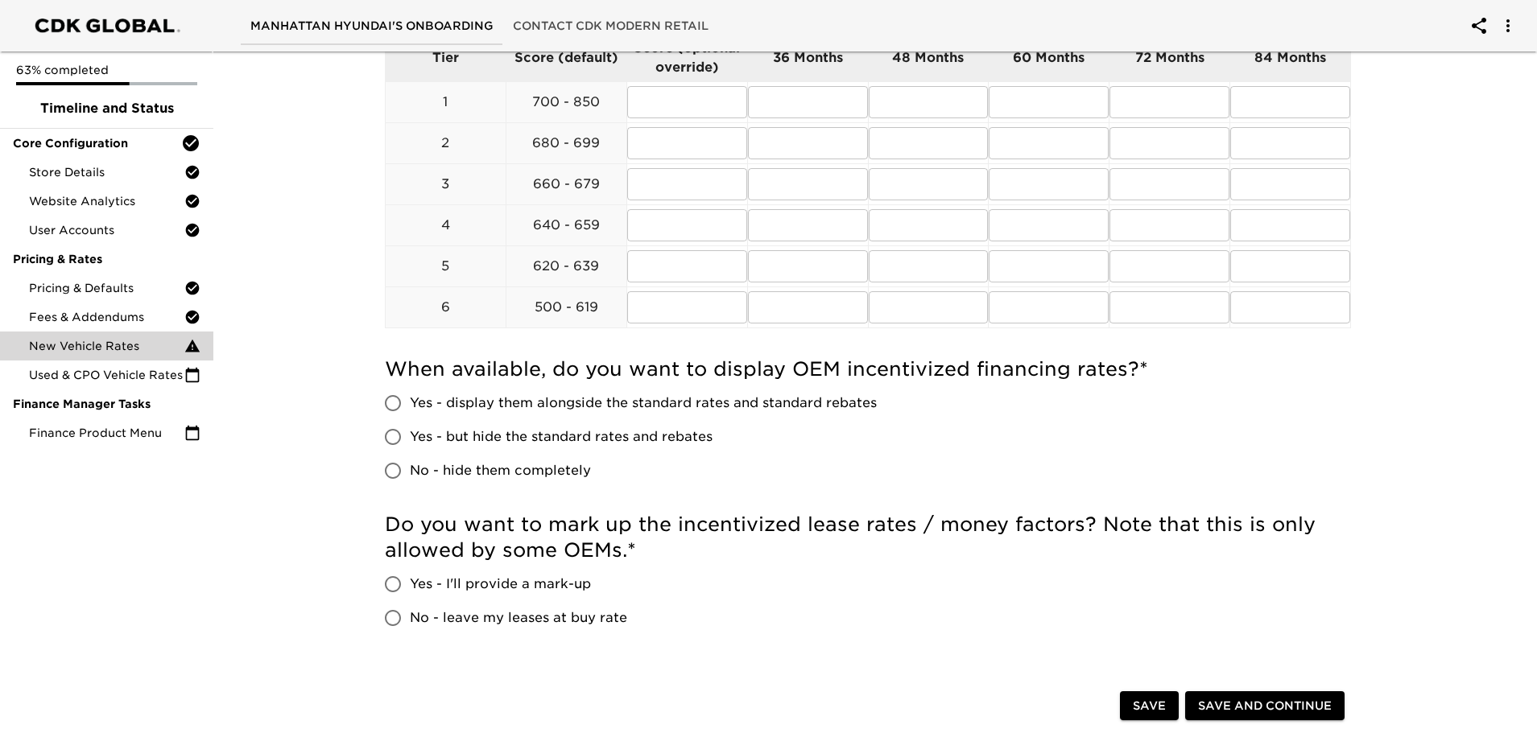
scroll to position [966, 0]
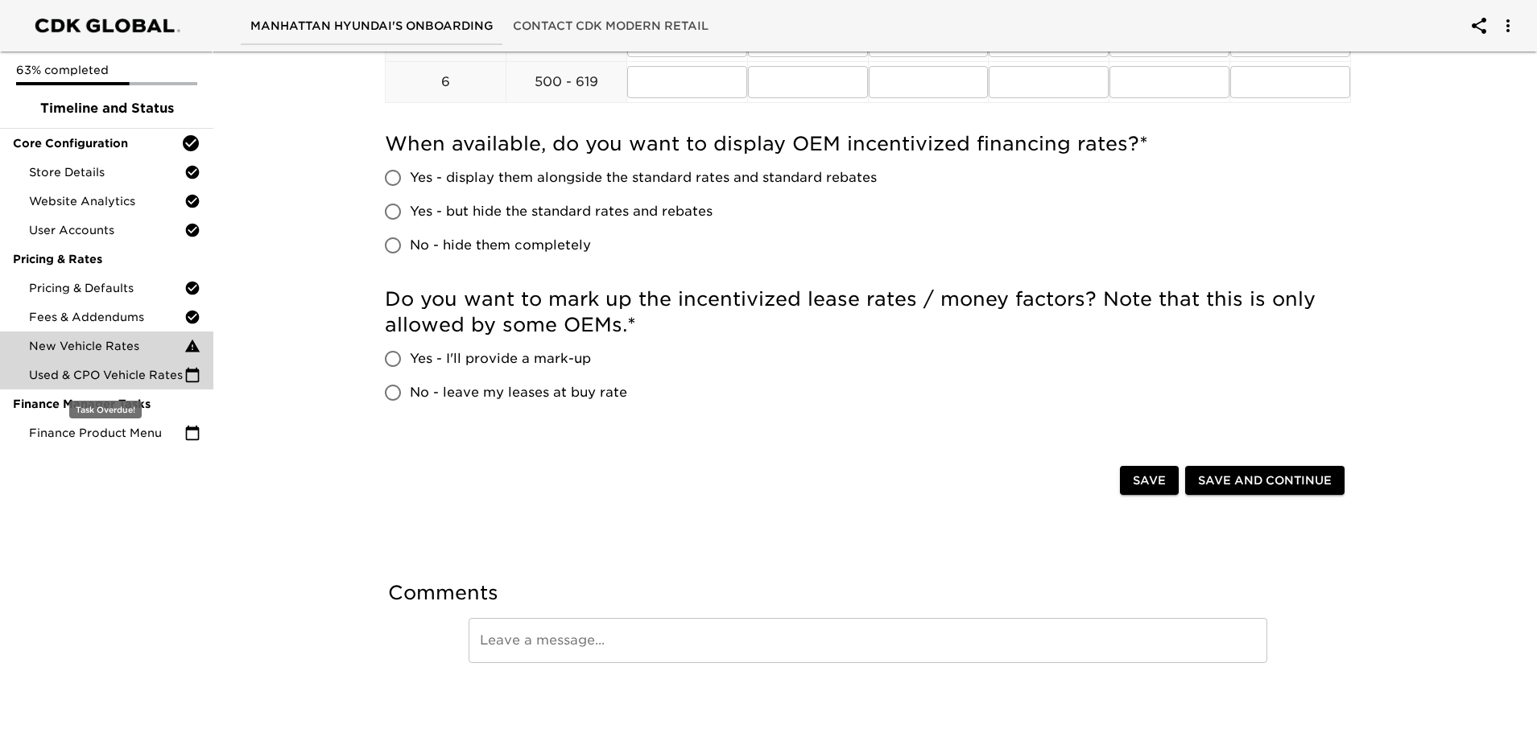
click at [113, 365] on div "Used & CPO Vehicle Rates" at bounding box center [106, 375] width 213 height 29
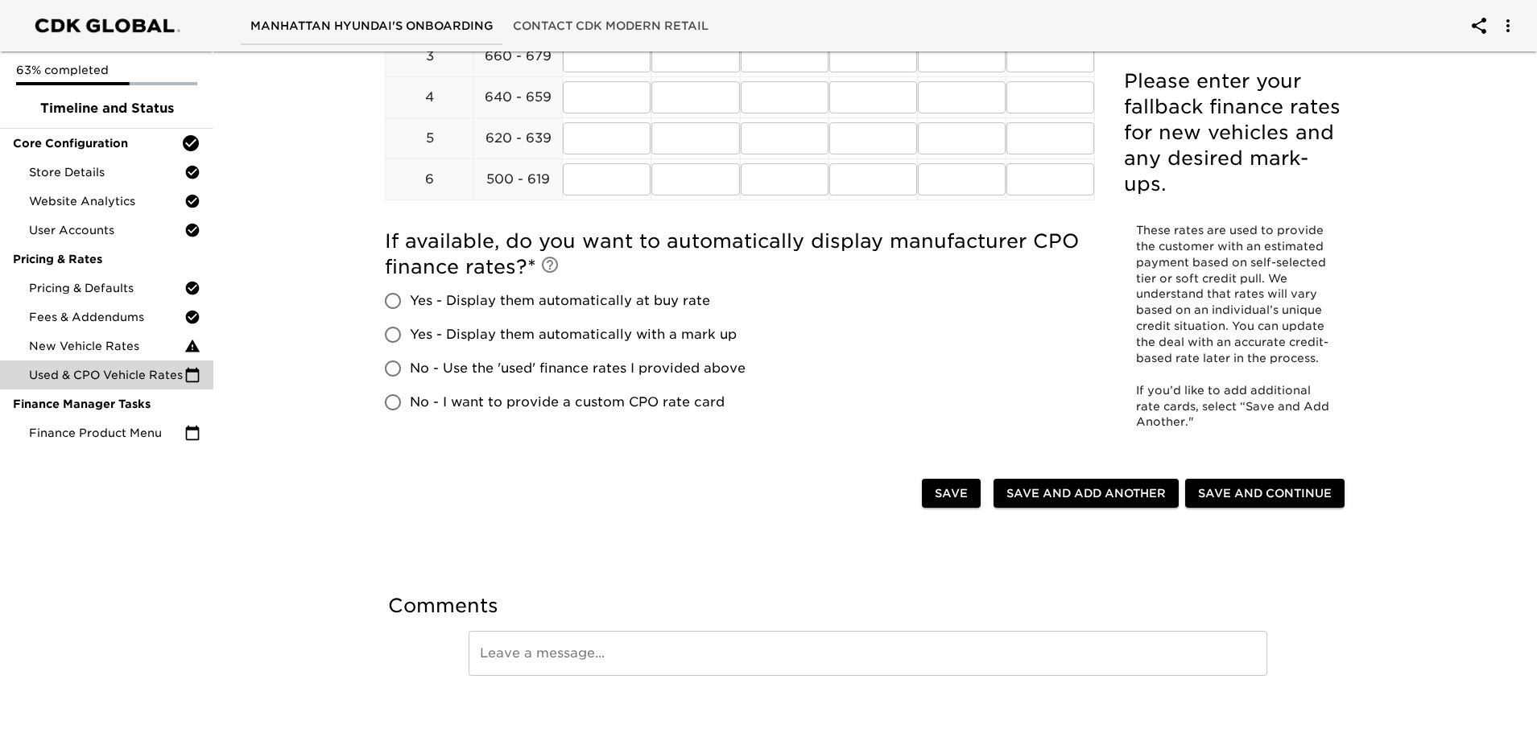
scroll to position [402, 0]
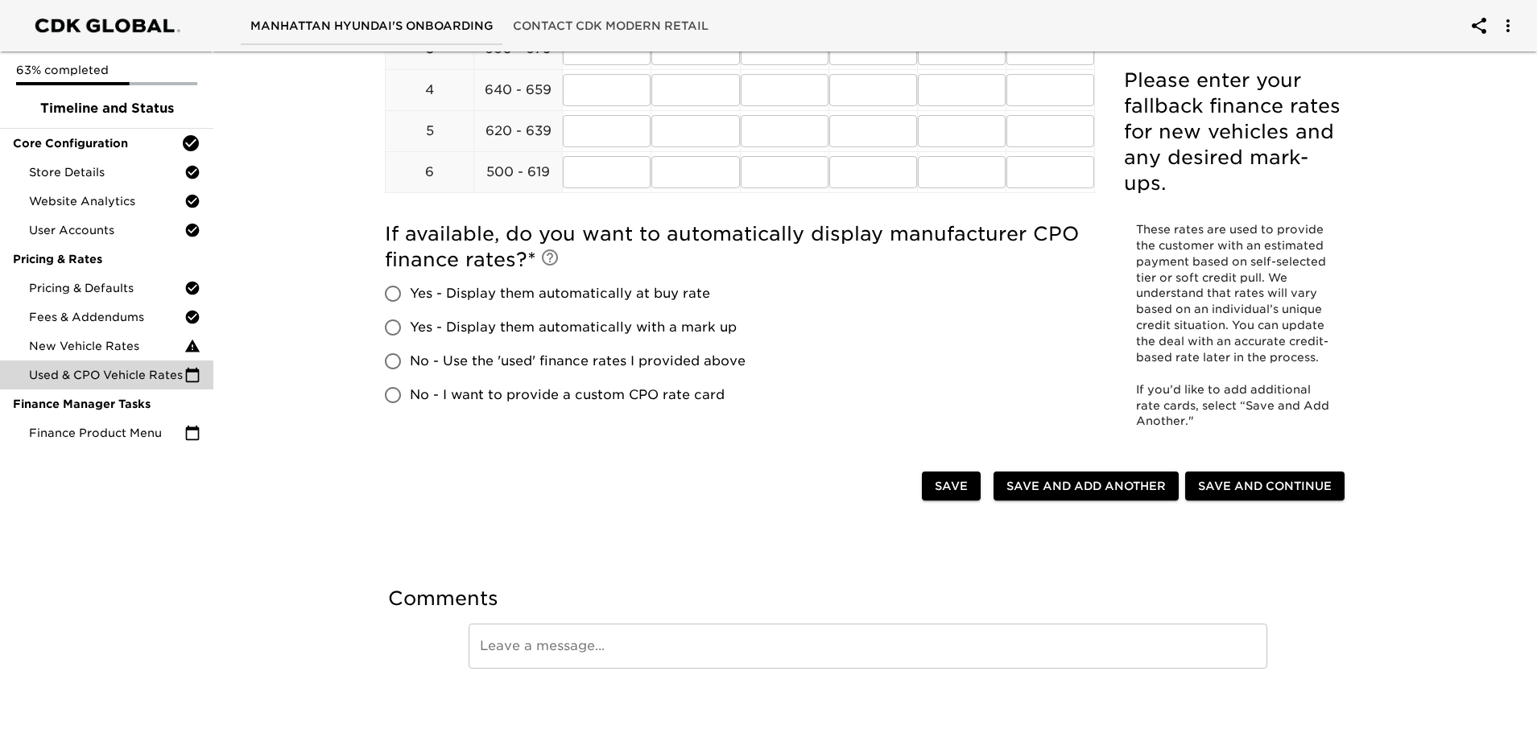
click at [398, 327] on input "Yes - Display them automatically with a mark up" at bounding box center [393, 328] width 34 height 34
radio input "true"
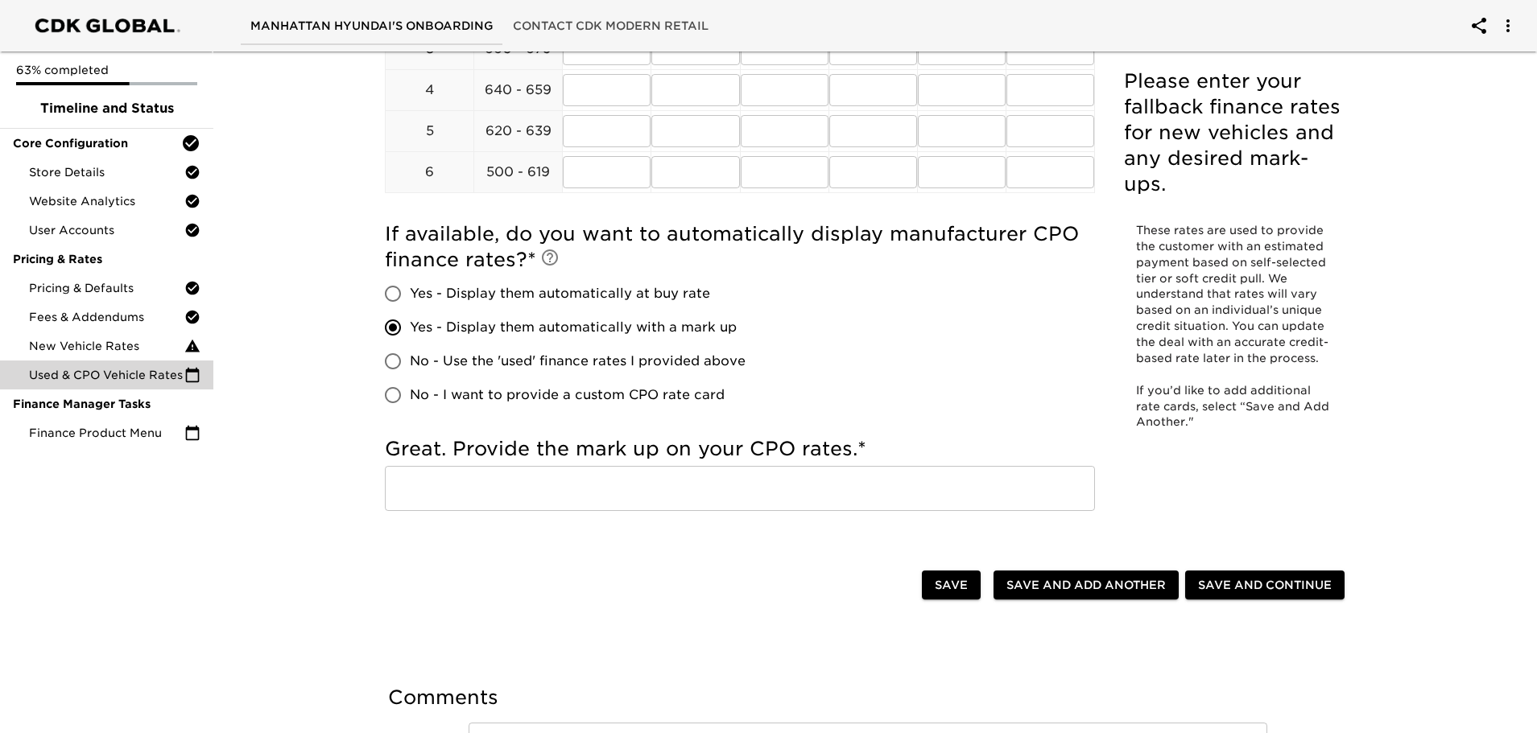
click at [569, 493] on input "text" at bounding box center [740, 488] width 710 height 45
type input "2"
click at [300, 260] on div "Used & CPO Vehicle Rates Overdue! Please enter your fallback finance rates for …" at bounding box center [868, 243] width 1330 height 1201
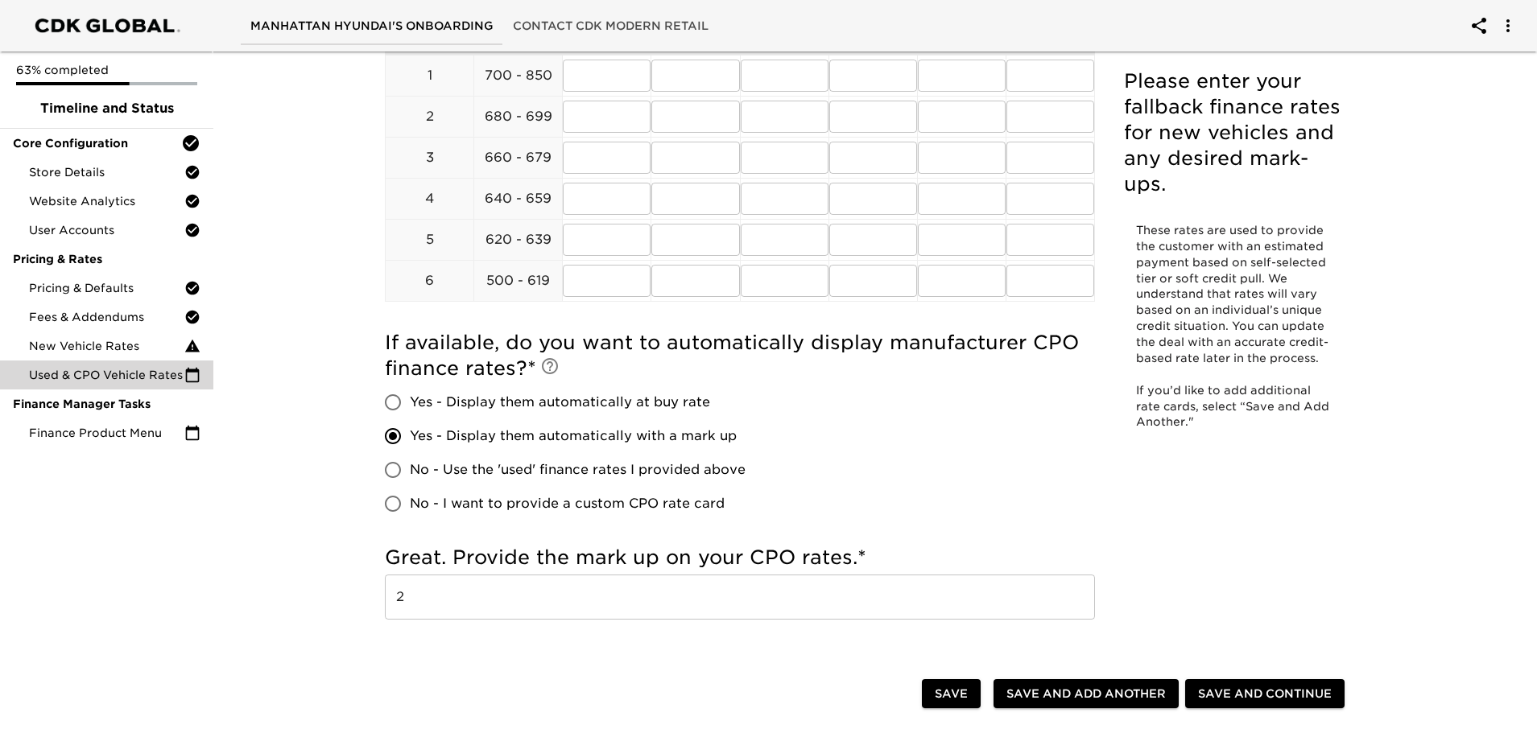
scroll to position [161, 0]
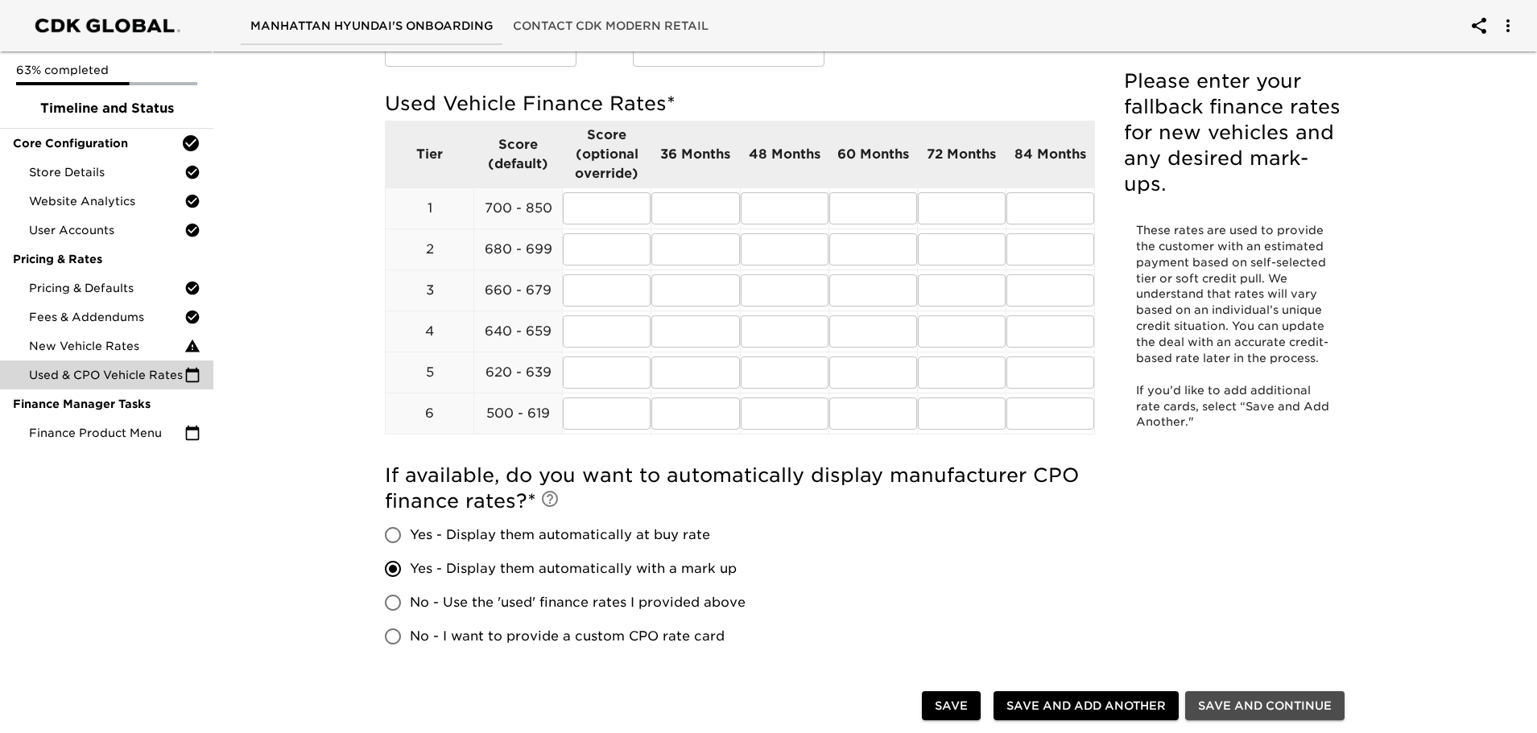
click at [1242, 704] on span "Save and Continue" at bounding box center [1265, 706] width 134 height 20
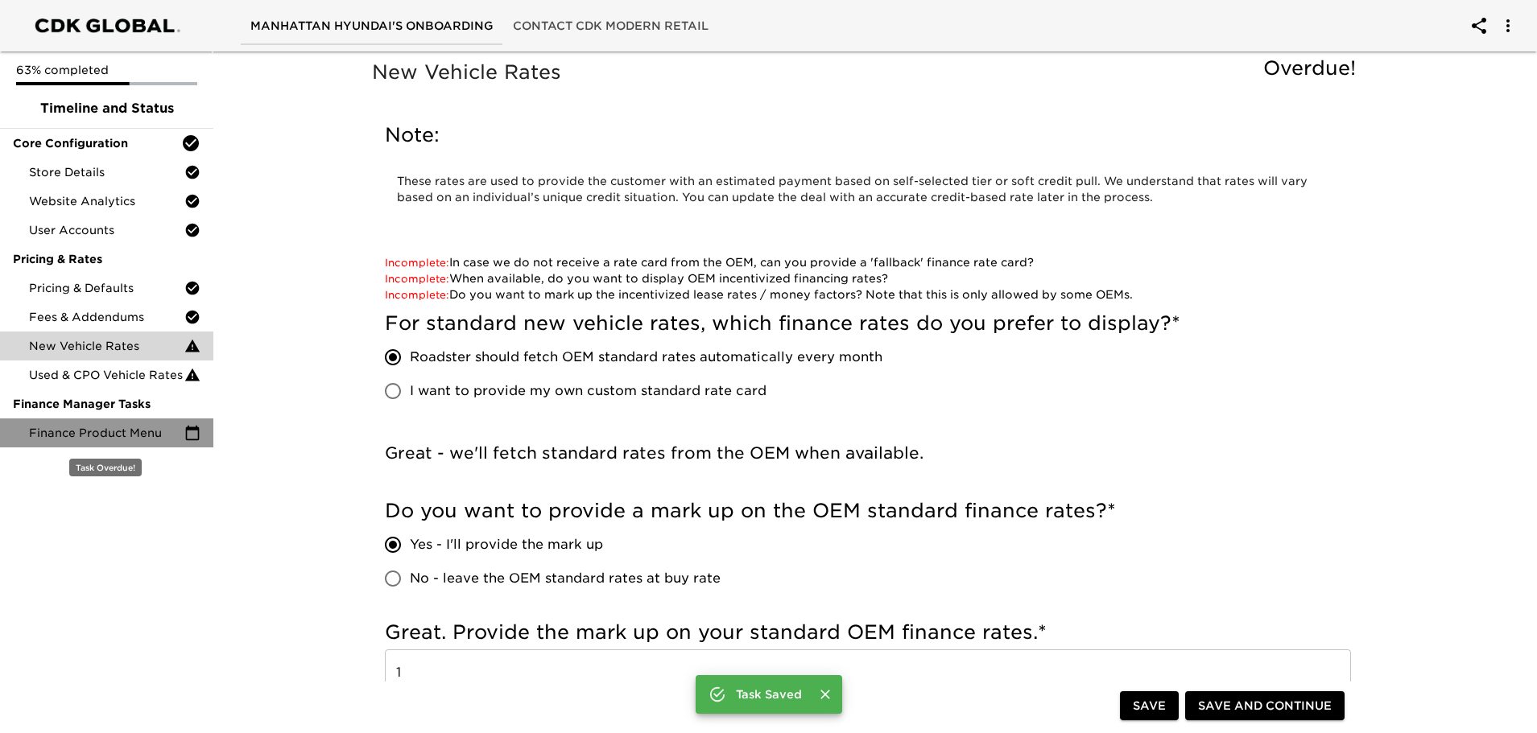
click at [97, 442] on div "Finance Product Menu" at bounding box center [106, 433] width 213 height 29
